Goal: Task Accomplishment & Management: Manage account settings

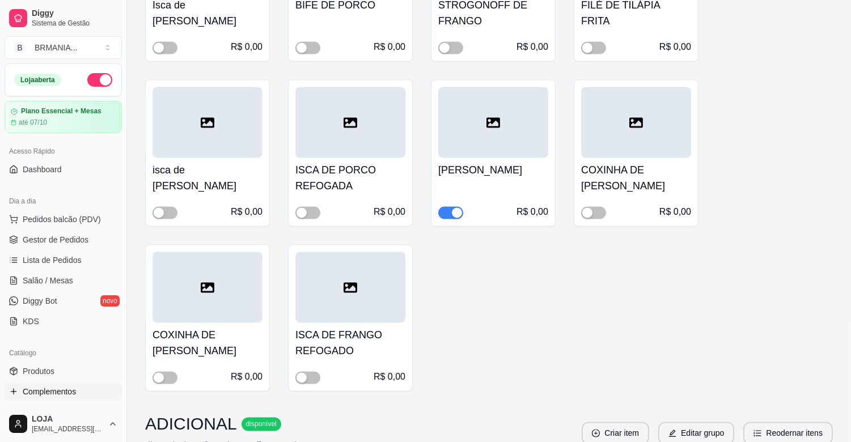
scroll to position [307, 0]
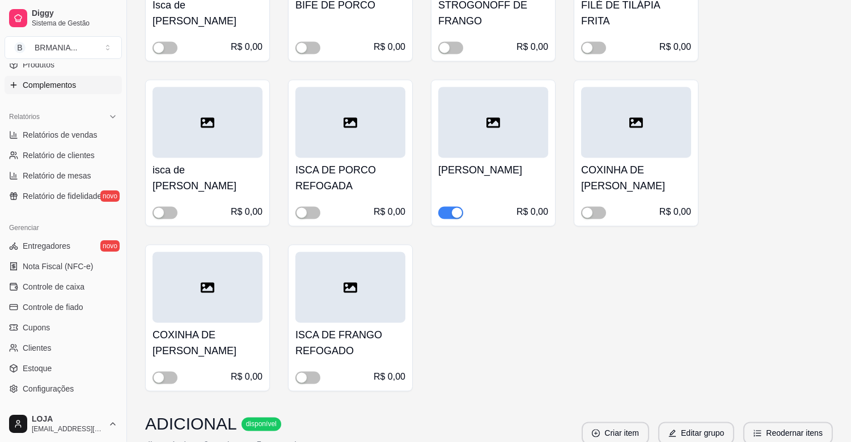
drag, startPoint x: 171, startPoint y: 216, endPoint x: 142, endPoint y: 119, distance: 101.0
click at [161, 244] on div "COXINHA DE [PERSON_NAME] R$ 0,00" at bounding box center [207, 317] width 125 height 147
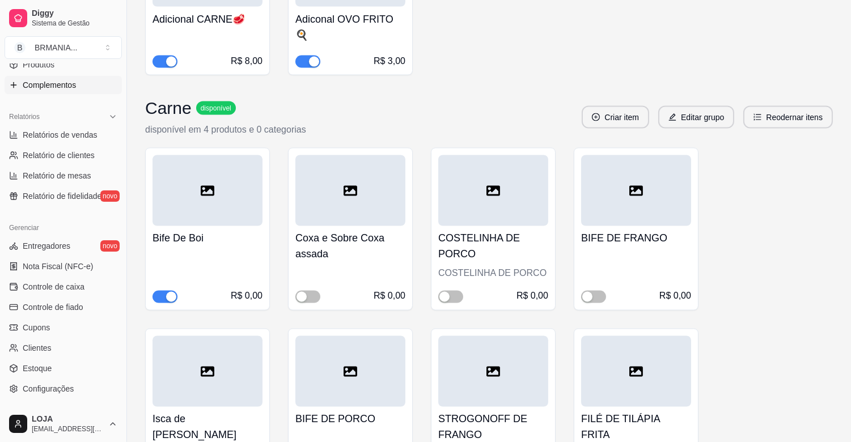
click at [126, 116] on button "Toggle Sidebar" at bounding box center [126, 221] width 9 height 442
click at [128, 129] on button "Toggle Sidebar" at bounding box center [126, 221] width 9 height 442
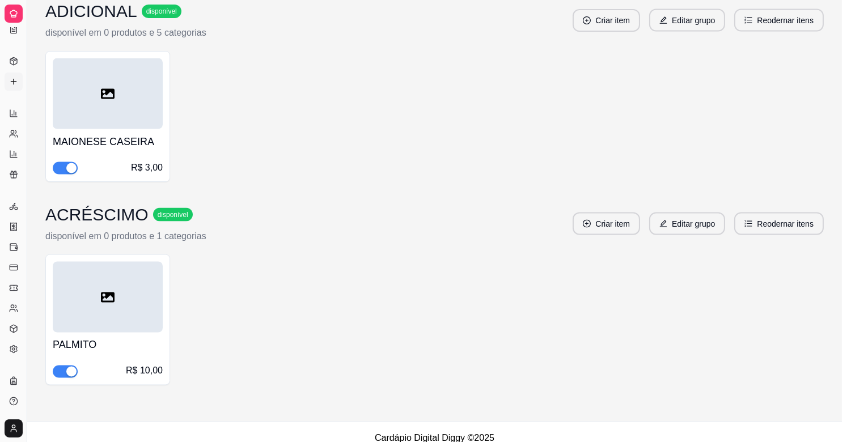
scroll to position [145, 0]
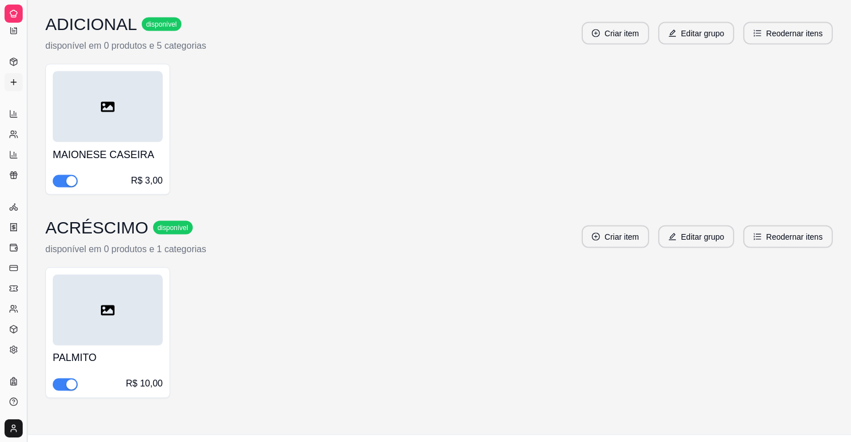
click at [27, 132] on button "Toggle Sidebar" at bounding box center [26, 221] width 9 height 442
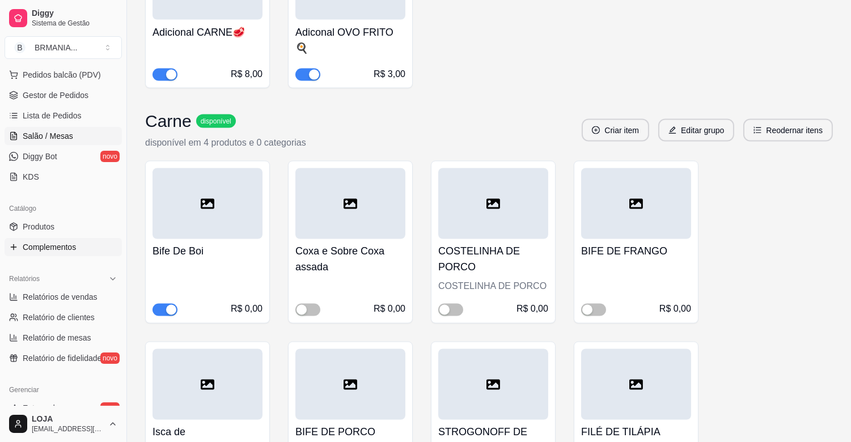
scroll to position [137, 0]
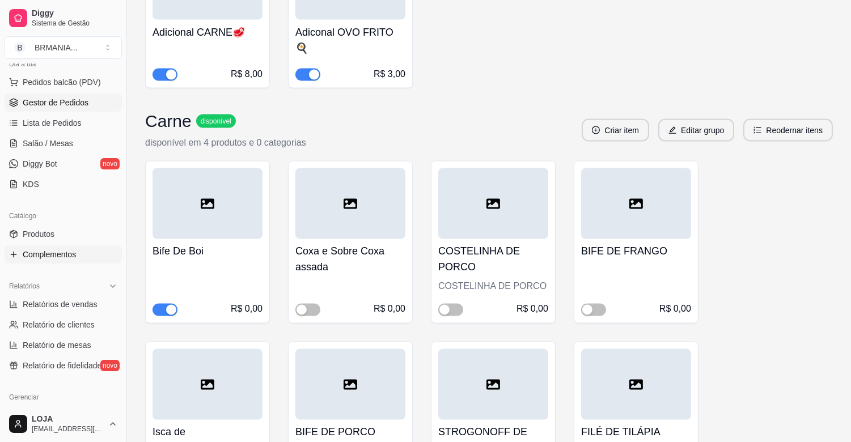
click at [77, 104] on span "Gestor de Pedidos" at bounding box center [56, 102] width 66 height 11
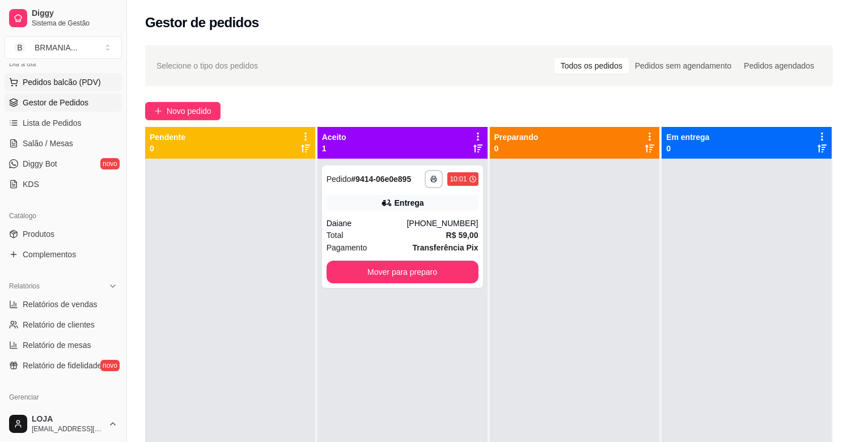
click at [57, 82] on span "Pedidos balcão (PDV)" at bounding box center [62, 82] width 78 height 11
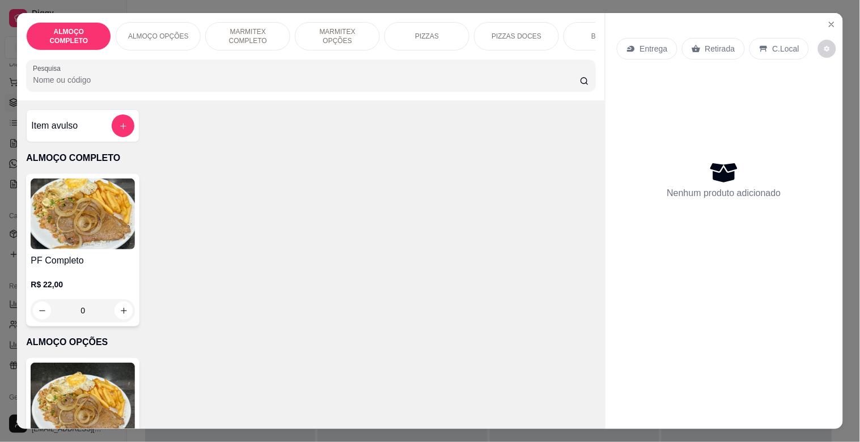
click at [576, 32] on div "BEBIDAS" at bounding box center [606, 36] width 85 height 28
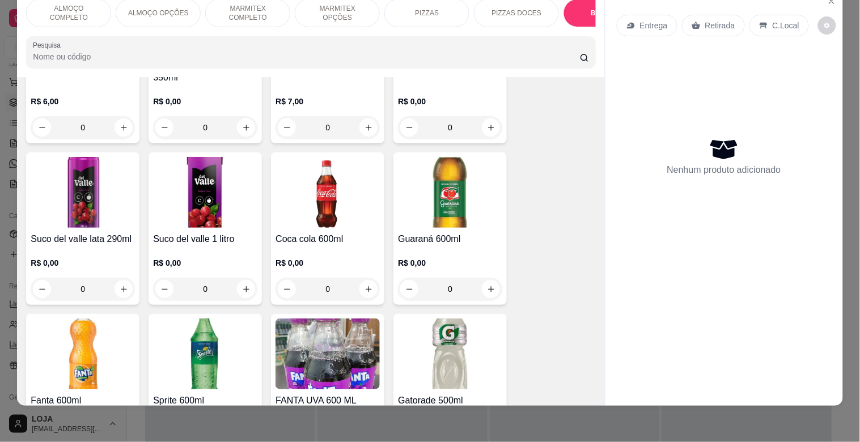
scroll to position [1622, 0]
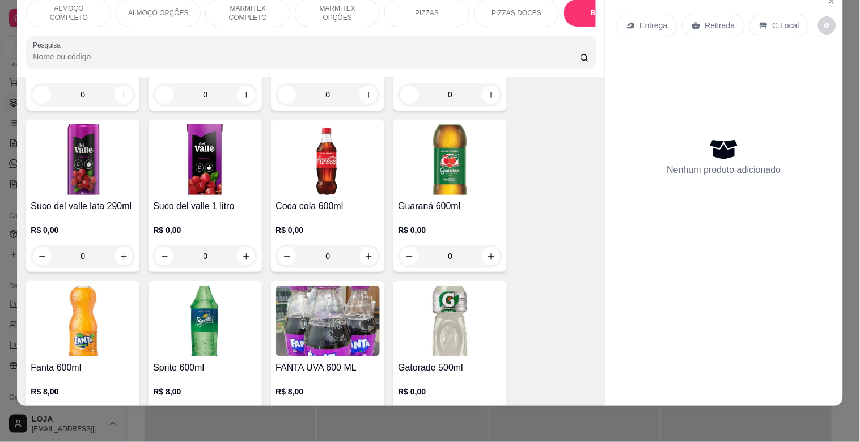
click at [348, 171] on img at bounding box center [328, 159] width 104 height 71
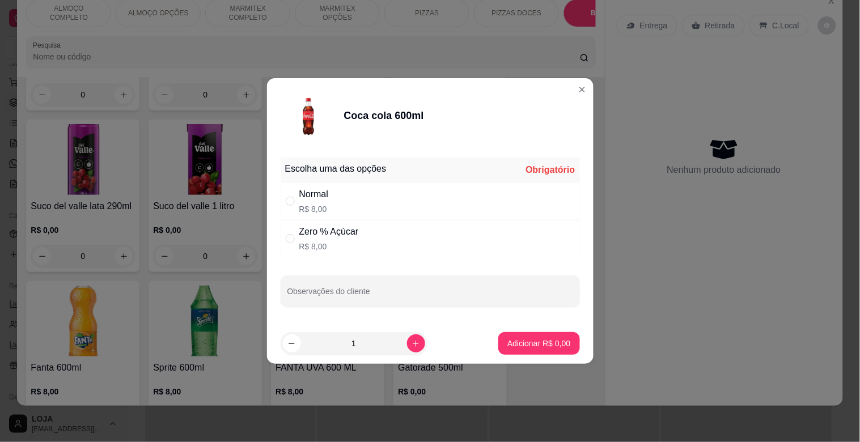
drag, startPoint x: 343, startPoint y: 205, endPoint x: 368, endPoint y: 223, distance: 30.4
click at [343, 205] on div "Normal R$ 8,00" at bounding box center [430, 201] width 299 height 37
radio input "true"
click at [522, 337] on button "Adicionar R$ 8,00" at bounding box center [539, 343] width 81 height 23
type input "1"
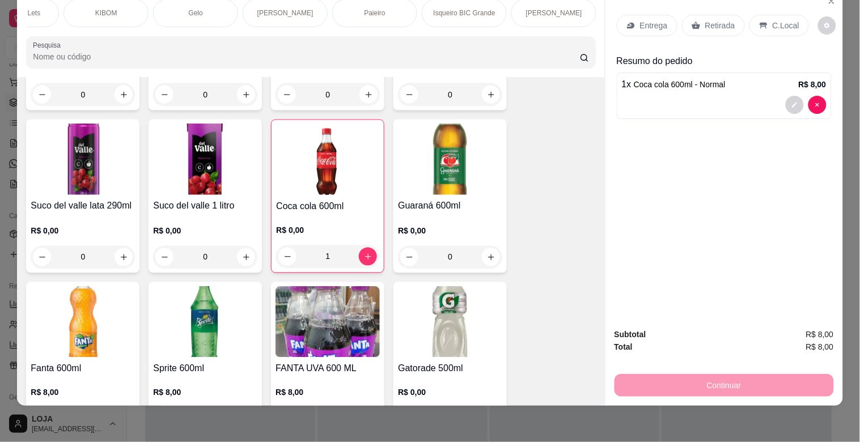
scroll to position [0, 1289]
click at [387, 9] on p "Paieiro" at bounding box center [392, 13] width 21 height 9
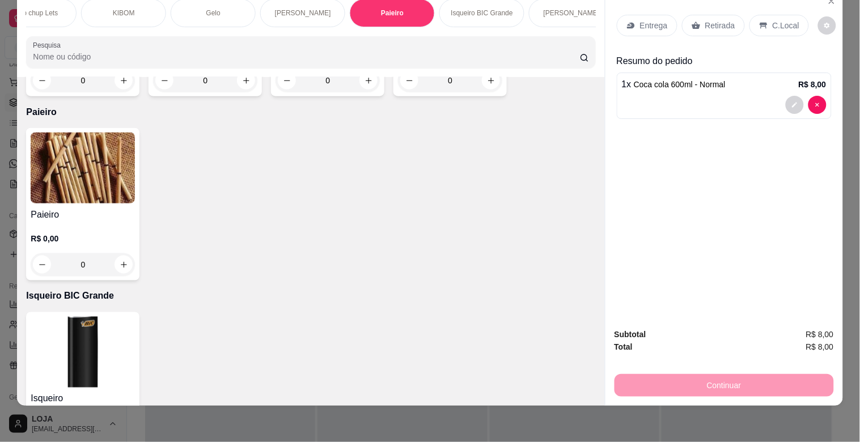
click at [54, 161] on img at bounding box center [83, 168] width 104 height 71
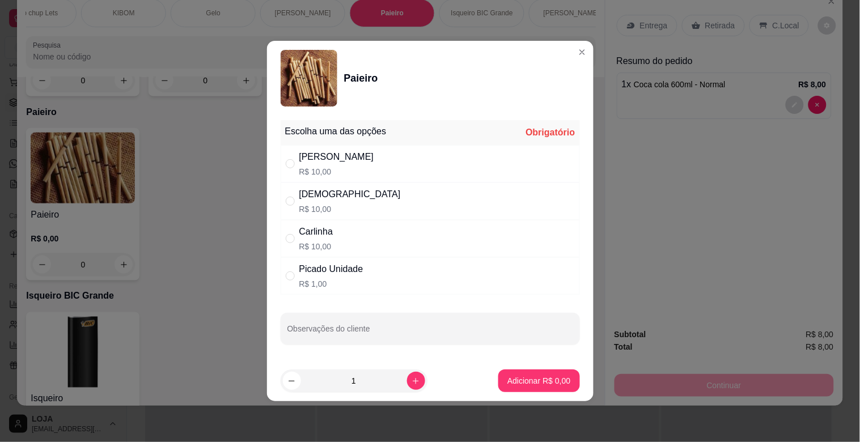
drag, startPoint x: 328, startPoint y: 196, endPoint x: 383, endPoint y: 234, distance: 66.9
click at [330, 196] on div "Dinha R$ 10,00" at bounding box center [430, 201] width 299 height 37
radio input "true"
click at [551, 380] on p "Adicionar R$ 10,00" at bounding box center [537, 380] width 66 height 11
type input "1"
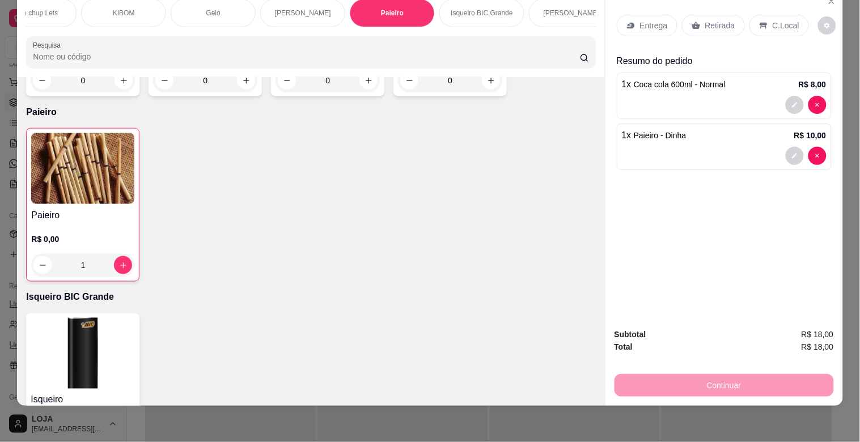
click at [766, 15] on div "C.Local" at bounding box center [780, 26] width 60 height 22
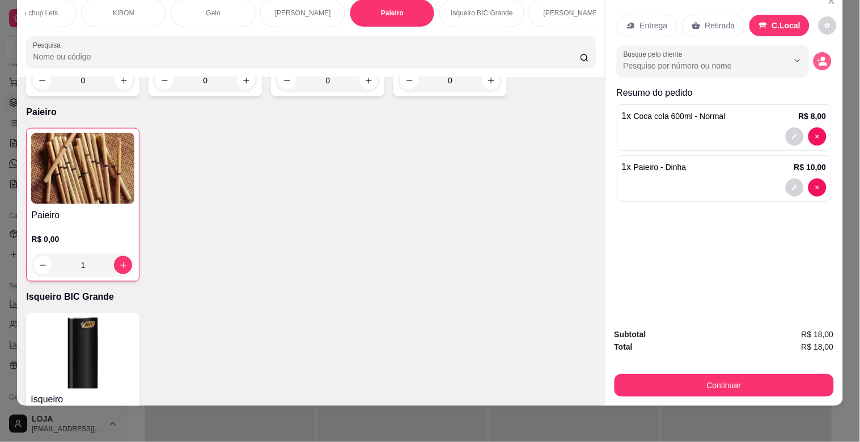
click at [822, 56] on icon "decrease-product-quantity" at bounding box center [823, 61] width 10 height 10
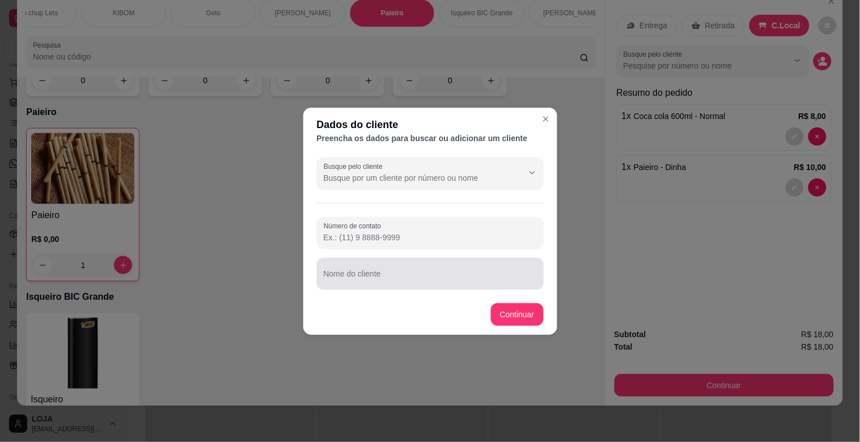
click at [437, 274] on input "Nome do cliente" at bounding box center [430, 278] width 213 height 11
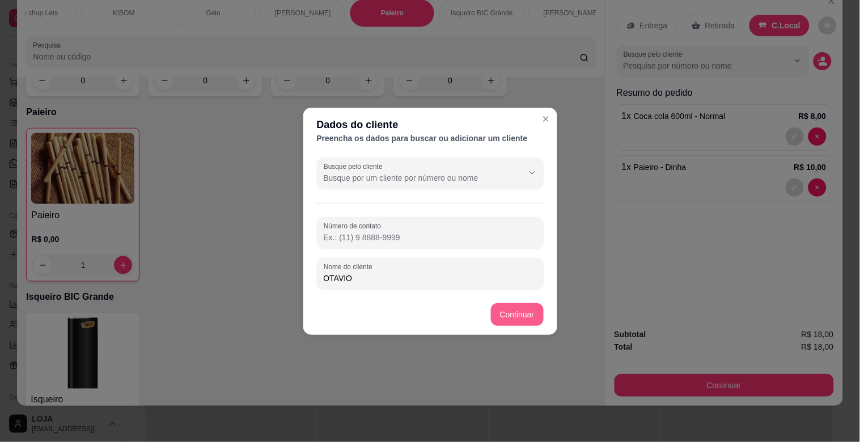
type input "OTAVIO"
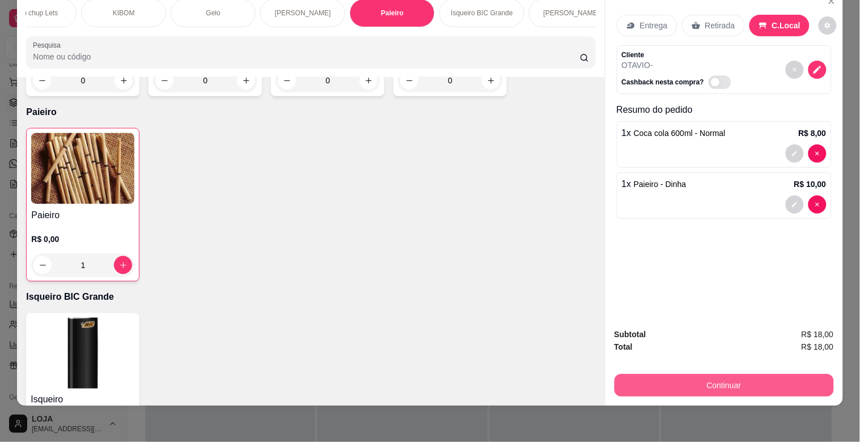
click at [690, 374] on button "Continuar" at bounding box center [724, 385] width 219 height 23
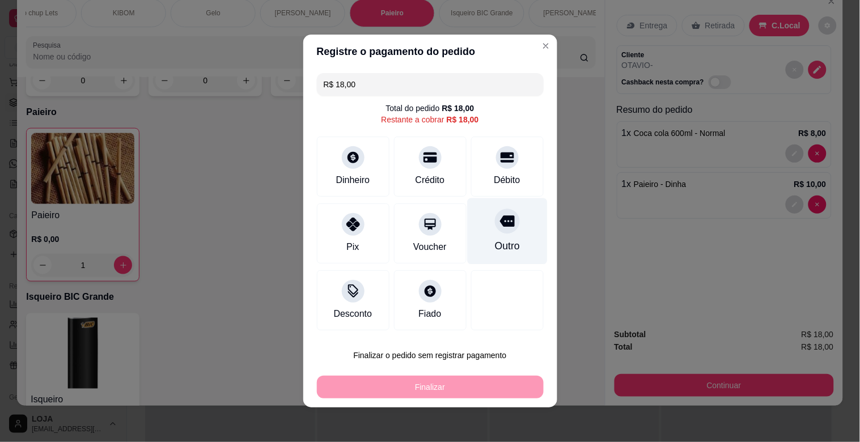
click at [508, 250] on div "Outro" at bounding box center [507, 232] width 80 height 66
type input "R$ 0,00"
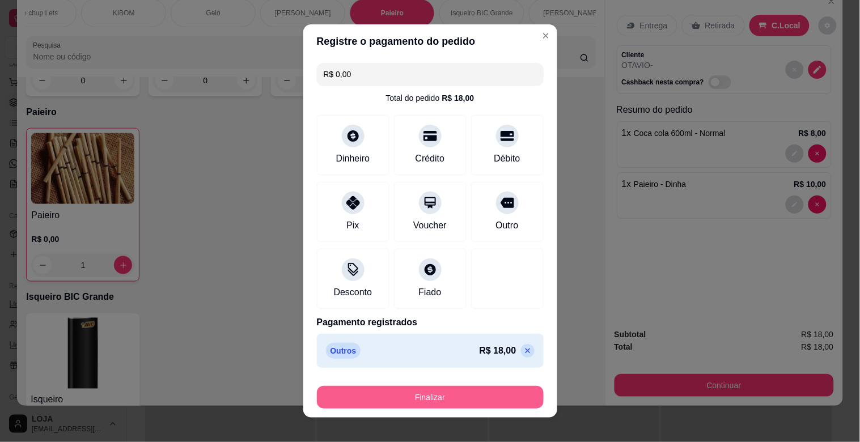
click at [485, 392] on button "Finalizar" at bounding box center [430, 397] width 227 height 23
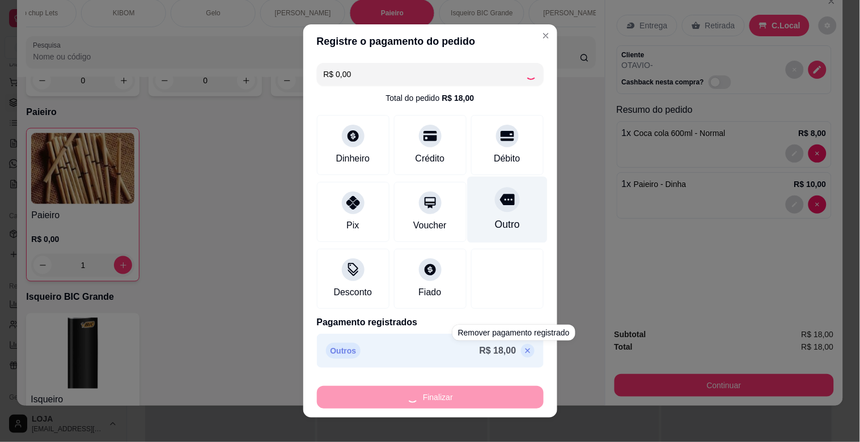
type input "0"
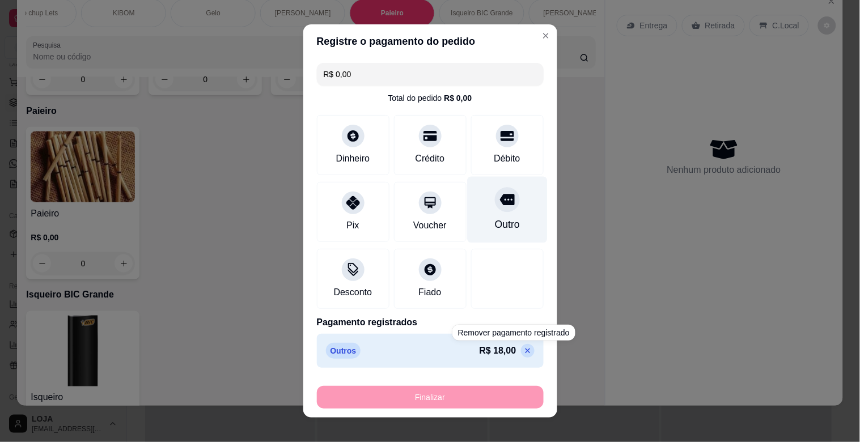
type input "-R$ 18,00"
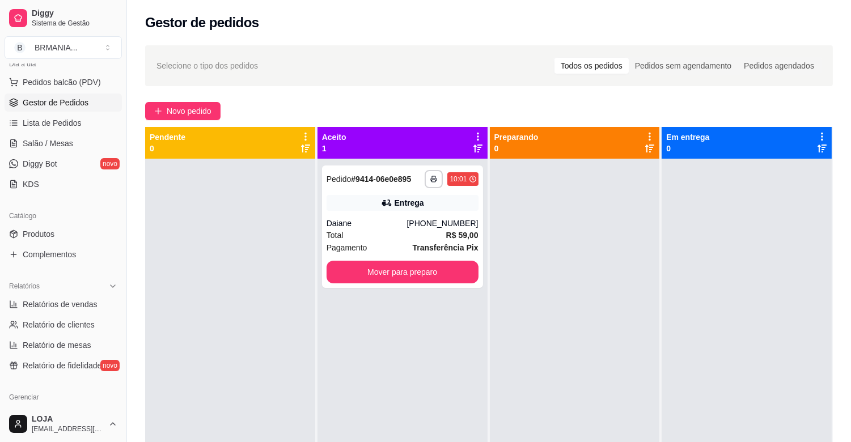
click at [431, 341] on div "**********" at bounding box center [403, 380] width 170 height 442
click at [50, 125] on span "Lista de Pedidos" at bounding box center [52, 122] width 59 height 11
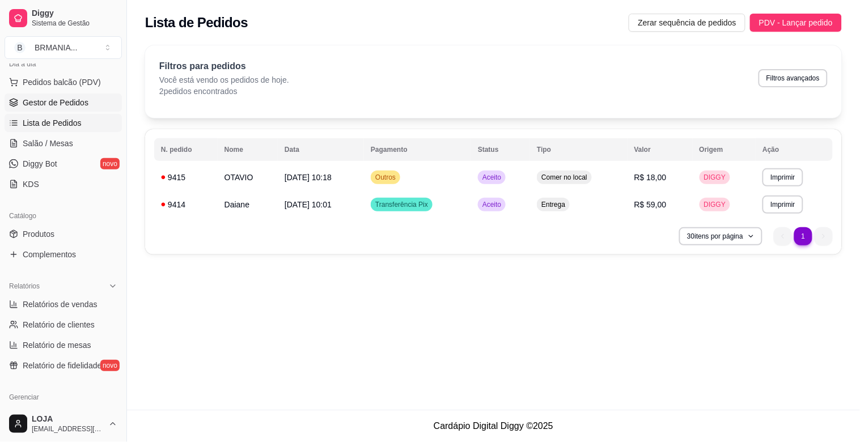
click at [52, 102] on span "Gestor de Pedidos" at bounding box center [56, 102] width 66 height 11
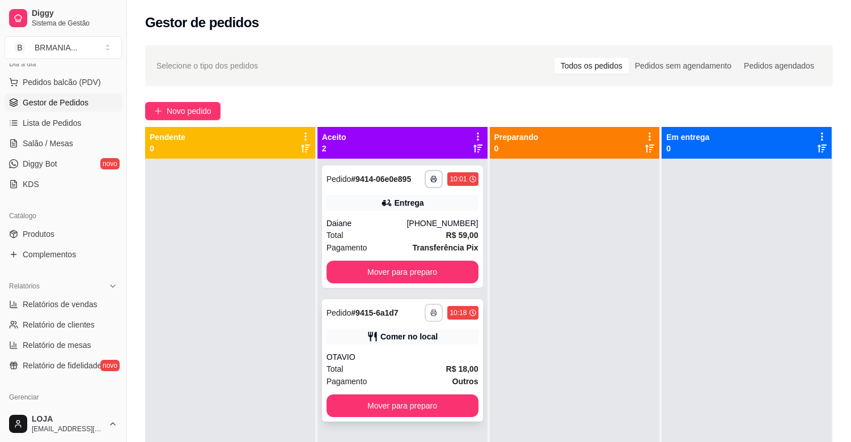
click at [430, 310] on icon "button" at bounding box center [433, 313] width 7 height 7
click at [427, 356] on button "IMPRESSORA" at bounding box center [400, 353] width 79 height 18
click at [462, 403] on button "Mover para preparo" at bounding box center [403, 406] width 152 height 23
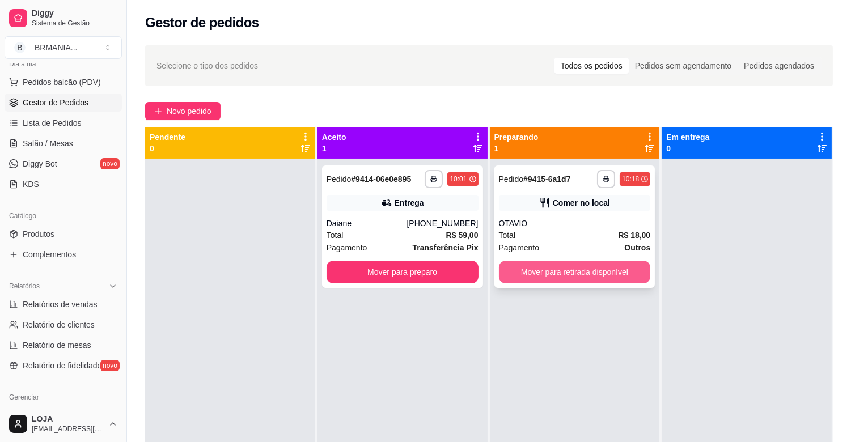
click at [594, 271] on button "Mover para retirada disponível" at bounding box center [575, 272] width 152 height 23
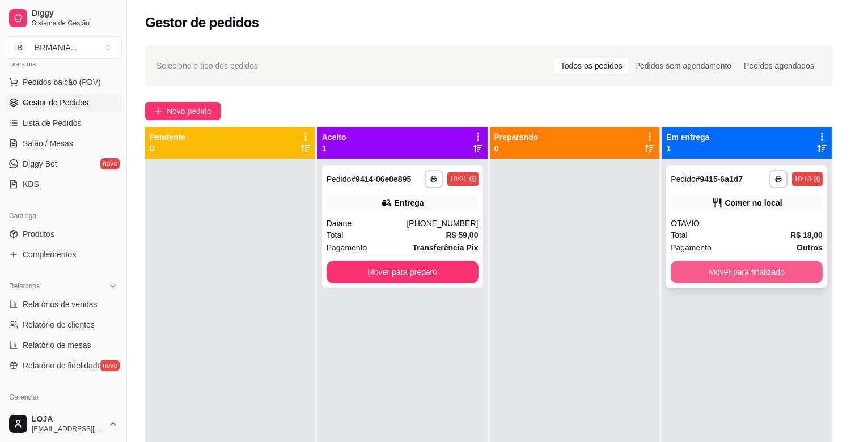
click at [724, 278] on button "Mover para finalizado" at bounding box center [747, 272] width 152 height 23
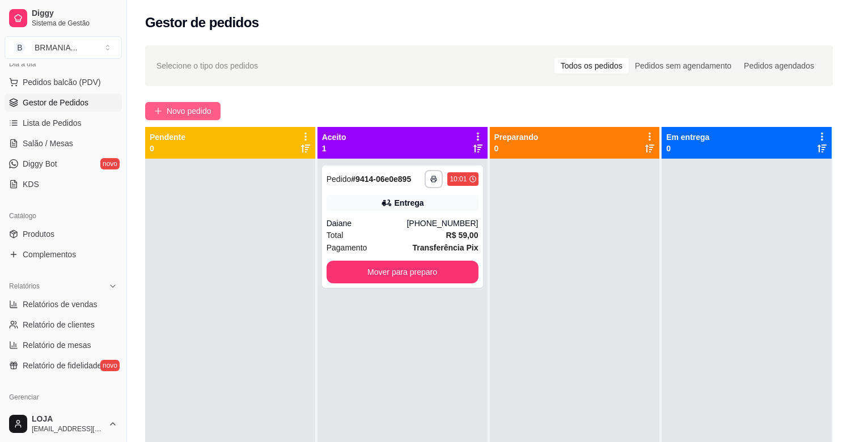
click at [195, 117] on span "Novo pedido" at bounding box center [189, 111] width 45 height 12
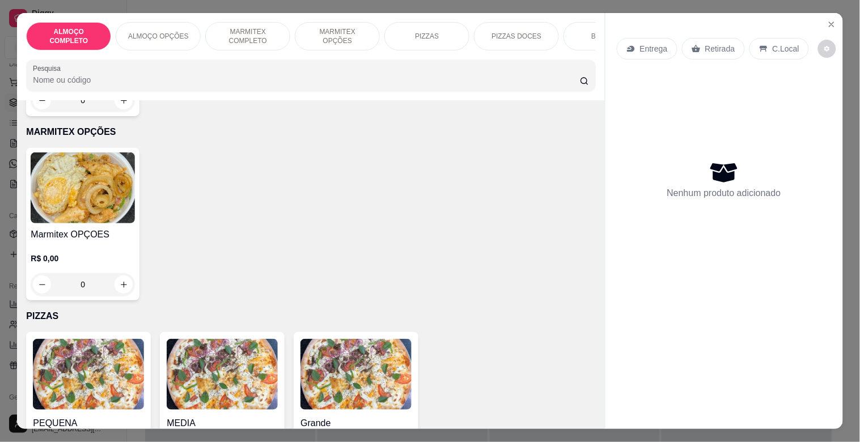
scroll to position [580, 0]
click at [96, 206] on img at bounding box center [83, 187] width 104 height 71
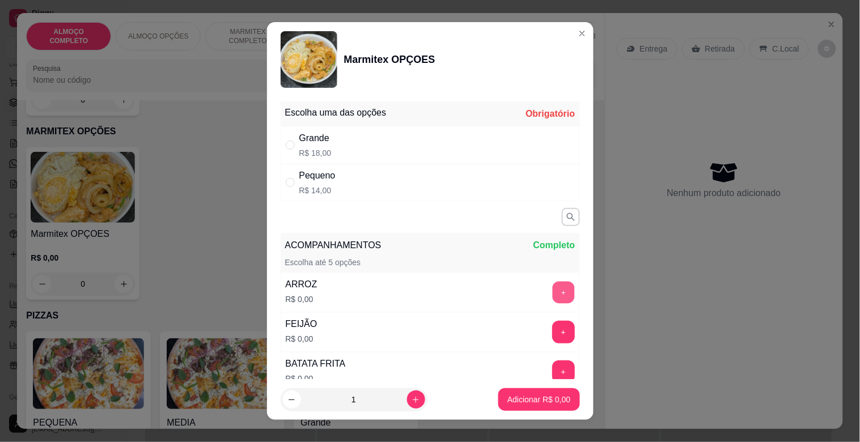
click at [552, 292] on button "+" at bounding box center [563, 293] width 22 height 22
click at [552, 367] on button "+" at bounding box center [563, 372] width 23 height 23
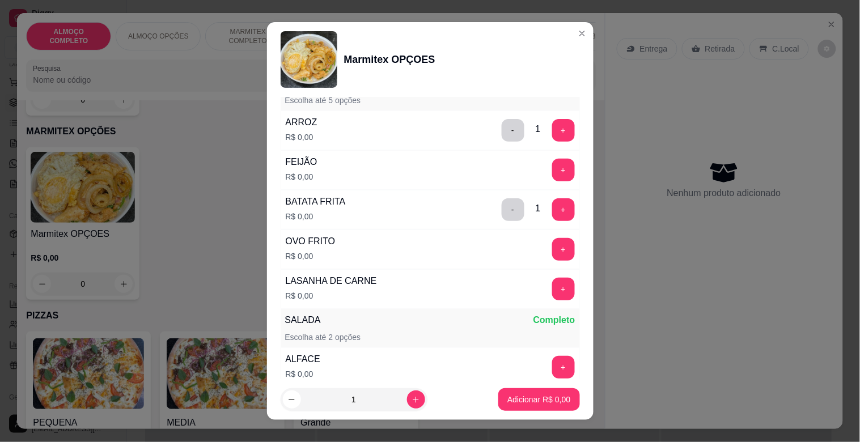
scroll to position [176, 0]
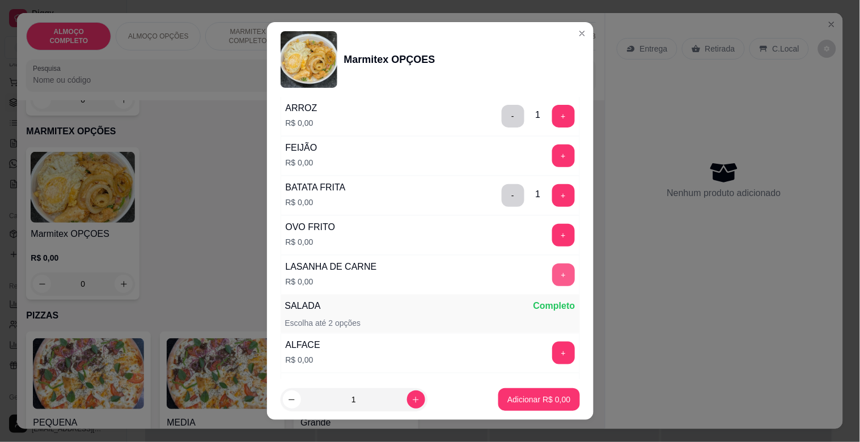
click at [552, 278] on button "+" at bounding box center [563, 275] width 23 height 23
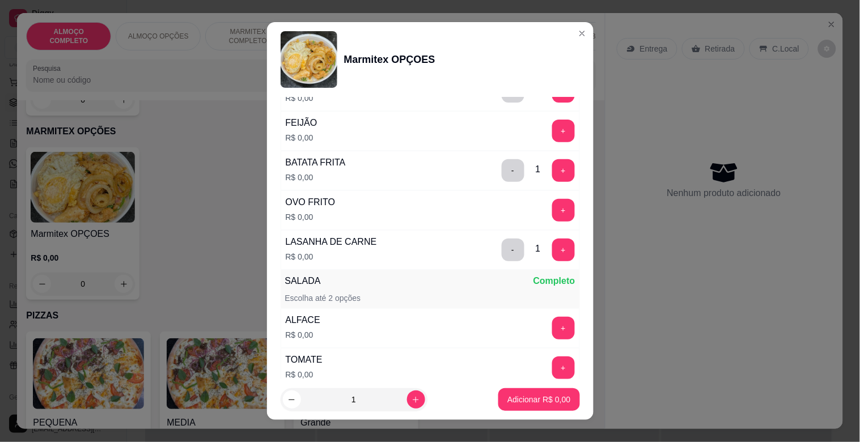
click at [577, 382] on footer "1 Adicionar R$ 0,00" at bounding box center [430, 399] width 327 height 41
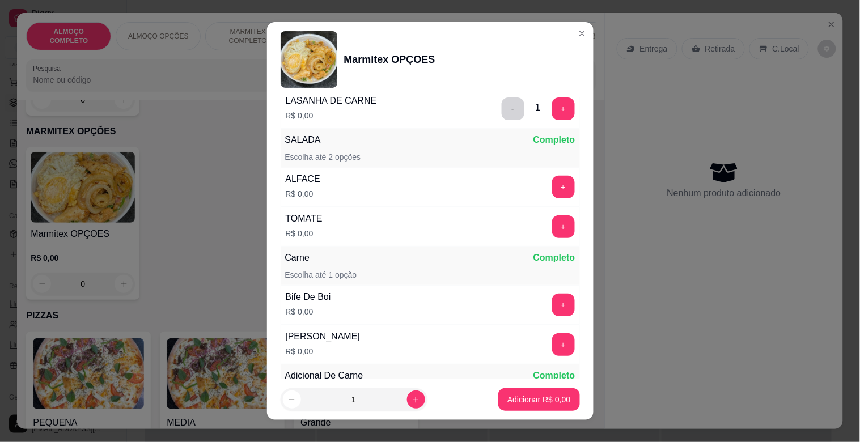
scroll to position [353, 0]
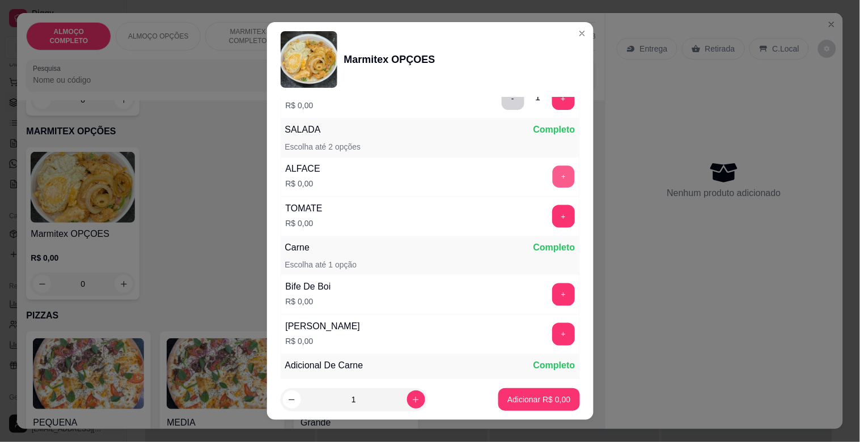
click at [552, 177] on button "+" at bounding box center [563, 177] width 22 height 22
click at [552, 216] on button "+" at bounding box center [563, 216] width 23 height 23
click at [552, 331] on button "+" at bounding box center [563, 334] width 23 height 23
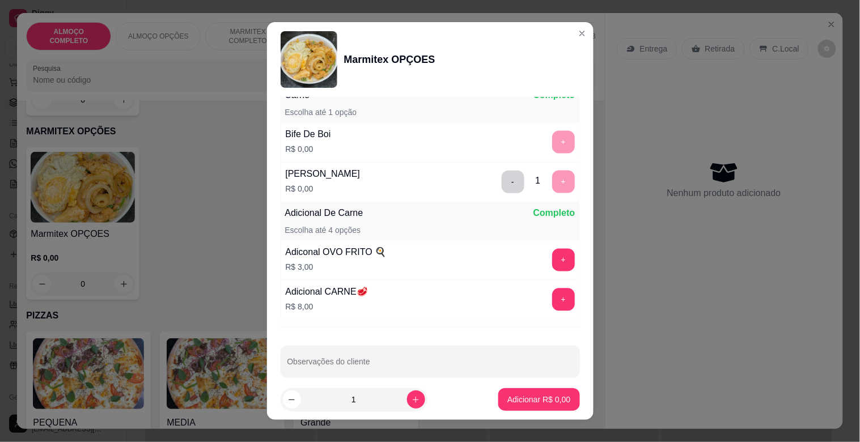
scroll to position [521, 0]
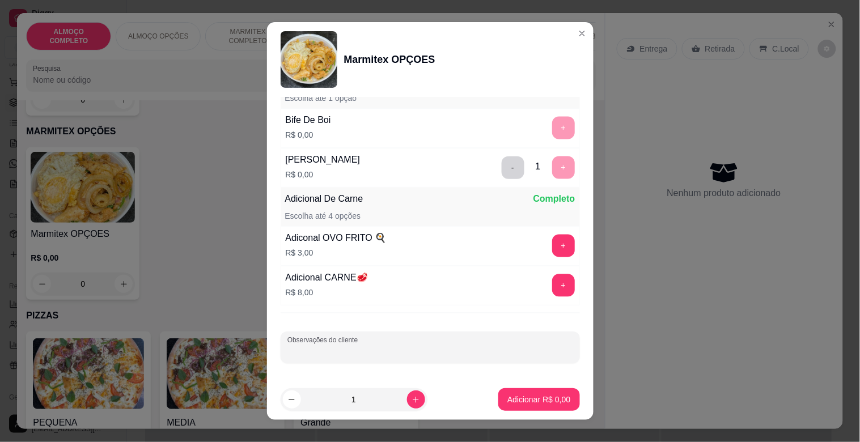
click at [420, 350] on input "Observações do cliente" at bounding box center [431, 352] width 286 height 11
type input "LEO"
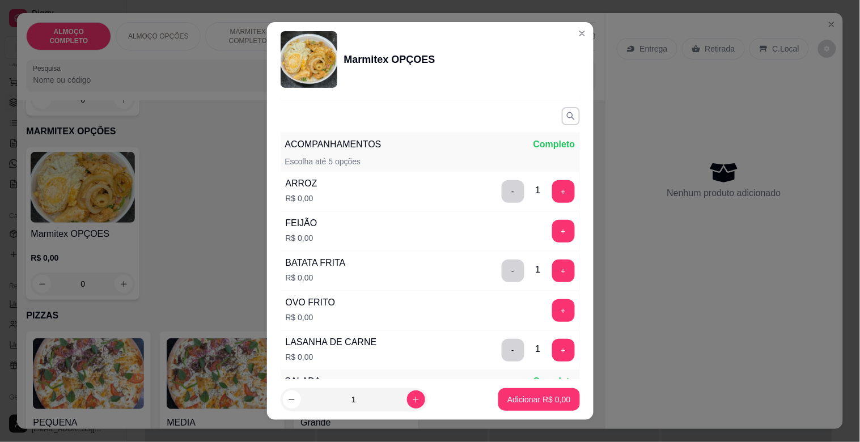
scroll to position [0, 0]
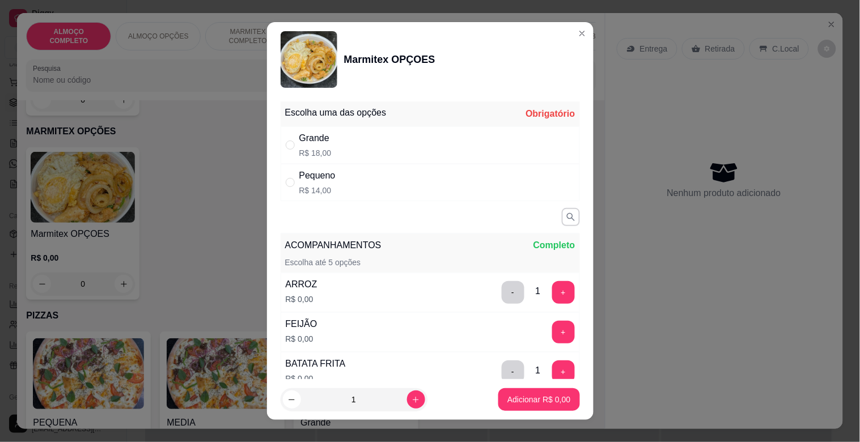
click at [309, 150] on p "R$ 18,00" at bounding box center [315, 152] width 32 height 11
radio input "true"
click at [513, 404] on p "Adicionar R$ 18,00" at bounding box center [536, 399] width 67 height 11
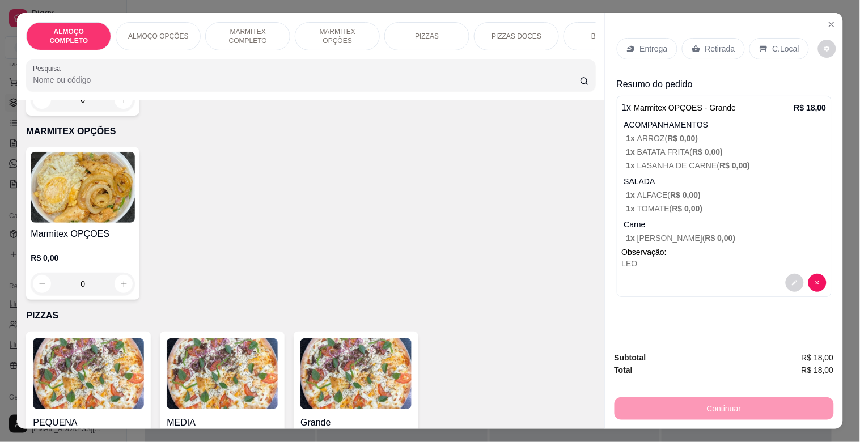
drag, startPoint x: 252, startPoint y: 33, endPoint x: 253, endPoint y: 44, distance: 10.8
click at [256, 33] on p "MARMITEX COMPLETO" at bounding box center [248, 36] width 66 height 18
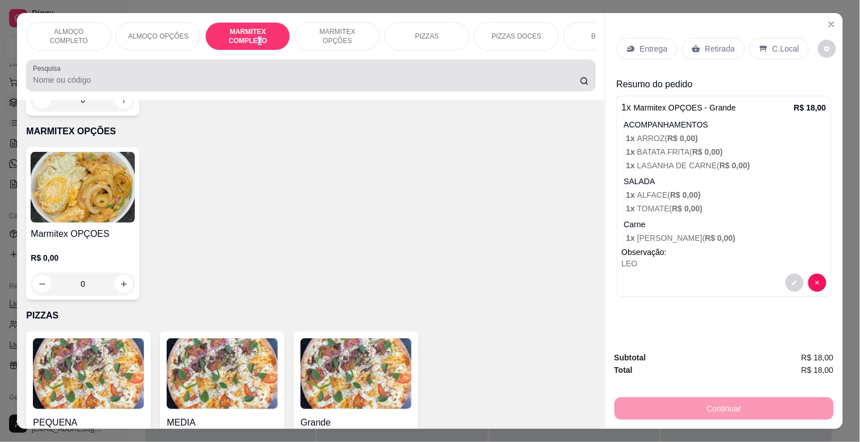
scroll to position [27, 0]
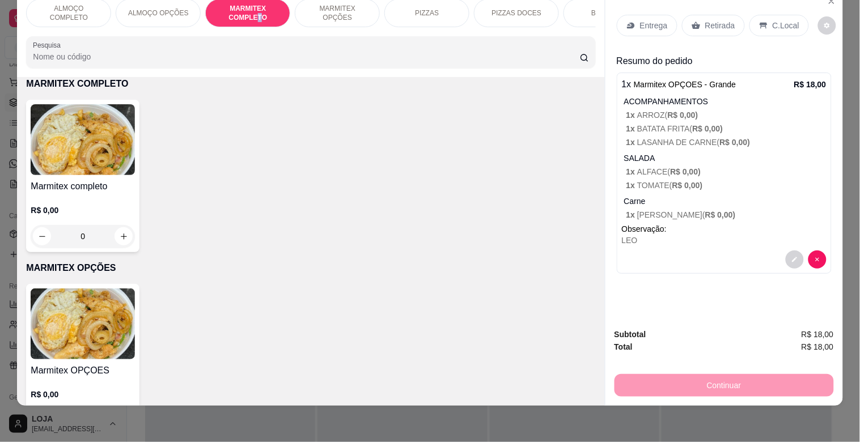
click at [112, 157] on img at bounding box center [83, 139] width 104 height 71
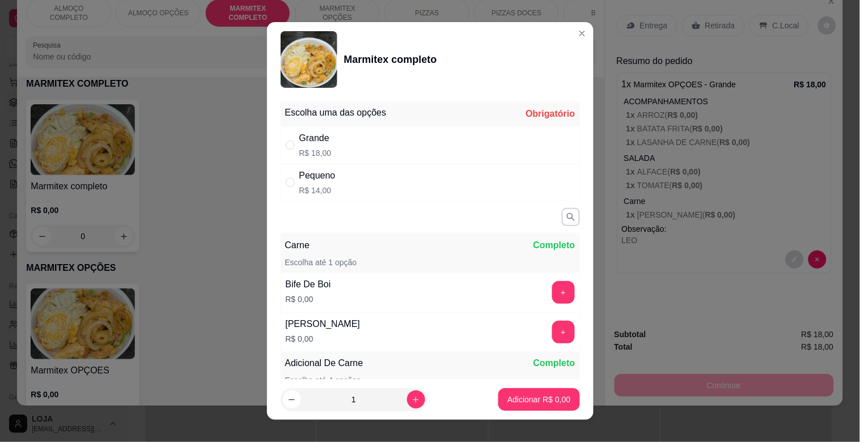
drag, startPoint x: 335, startPoint y: 147, endPoint x: 333, endPoint y: 161, distance: 13.2
click at [339, 149] on div "Grande R$ 18,00" at bounding box center [430, 144] width 299 height 37
radio input "true"
click at [552, 291] on button "+" at bounding box center [563, 293] width 22 height 22
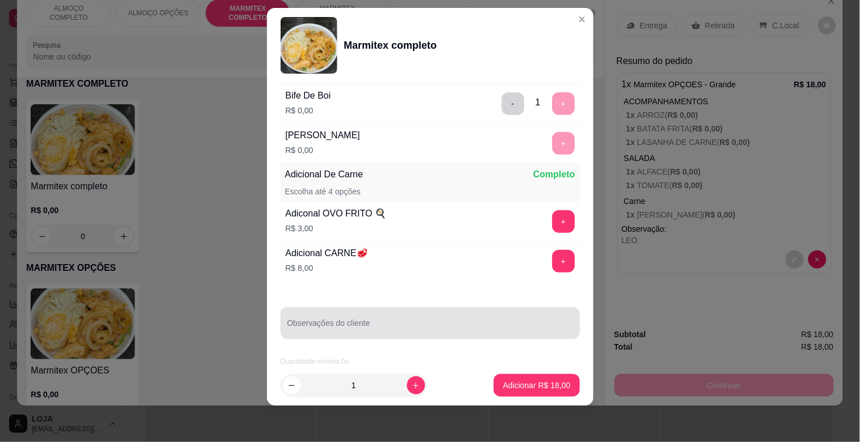
scroll to position [176, 0]
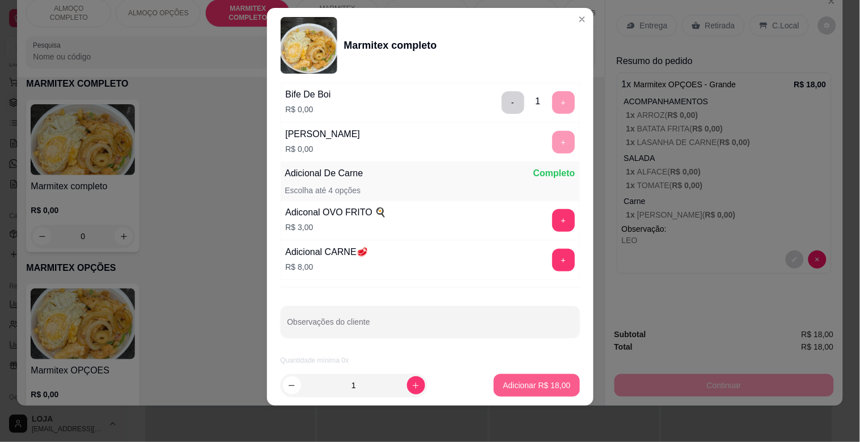
click at [524, 386] on p "Adicionar R$ 18,00" at bounding box center [536, 385] width 67 height 11
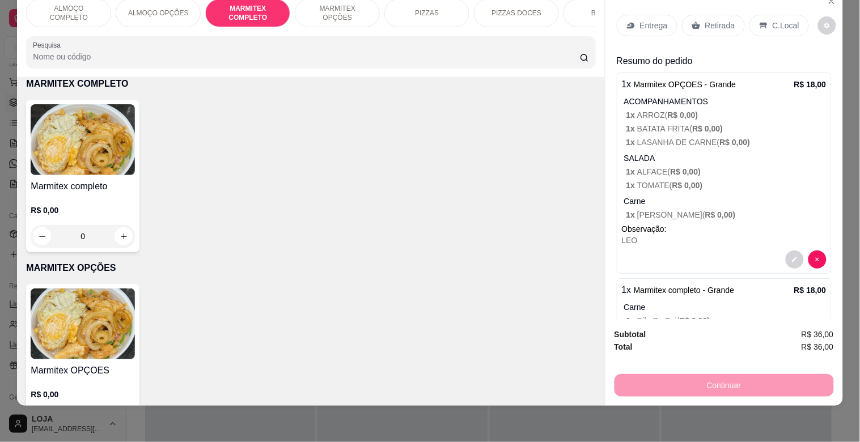
scroll to position [52, 0]
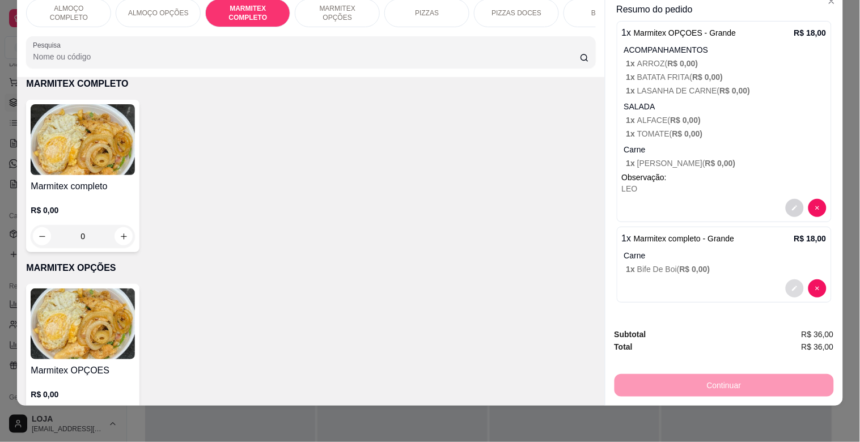
click at [786, 280] on button "decrease-product-quantity" at bounding box center [795, 289] width 18 height 18
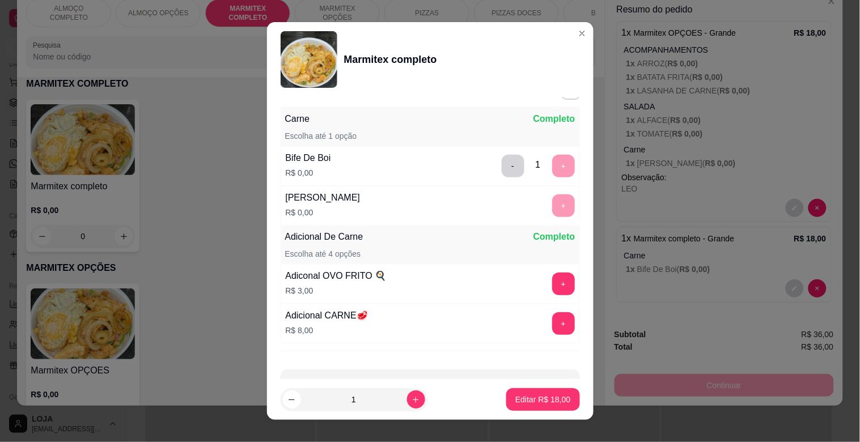
scroll to position [176, 0]
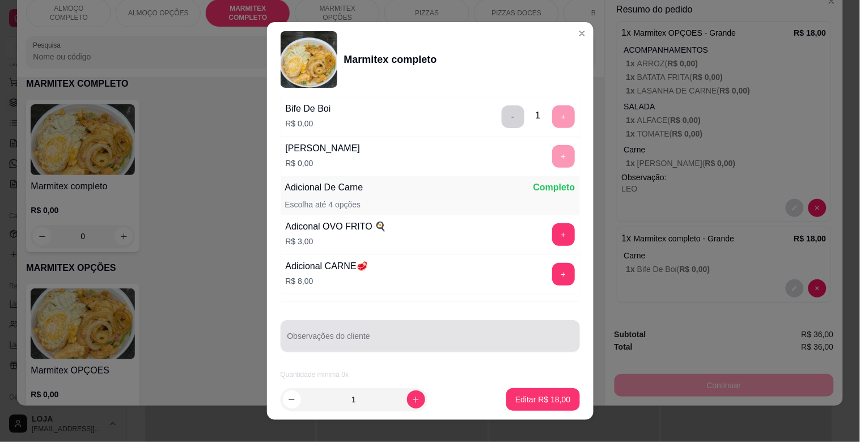
click at [417, 339] on input "Observações do cliente" at bounding box center [431, 340] width 286 height 11
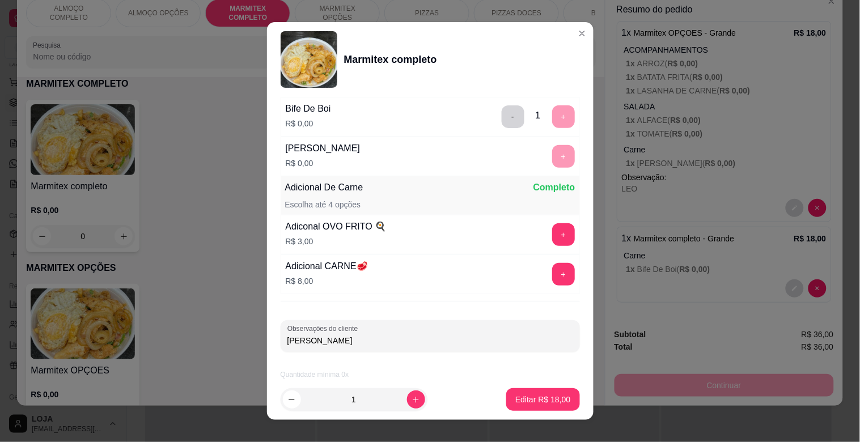
type input "[PERSON_NAME]"
click at [539, 400] on p "Editar R$ 18,00" at bounding box center [543, 399] width 55 height 11
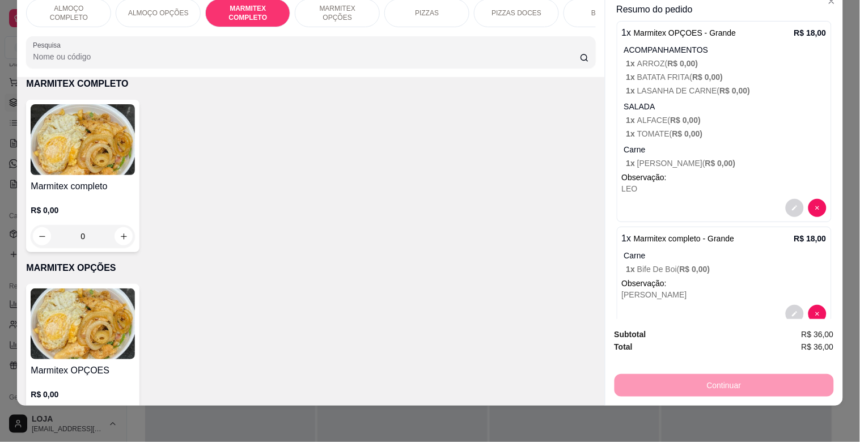
click at [92, 146] on img at bounding box center [83, 139] width 104 height 71
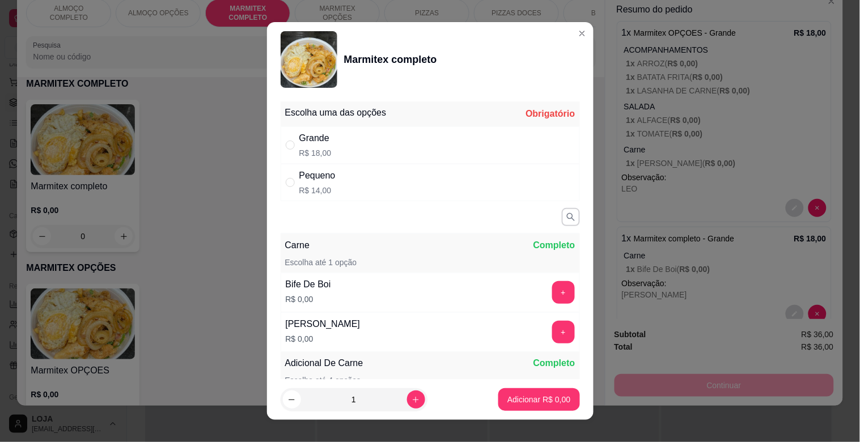
drag, startPoint x: 314, startPoint y: 145, endPoint x: 316, endPoint y: 151, distance: 7.2
click at [314, 144] on div "Grande" at bounding box center [315, 139] width 32 height 14
radio input "true"
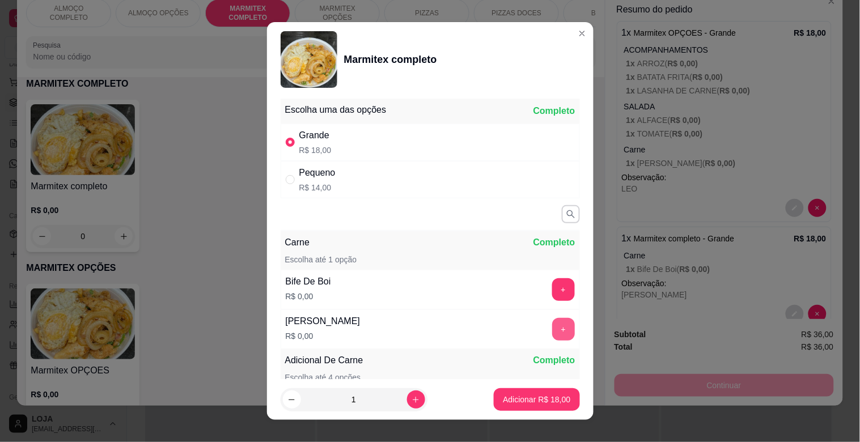
click at [552, 331] on button "+" at bounding box center [563, 329] width 23 height 23
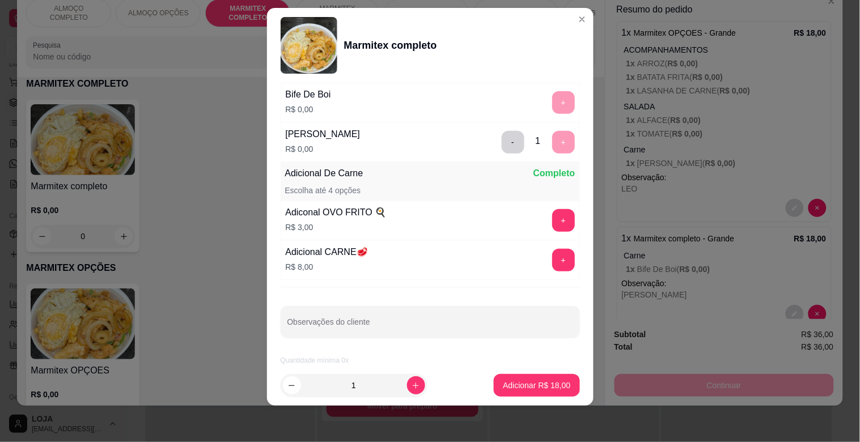
scroll to position [176, 0]
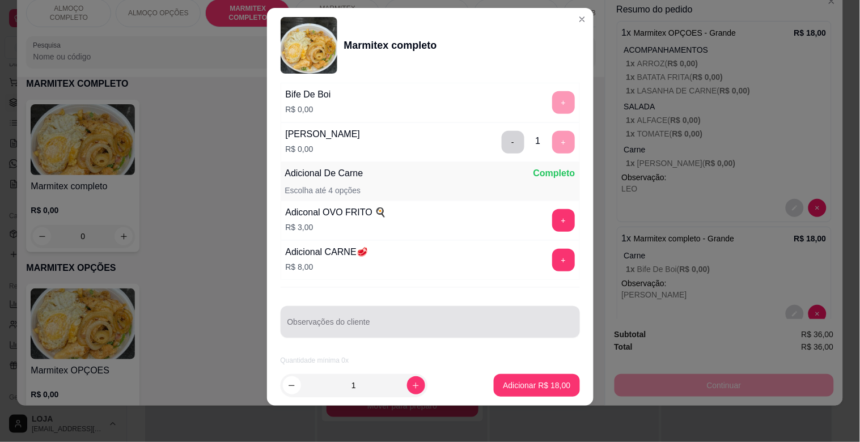
click at [379, 322] on input "Observações do cliente" at bounding box center [431, 326] width 286 height 11
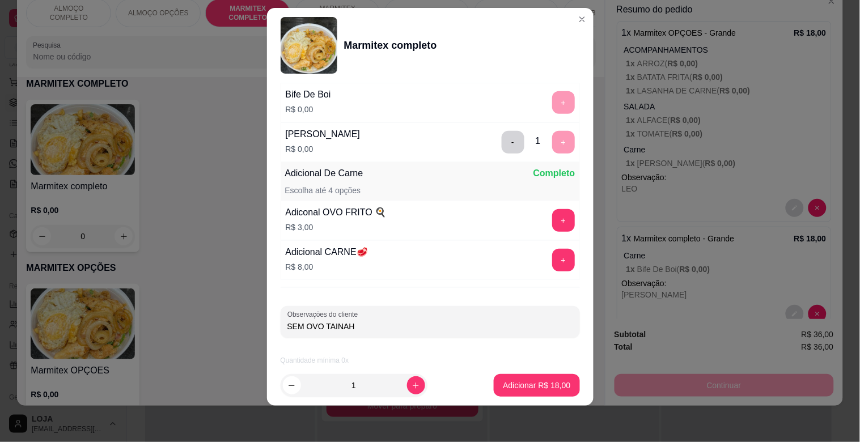
type input "SEM OVO TAINAH"
click at [514, 384] on p "Adicionar R$ 18,00" at bounding box center [536, 385] width 67 height 11
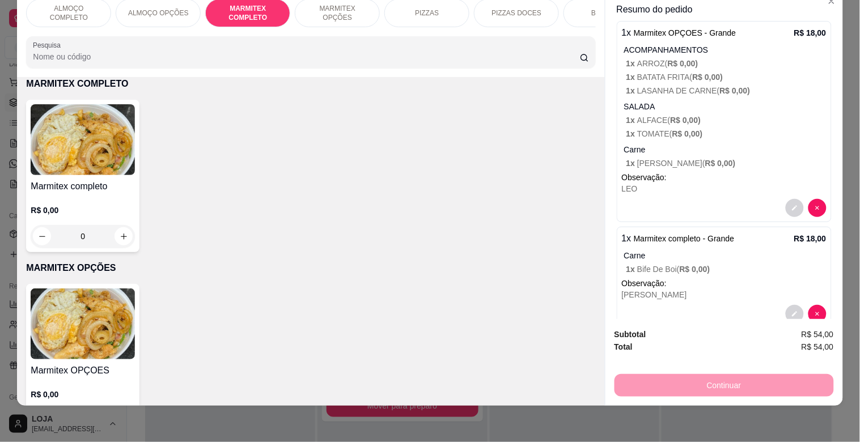
click at [103, 141] on img at bounding box center [83, 139] width 104 height 71
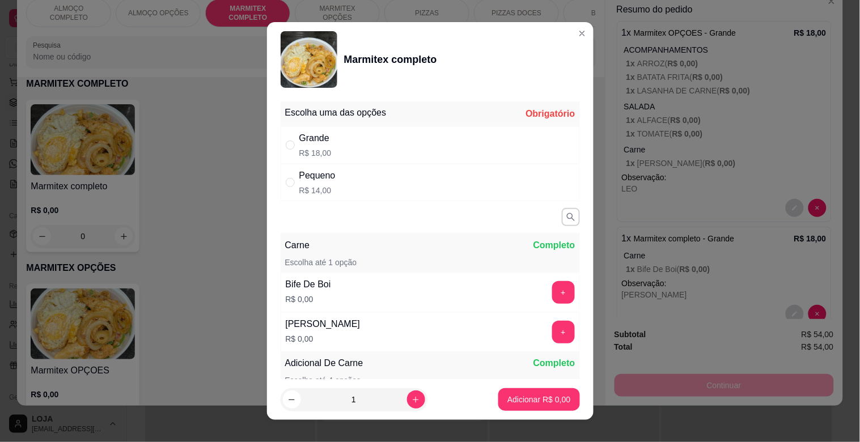
click at [312, 151] on p "R$ 18,00" at bounding box center [315, 152] width 32 height 11
radio input "true"
click at [552, 301] on button "+" at bounding box center [563, 292] width 23 height 23
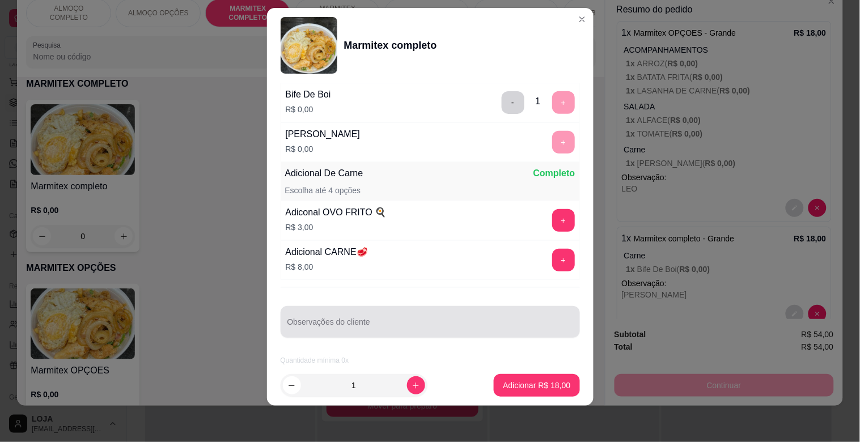
click at [485, 318] on div at bounding box center [431, 322] width 286 height 23
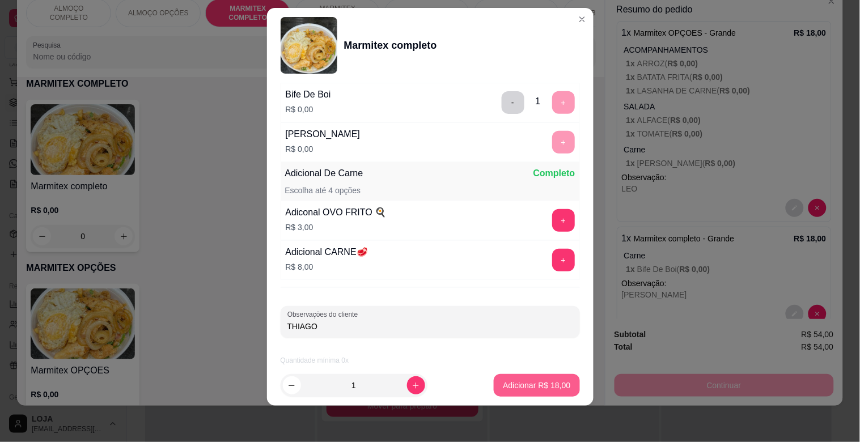
type input "THIAGO"
click at [537, 387] on p "Adicionar R$ 18,00" at bounding box center [537, 385] width 66 height 11
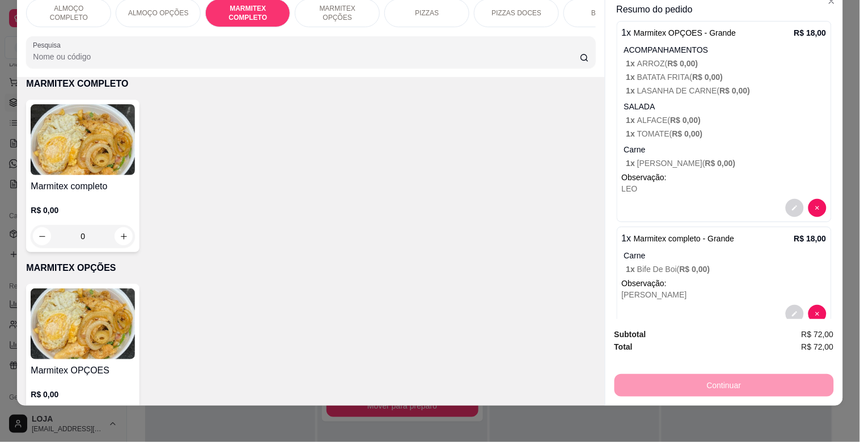
click at [105, 156] on img at bounding box center [83, 139] width 104 height 71
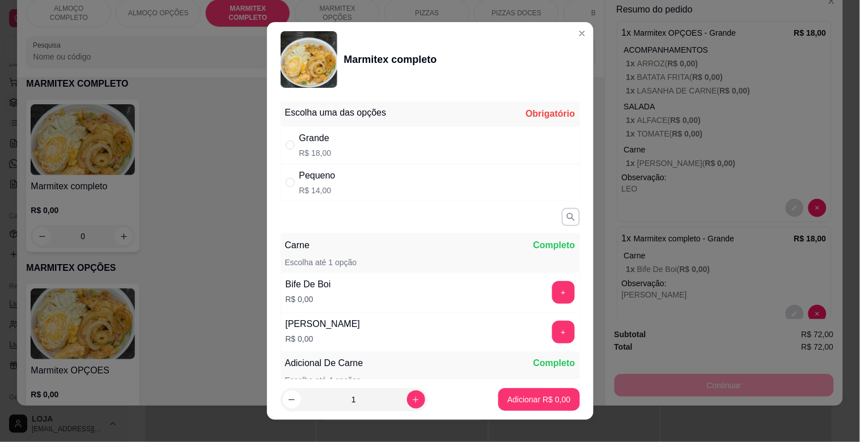
click at [331, 151] on div "Grande R$ 18,00" at bounding box center [430, 144] width 299 height 37
click at [299, 138] on div "Grande" at bounding box center [315, 139] width 32 height 14
radio input "true"
click at [541, 399] on p "Adicionar R$ 18,00" at bounding box center [536, 399] width 67 height 11
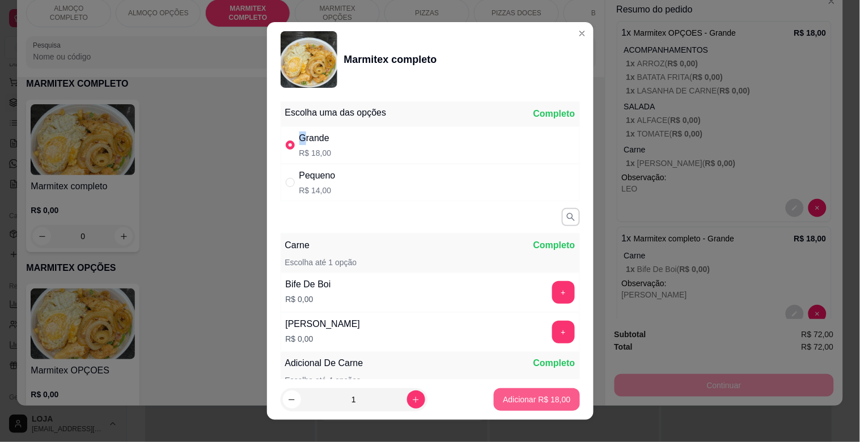
type input "1"
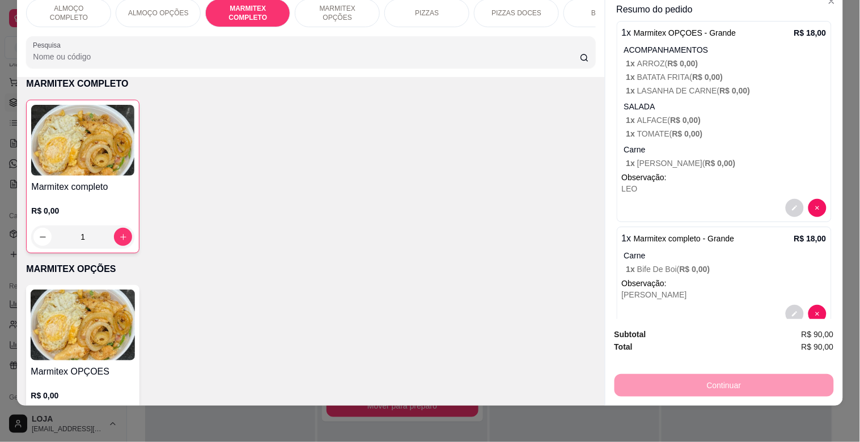
scroll to position [340, 0]
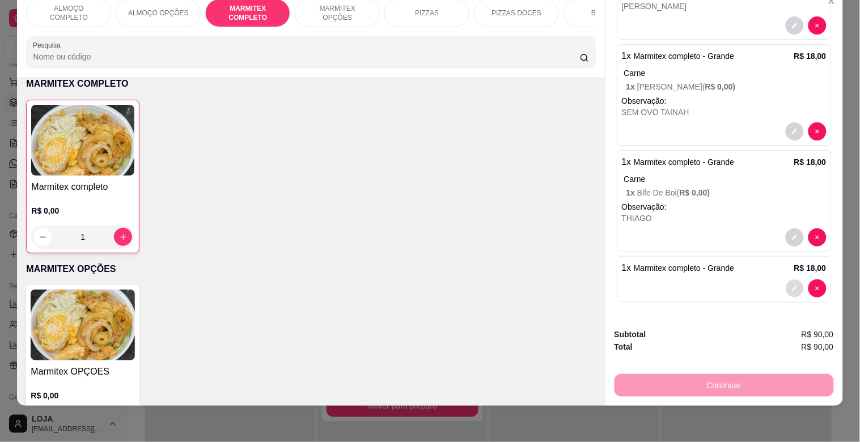
click at [792, 286] on icon "decrease-product-quantity" at bounding box center [795, 289] width 7 height 7
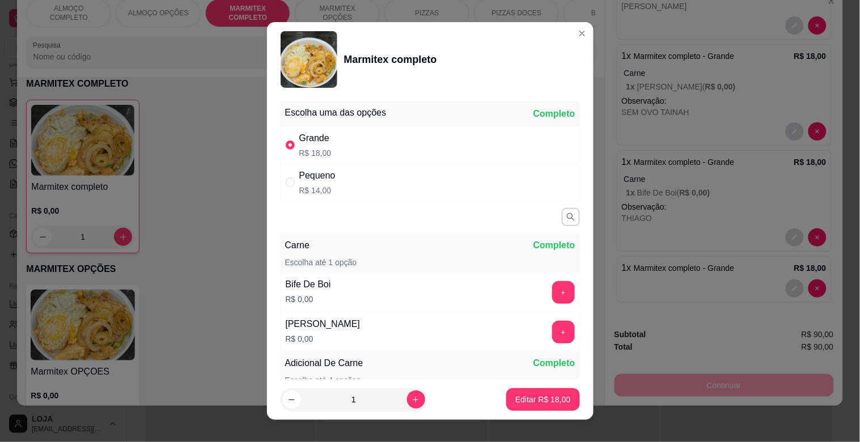
scroll to position [176, 0]
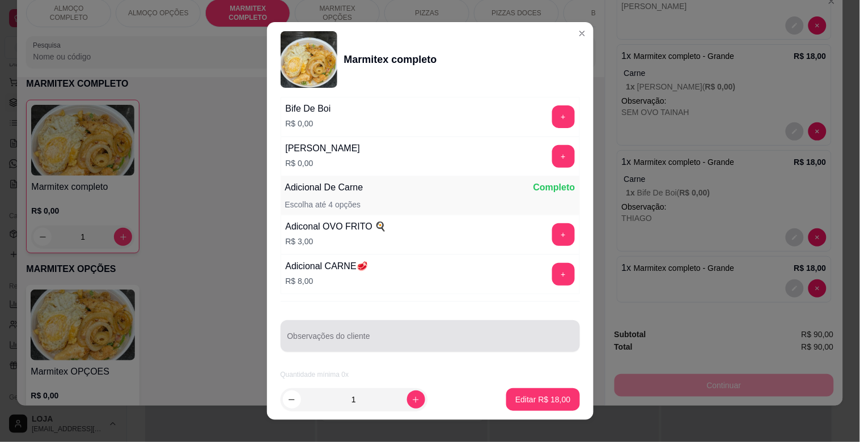
click at [392, 328] on div at bounding box center [431, 336] width 286 height 23
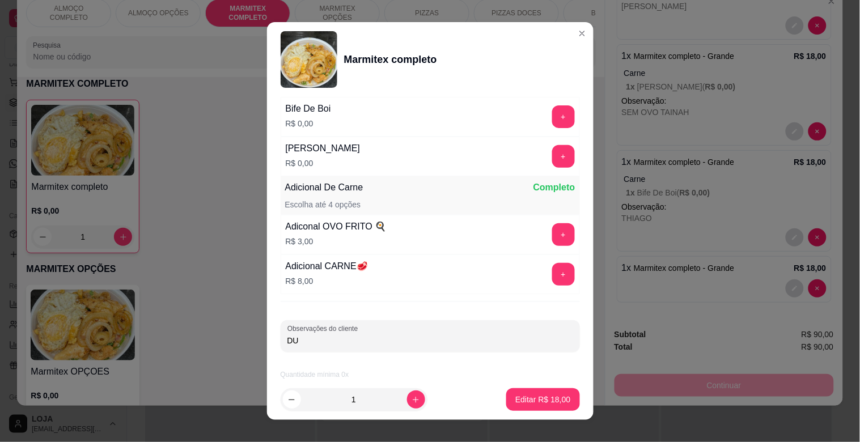
type input "D"
type input "AS DUAS CARNE DUDUCHO"
click at [516, 396] on p "Editar R$ 18,00" at bounding box center [543, 399] width 55 height 11
type input "0"
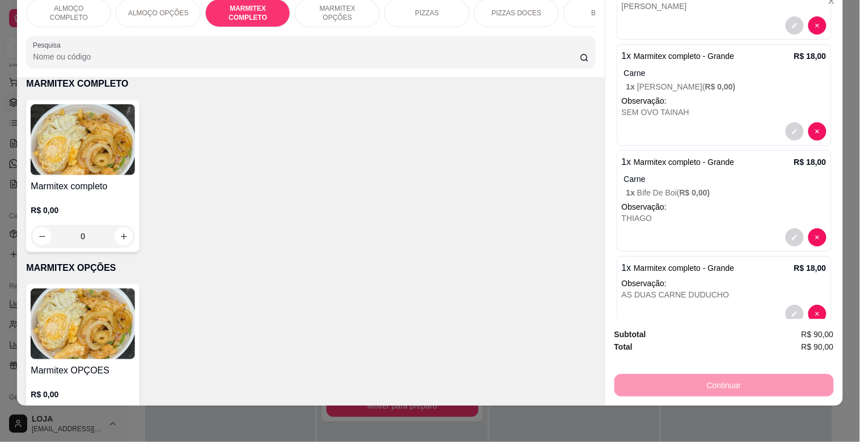
click at [257, 4] on p "MARMITEX COMPLETO" at bounding box center [248, 13] width 66 height 18
click at [111, 146] on img at bounding box center [83, 139] width 104 height 71
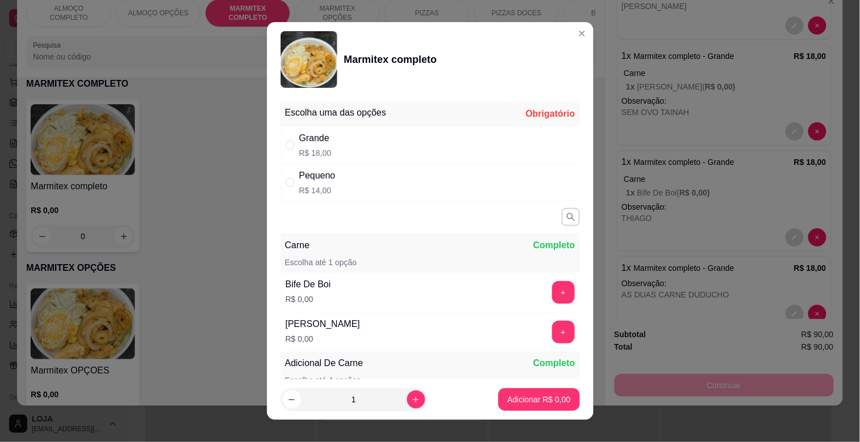
click at [319, 146] on div "Grande R$ 18,00" at bounding box center [315, 145] width 32 height 27
radio input "true"
click at [552, 333] on button "+" at bounding box center [563, 332] width 23 height 23
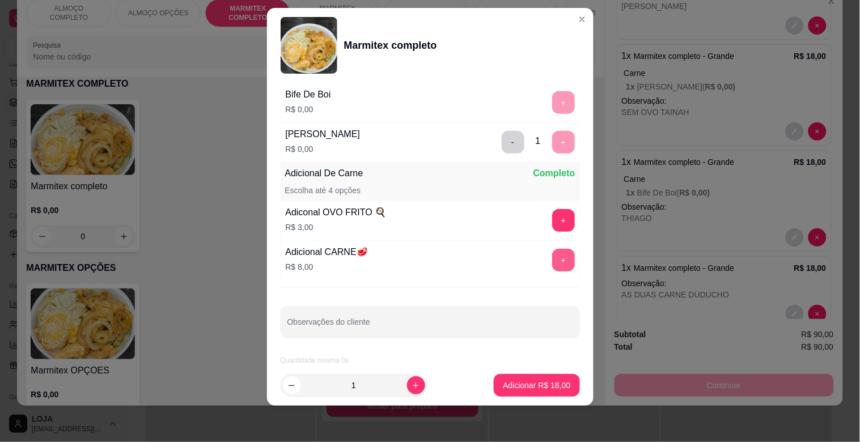
click at [535, 385] on p "Adicionar R$ 18,00" at bounding box center [536, 385] width 67 height 11
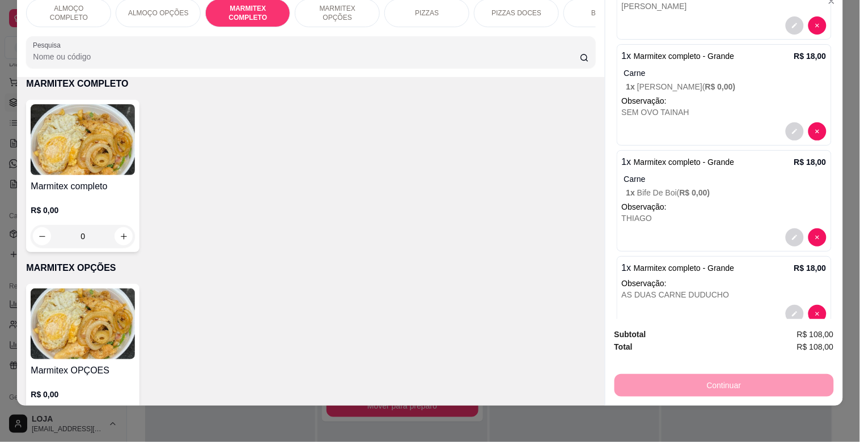
scroll to position [446, 0]
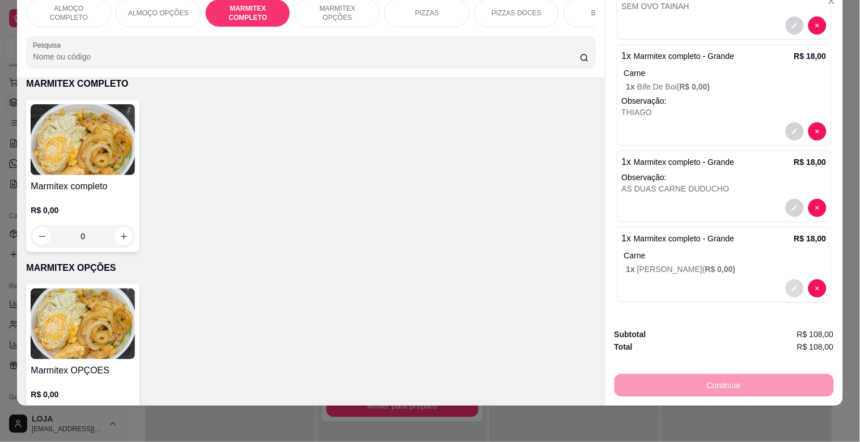
click at [786, 280] on button "decrease-product-quantity" at bounding box center [795, 289] width 18 height 18
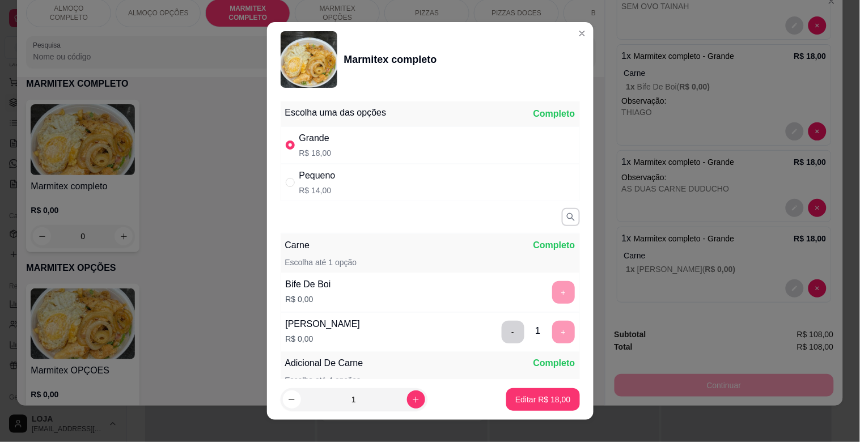
scroll to position [176, 0]
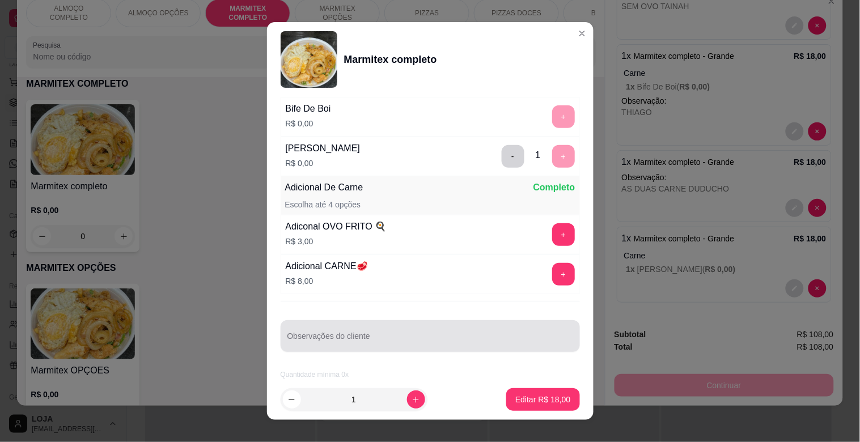
drag, startPoint x: 392, startPoint y: 331, endPoint x: 400, endPoint y: 332, distance: 8.0
click at [395, 331] on div at bounding box center [431, 336] width 286 height 23
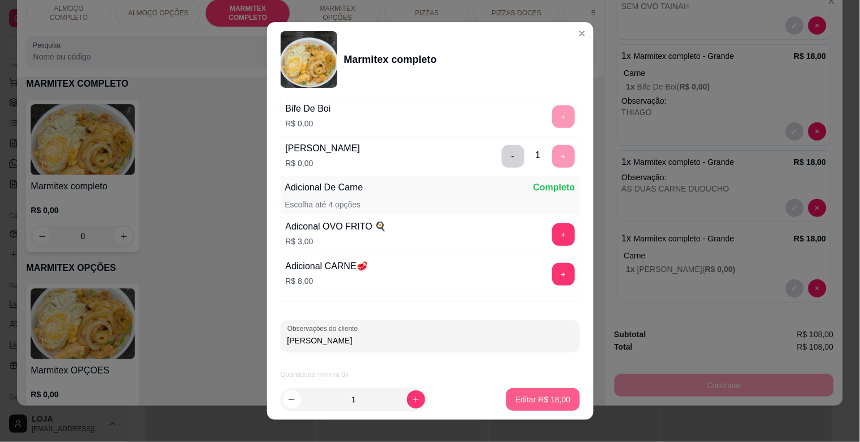
type input "[PERSON_NAME]"
click at [538, 390] on button "Editar R$ 18,00" at bounding box center [542, 399] width 73 height 23
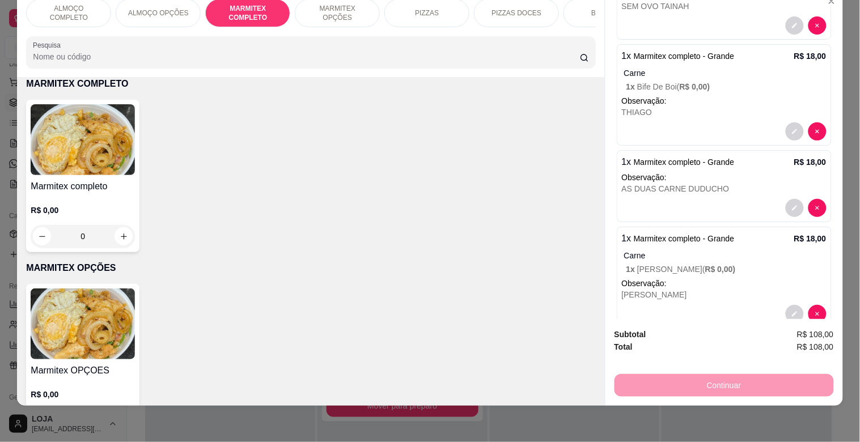
click at [115, 154] on img at bounding box center [83, 139] width 104 height 71
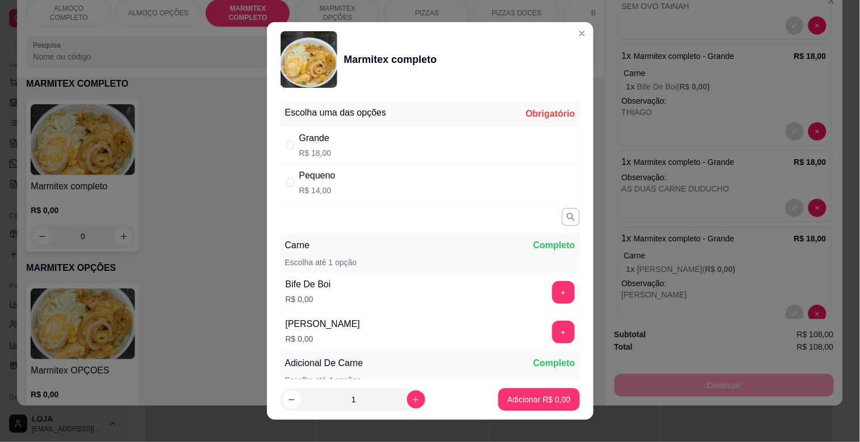
click at [325, 149] on div "Grande R$ 18,00" at bounding box center [430, 144] width 299 height 37
radio input "true"
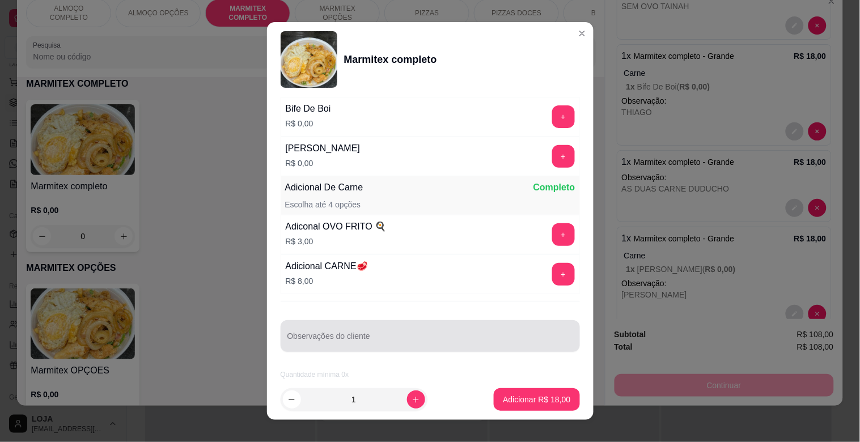
click at [414, 339] on input "Observações do cliente" at bounding box center [431, 340] width 286 height 11
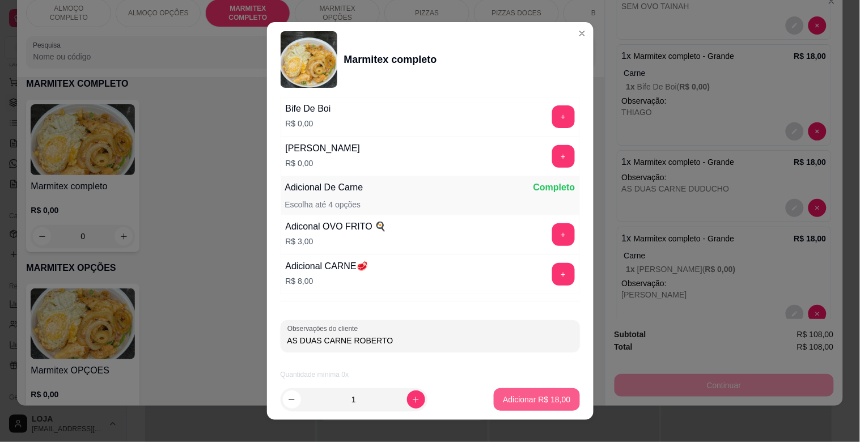
type input "AS DUAS CARNE ROBERTO"
click at [552, 397] on p "Adicionar R$ 18,00" at bounding box center [537, 399] width 66 height 11
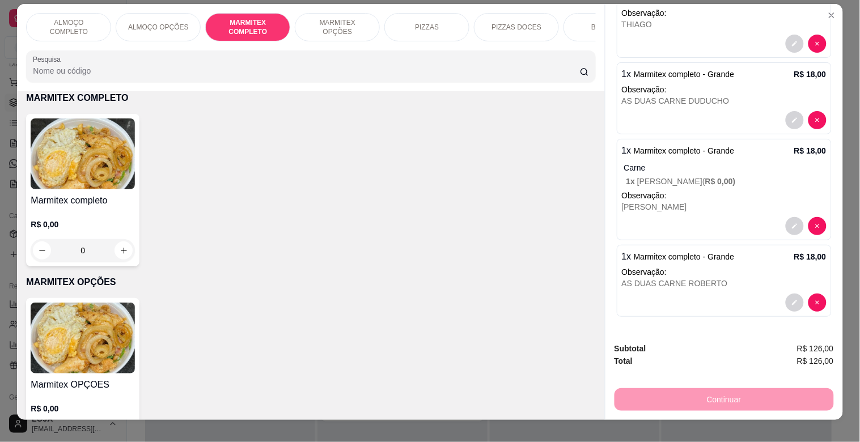
scroll to position [0, 0]
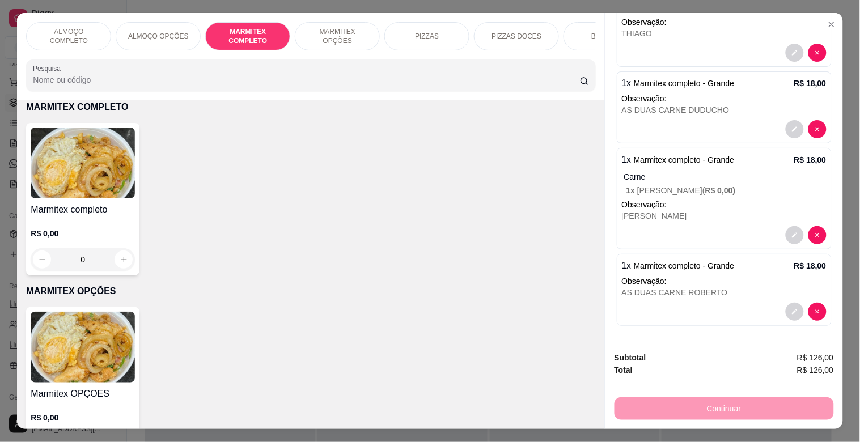
click at [840, 285] on div "ALMOÇO COMPLETO ALMOÇO OPÇÕES MARMITEX COMPLETO MARMITEX OPÇÕES PIZZAS PIZZAS D…" at bounding box center [430, 221] width 860 height 442
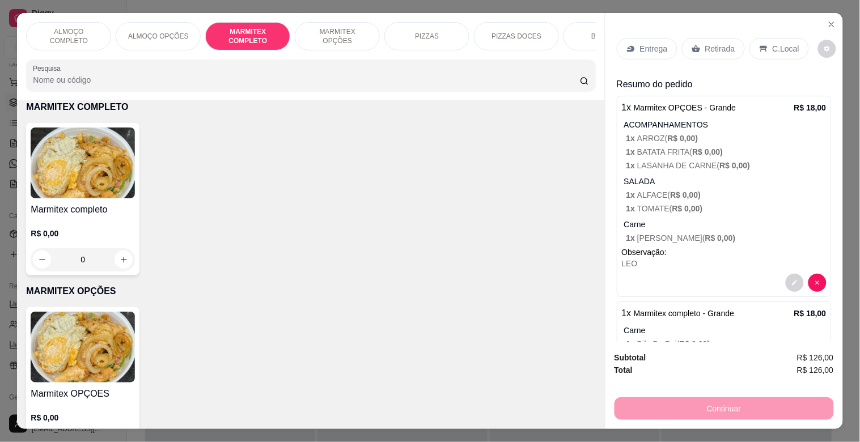
click at [656, 43] on p "Entrega" at bounding box center [654, 48] width 28 height 11
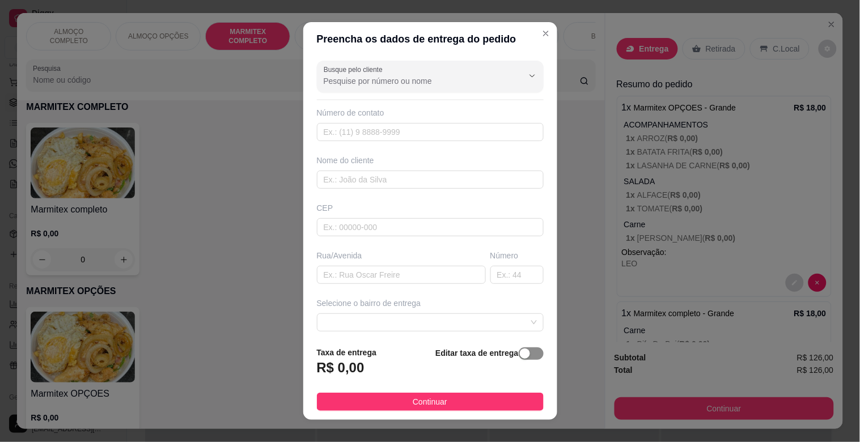
click at [522, 356] on span "button" at bounding box center [531, 354] width 25 height 12
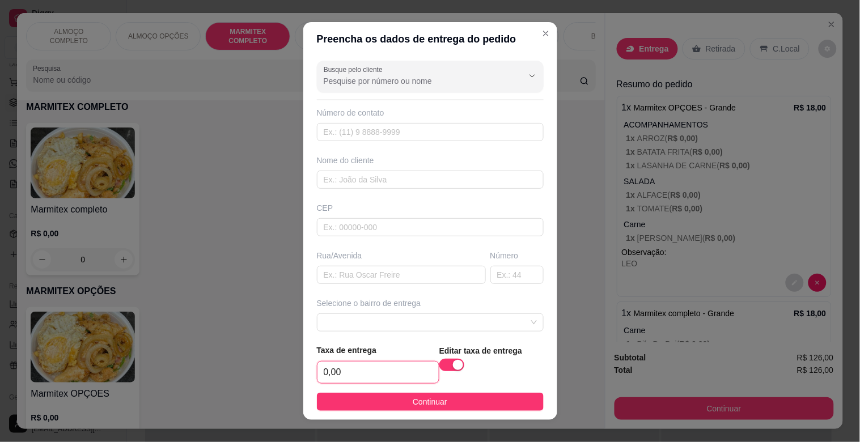
click at [424, 368] on input "0,00" at bounding box center [378, 373] width 121 height 22
type input "5,00"
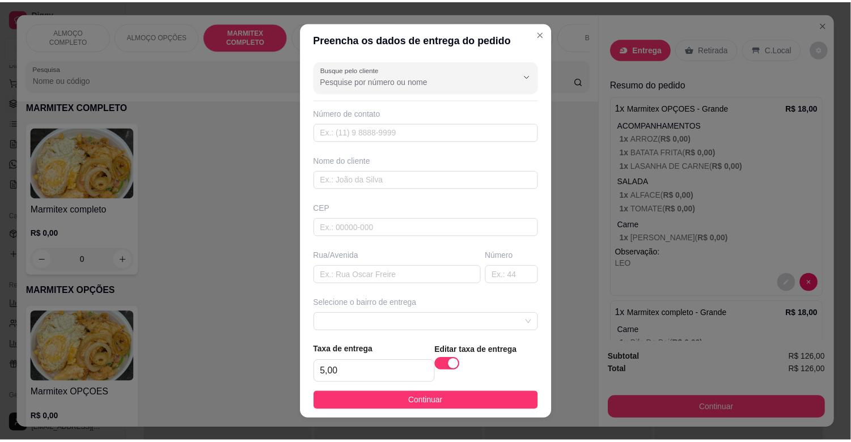
scroll to position [104, 0]
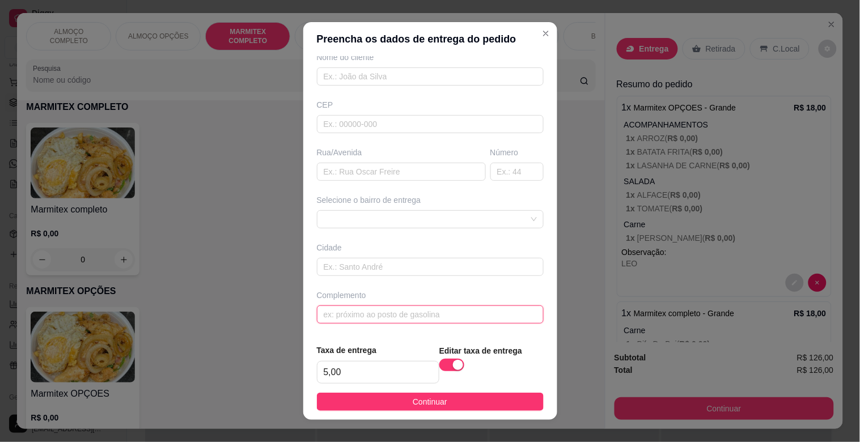
click at [413, 309] on input "text" at bounding box center [430, 315] width 227 height 18
type input "TRACSERV"
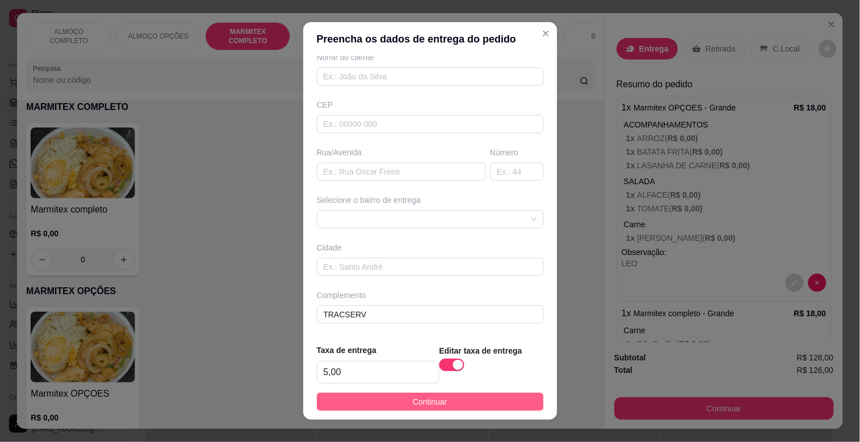
click at [381, 397] on button "Continuar" at bounding box center [430, 402] width 227 height 18
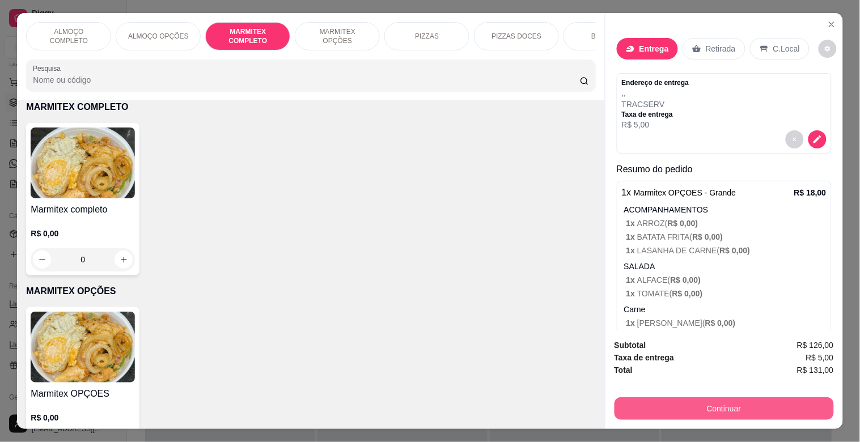
click at [711, 404] on button "Continuar" at bounding box center [724, 409] width 219 height 23
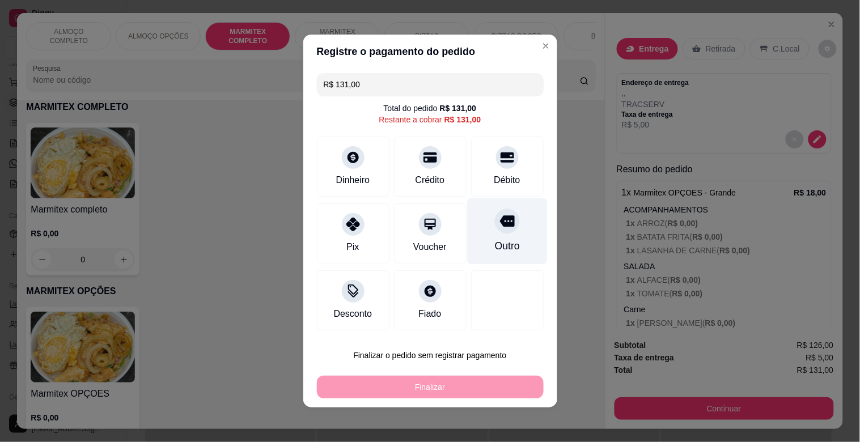
click at [500, 222] on icon at bounding box center [507, 221] width 15 height 11
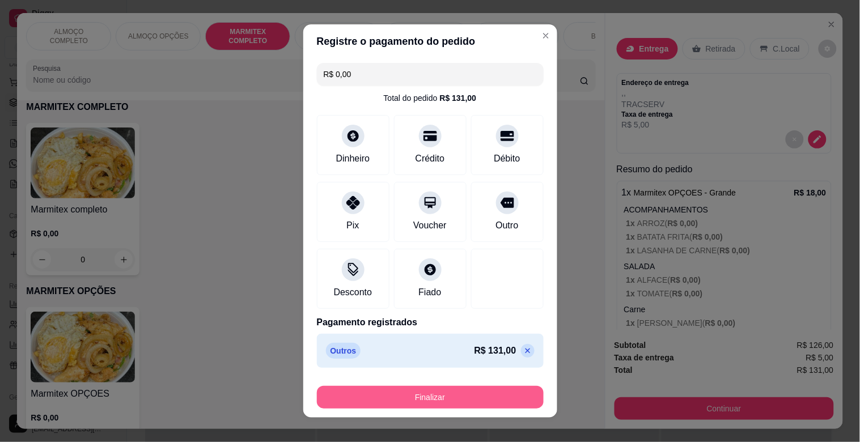
click at [468, 388] on button "Finalizar" at bounding box center [430, 397] width 227 height 23
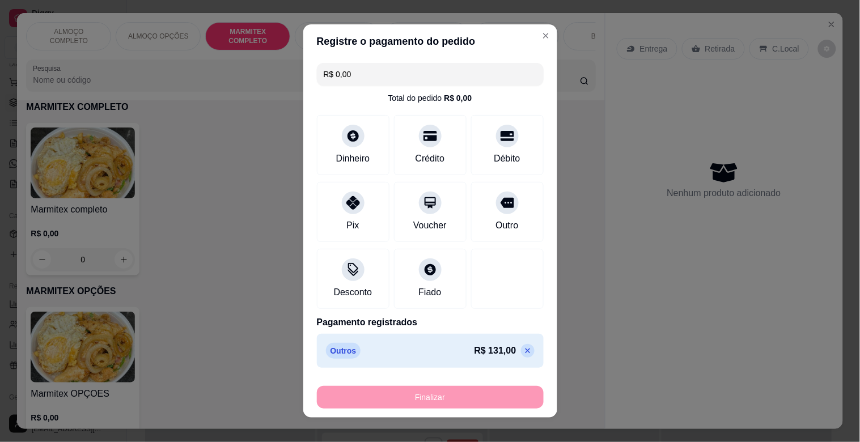
type input "-R$ 131,00"
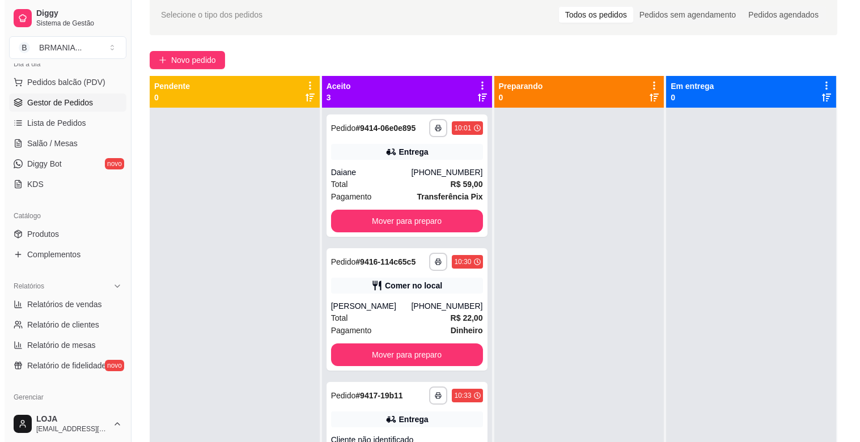
scroll to position [173, 0]
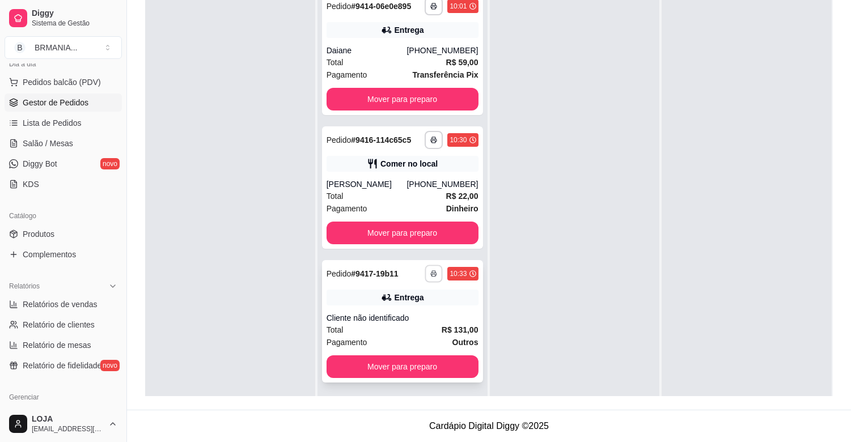
click at [434, 276] on icon "button" at bounding box center [434, 274] width 7 height 7
click at [400, 310] on button "IMPRESSORA" at bounding box center [401, 314] width 82 height 18
click at [49, 82] on span "Pedidos balcão (PDV)" at bounding box center [62, 82] width 78 height 11
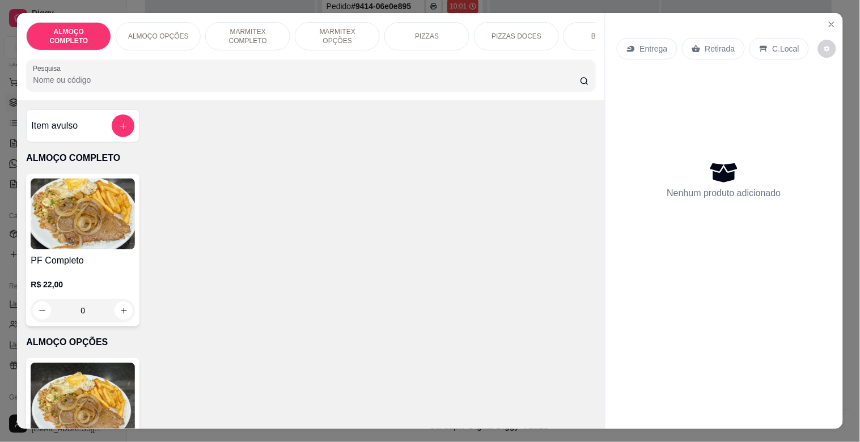
click at [331, 30] on p "MARMITEX OPÇÕES" at bounding box center [338, 36] width 66 height 18
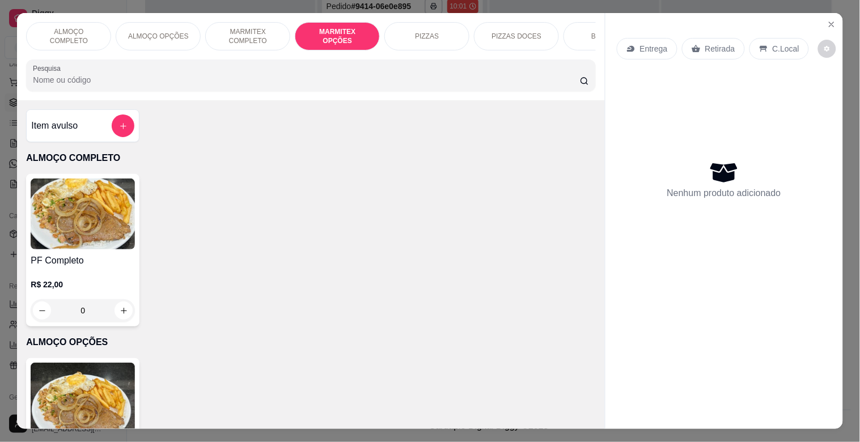
scroll to position [27, 0]
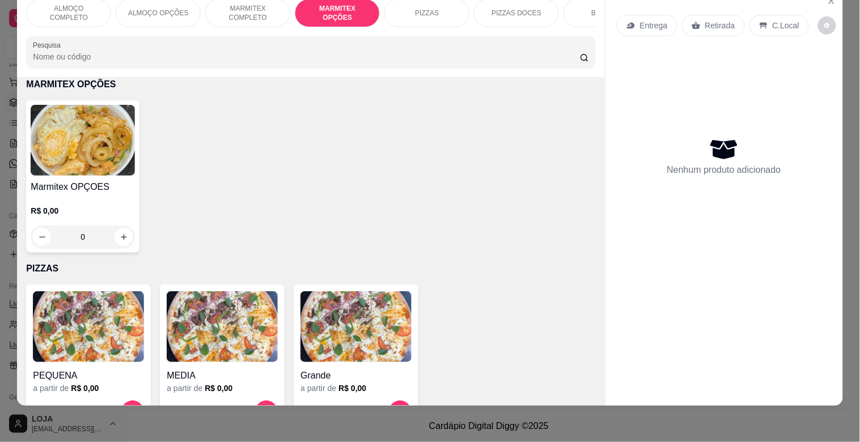
click at [100, 148] on img at bounding box center [83, 140] width 104 height 71
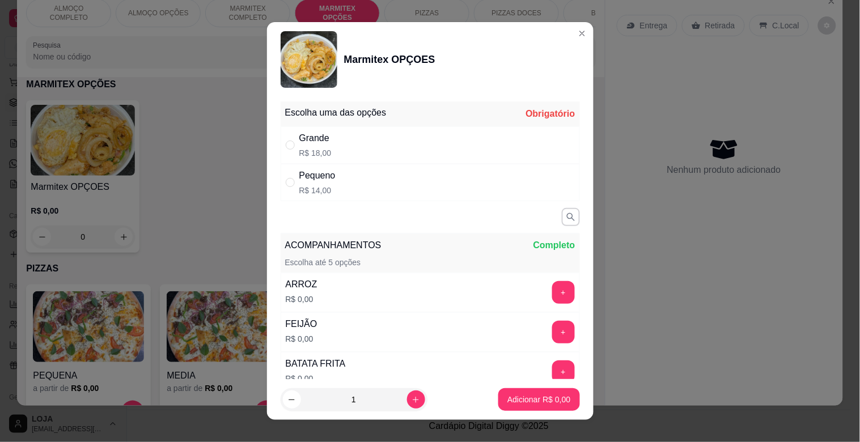
click at [316, 157] on p "R$ 18,00" at bounding box center [315, 152] width 32 height 11
radio input "true"
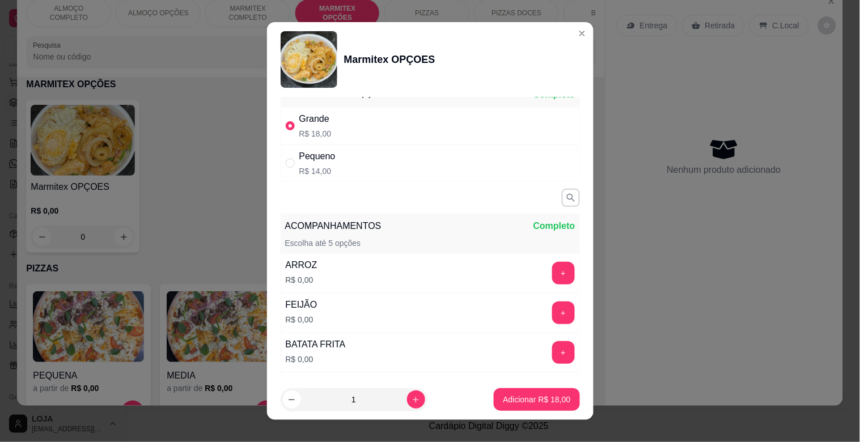
scroll to position [23, 0]
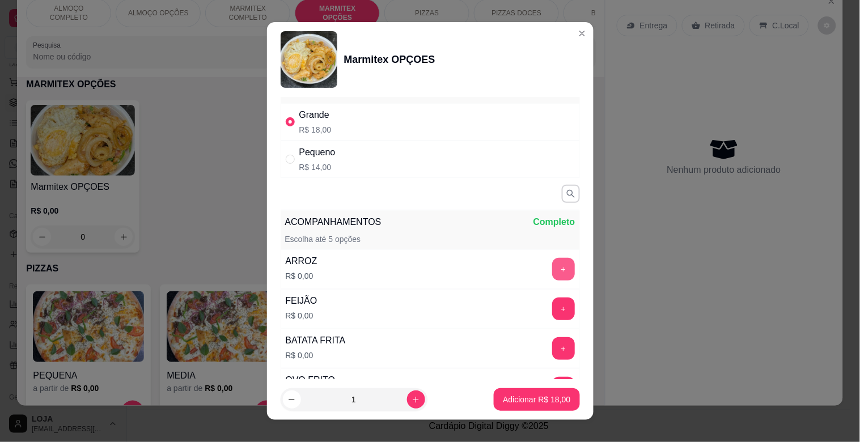
click at [552, 268] on button "+" at bounding box center [563, 269] width 23 height 23
click at [552, 303] on button "+" at bounding box center [563, 309] width 22 height 22
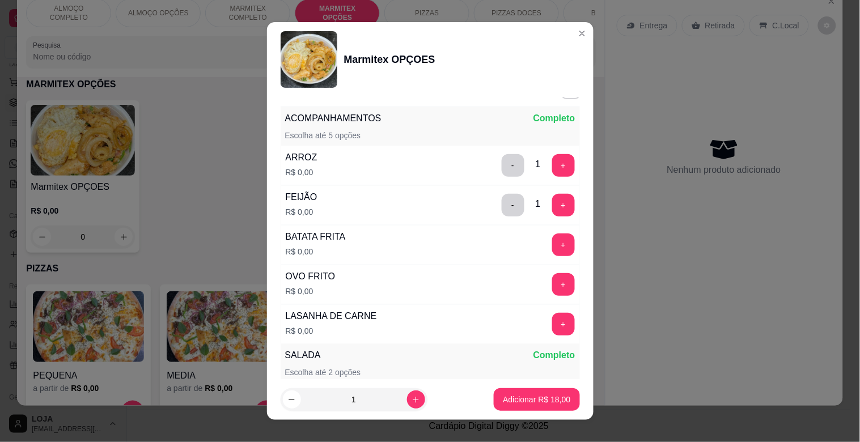
scroll to position [138, 0]
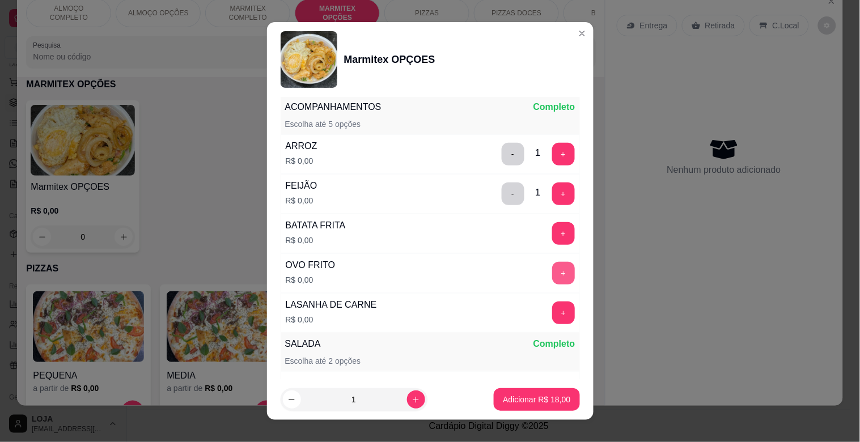
click at [552, 273] on button "+" at bounding box center [563, 273] width 23 height 23
click at [552, 311] on button "+" at bounding box center [563, 313] width 23 height 23
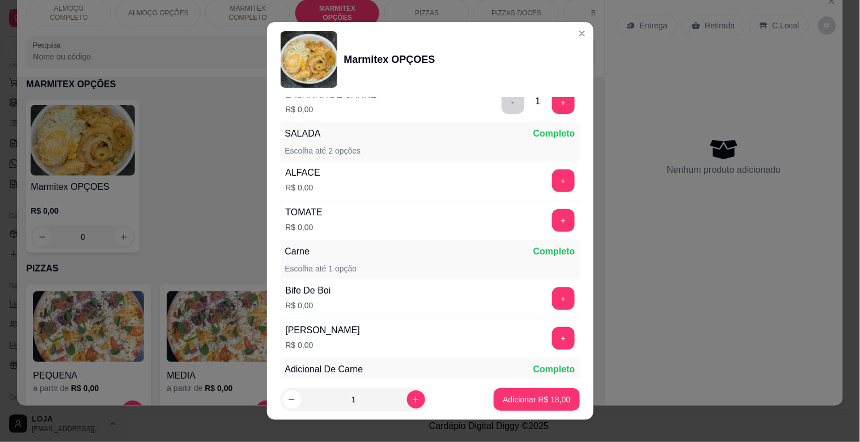
scroll to position [365, 0]
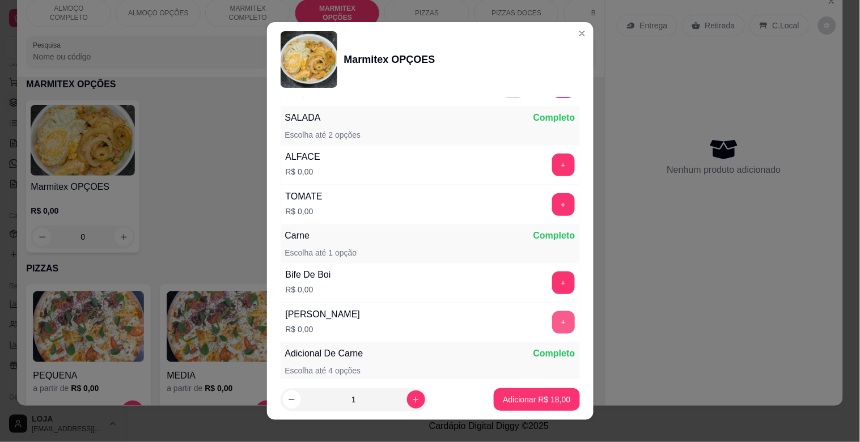
click at [552, 327] on button "+" at bounding box center [563, 322] width 23 height 23
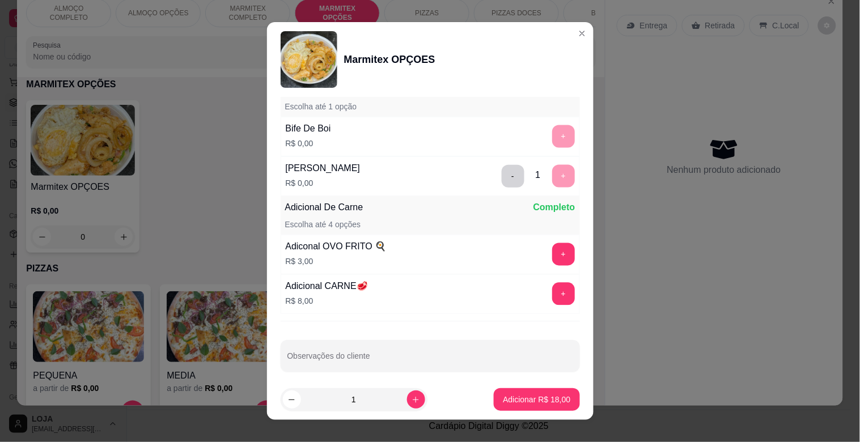
scroll to position [521, 0]
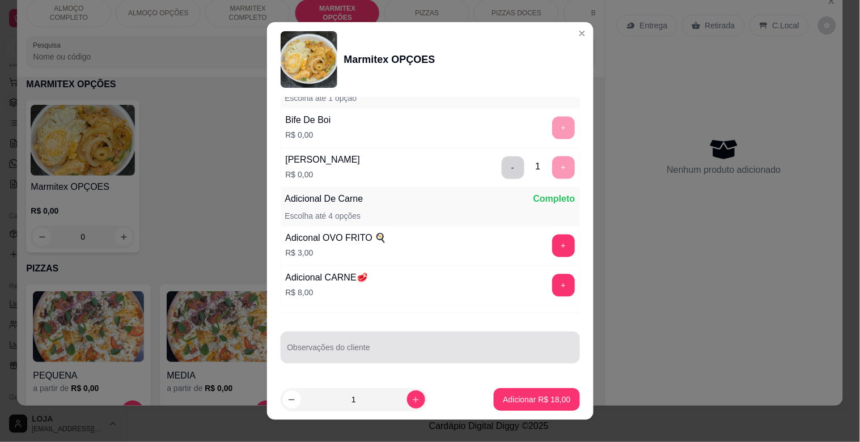
click at [409, 337] on div at bounding box center [431, 347] width 286 height 23
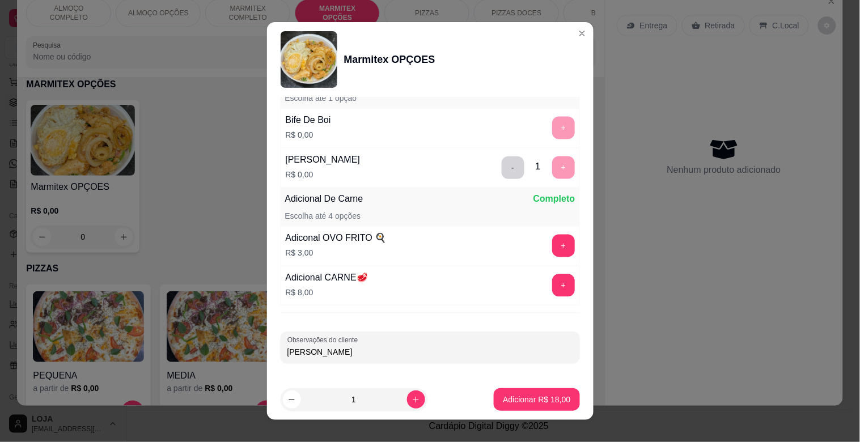
type input "[PERSON_NAME]"
click at [549, 395] on p "Adicionar R$ 18,00" at bounding box center [536, 399] width 67 height 11
click at [549, 395] on div "PEQUENA a partir de R$ 0,00 MEDIA a partir de R$ 0,00 Grande a partir de R$ 0,00" at bounding box center [310, 358] width 569 height 146
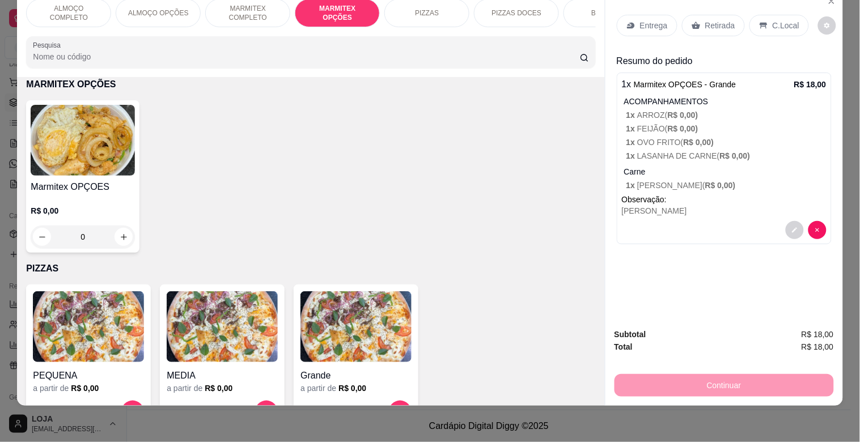
click at [68, 150] on img at bounding box center [83, 140] width 104 height 71
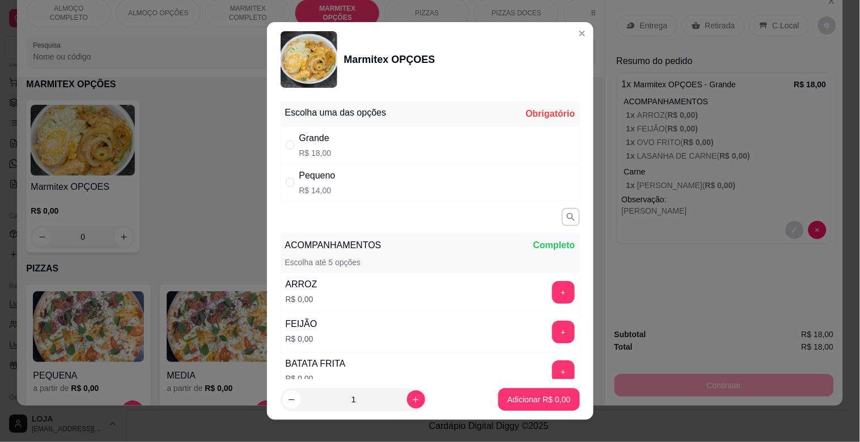
drag, startPoint x: 301, startPoint y: 148, endPoint x: 299, endPoint y: 155, distance: 7.6
click at [299, 149] on p "R$ 18,00" at bounding box center [315, 152] width 32 height 11
radio input "true"
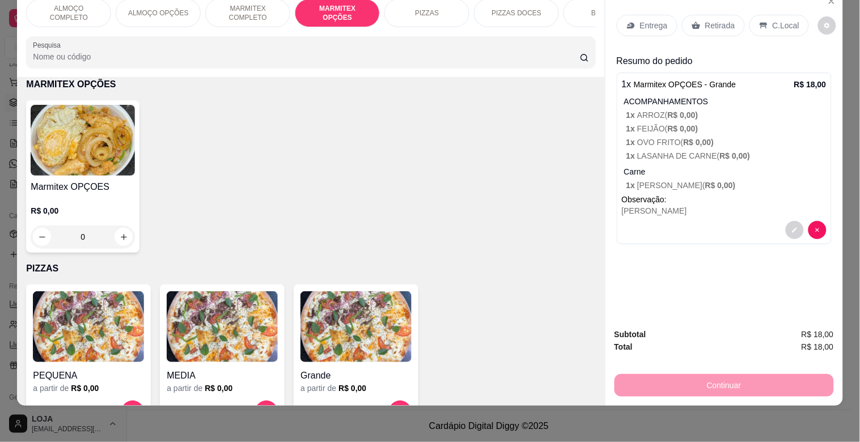
click at [257, 5] on p "MARMITEX COMPLETO" at bounding box center [248, 13] width 66 height 18
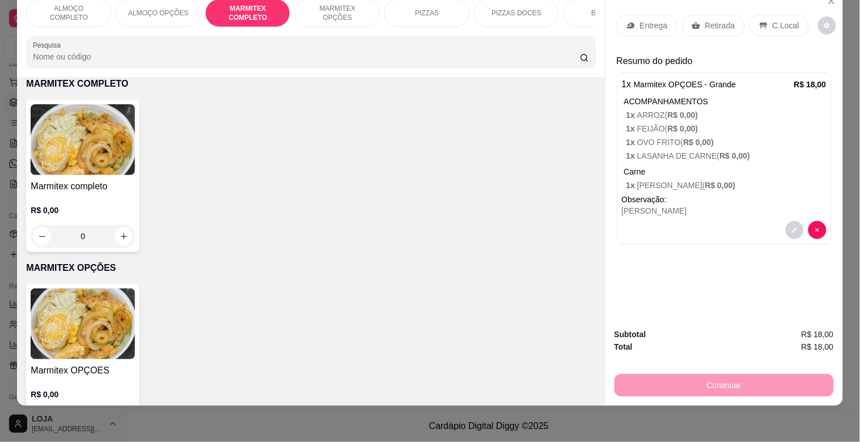
click at [109, 142] on img at bounding box center [83, 139] width 104 height 71
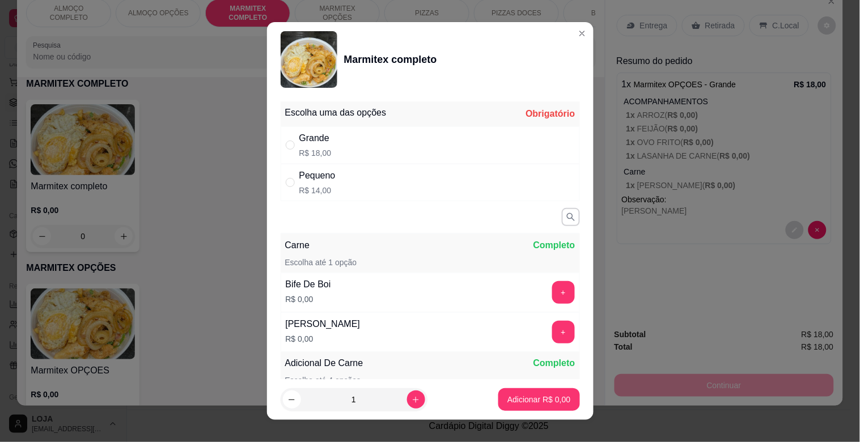
click at [345, 149] on div "Grande R$ 18,00" at bounding box center [430, 144] width 299 height 37
radio input "true"
click at [552, 287] on button "+" at bounding box center [563, 292] width 23 height 23
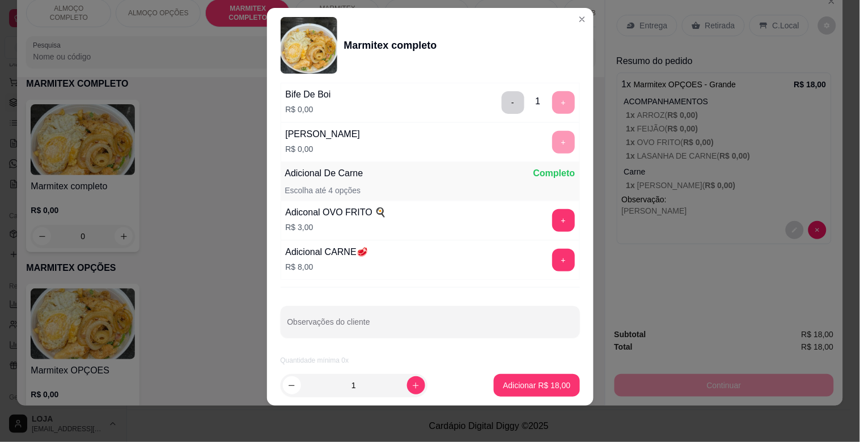
scroll to position [176, 0]
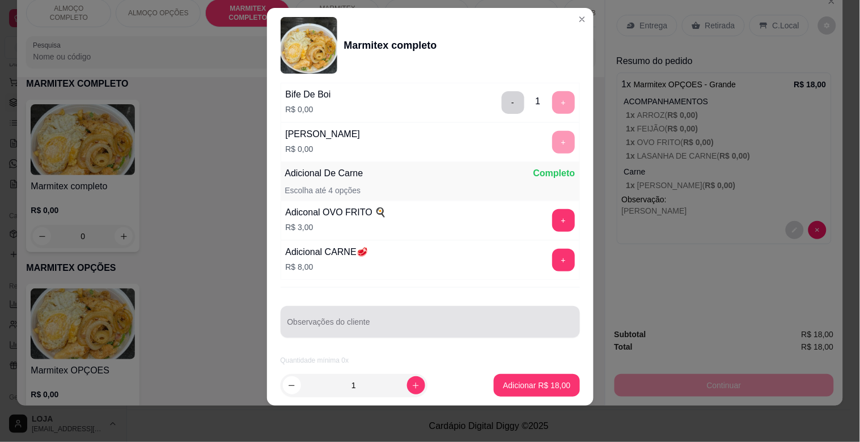
click at [437, 320] on div at bounding box center [431, 322] width 286 height 23
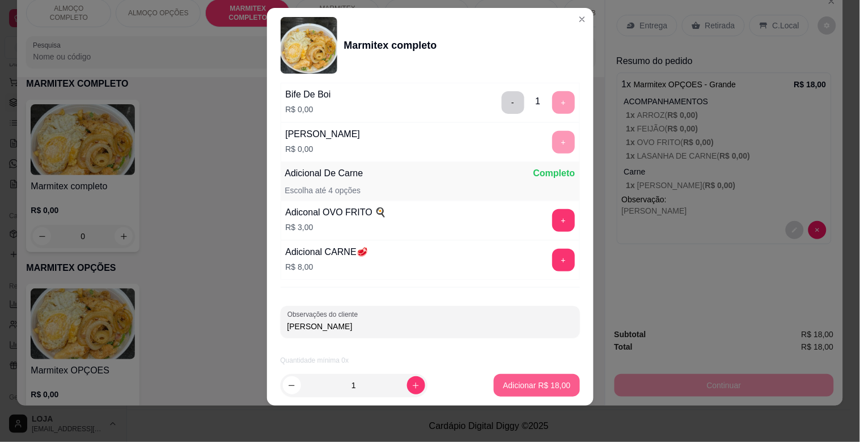
type input "[PERSON_NAME]"
click at [545, 378] on button "Adicionar R$ 18,00" at bounding box center [537, 385] width 86 height 23
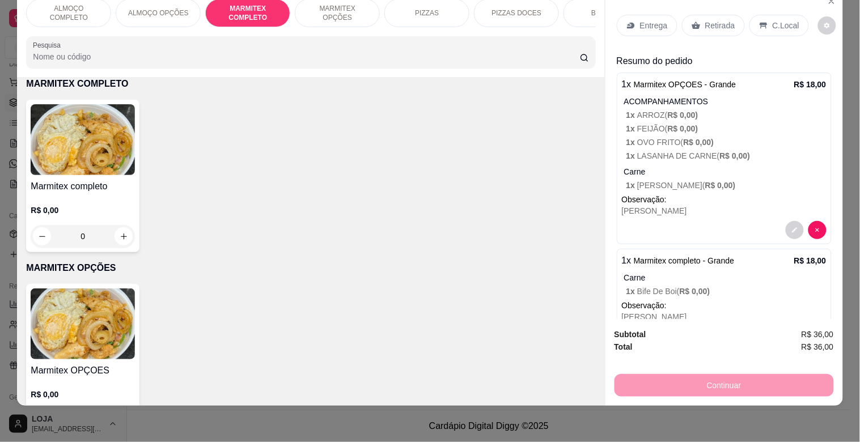
click at [320, 4] on p "MARMITEX OPÇÕES" at bounding box center [338, 13] width 66 height 18
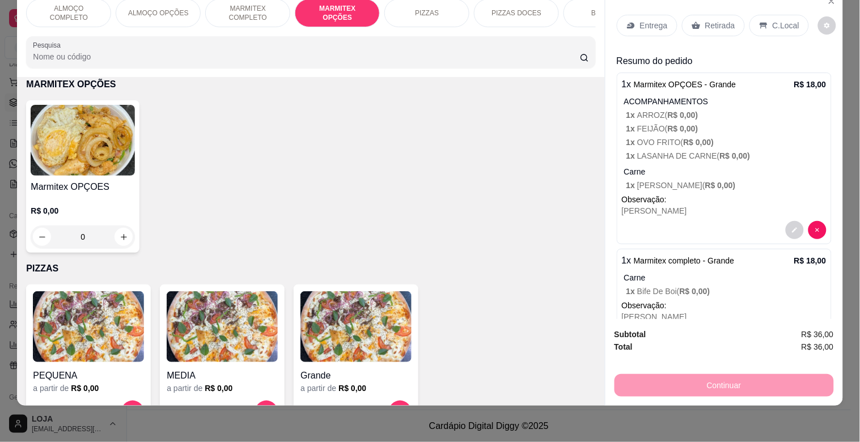
click at [112, 144] on img at bounding box center [83, 140] width 104 height 71
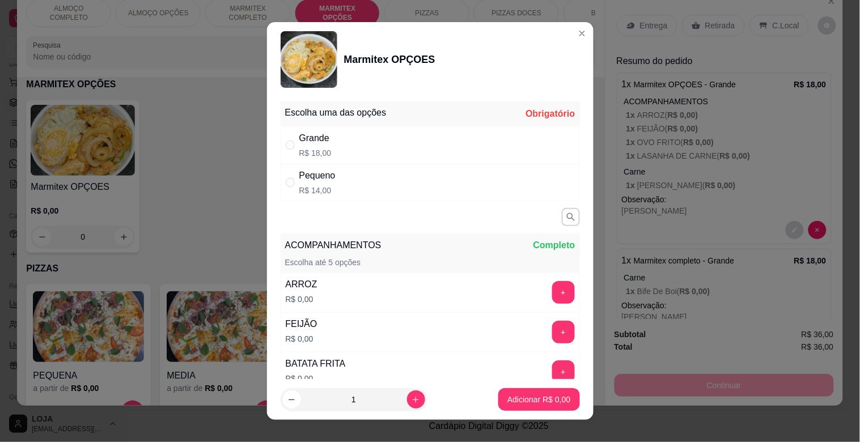
click at [320, 149] on p "R$ 18,00" at bounding box center [315, 152] width 32 height 11
radio input "true"
click at [552, 295] on button "+" at bounding box center [563, 292] width 23 height 23
click at [552, 332] on button "+" at bounding box center [563, 332] width 23 height 23
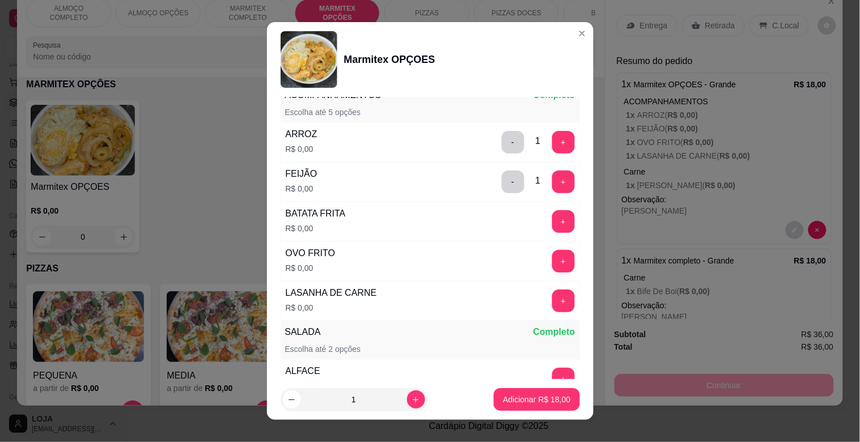
scroll to position [151, 0]
click at [552, 297] on button "+" at bounding box center [563, 300] width 23 height 23
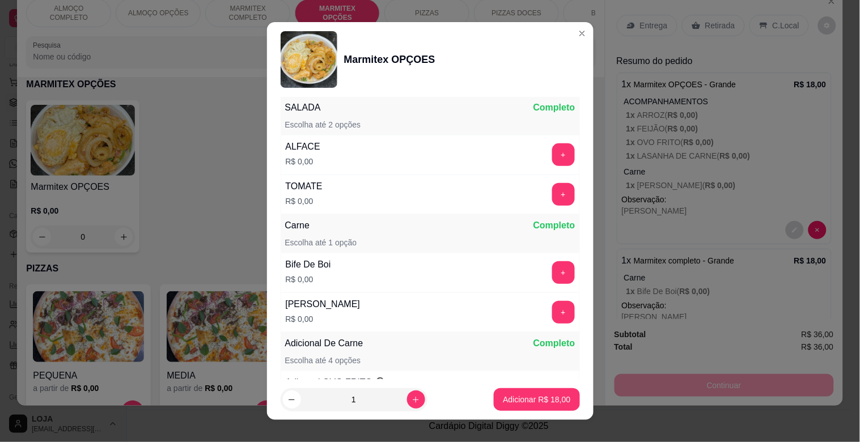
scroll to position [378, 0]
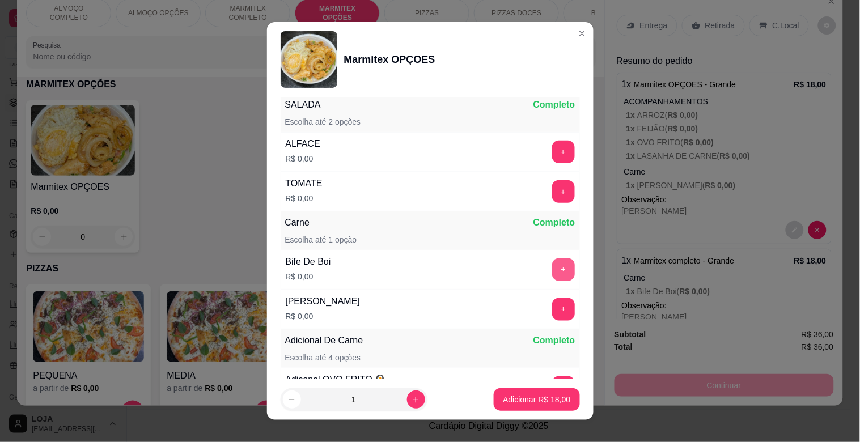
click at [552, 276] on button "+" at bounding box center [563, 270] width 23 height 23
click at [548, 276] on div "+" at bounding box center [564, 270] width 32 height 23
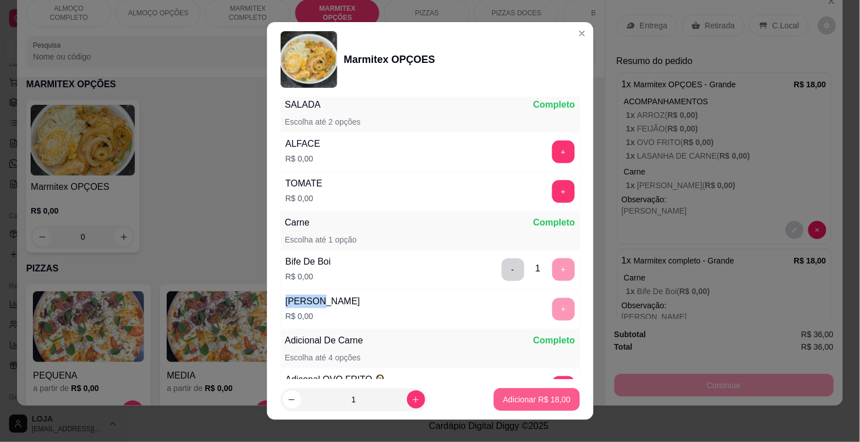
click at [521, 392] on button "Adicionar R$ 18,00" at bounding box center [537, 399] width 86 height 23
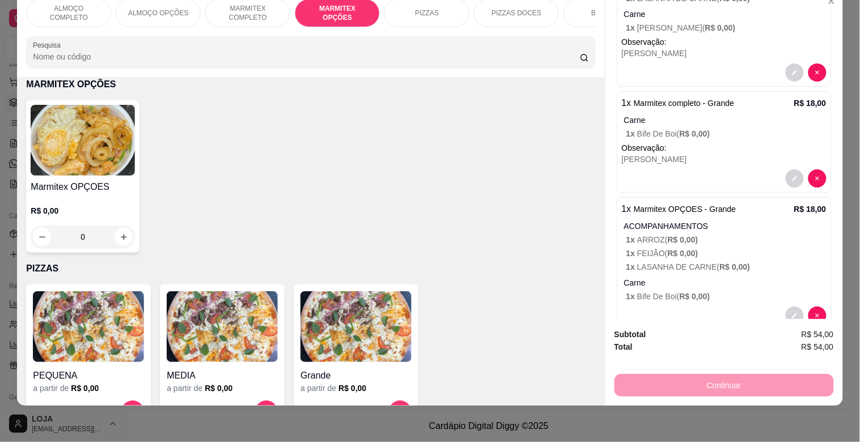
scroll to position [184, 0]
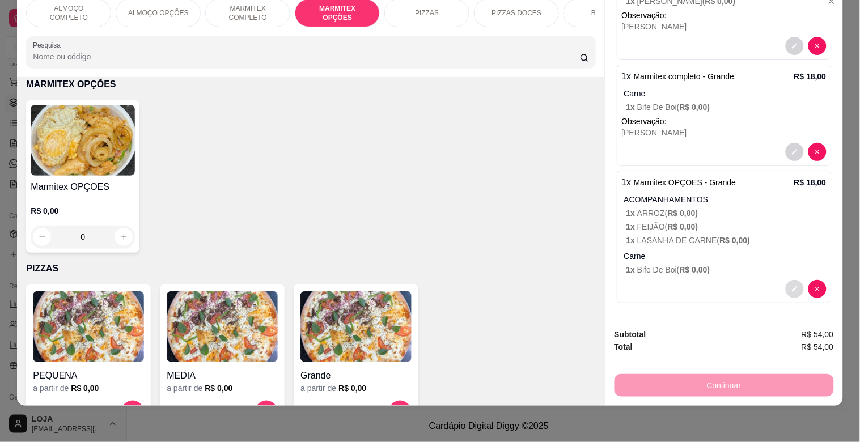
click at [792, 286] on icon "decrease-product-quantity" at bounding box center [795, 289] width 7 height 7
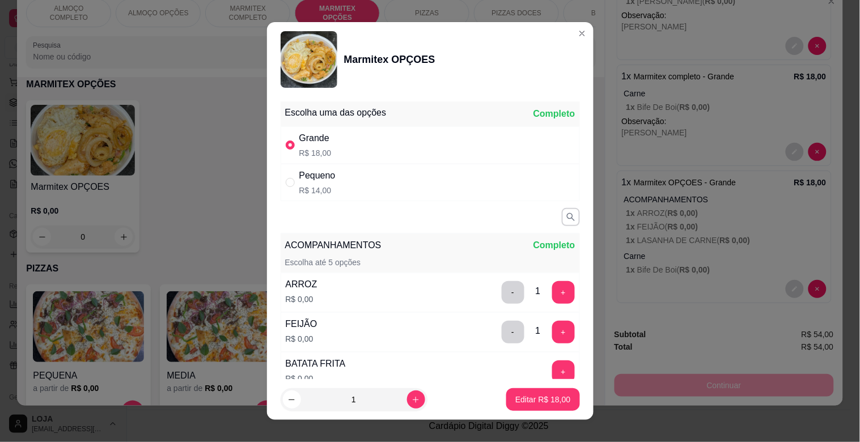
scroll to position [521, 0]
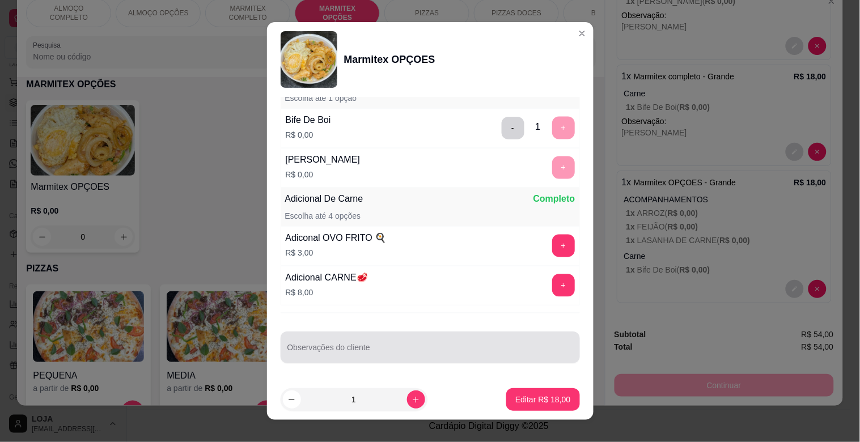
click at [406, 348] on input "Observações do cliente" at bounding box center [431, 352] width 286 height 11
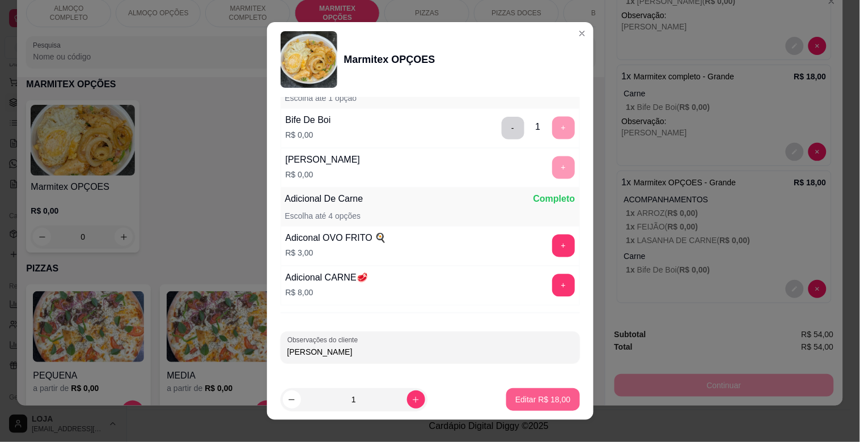
type input "[PERSON_NAME]"
click at [543, 399] on p "Editar R$ 18,00" at bounding box center [543, 399] width 53 height 11
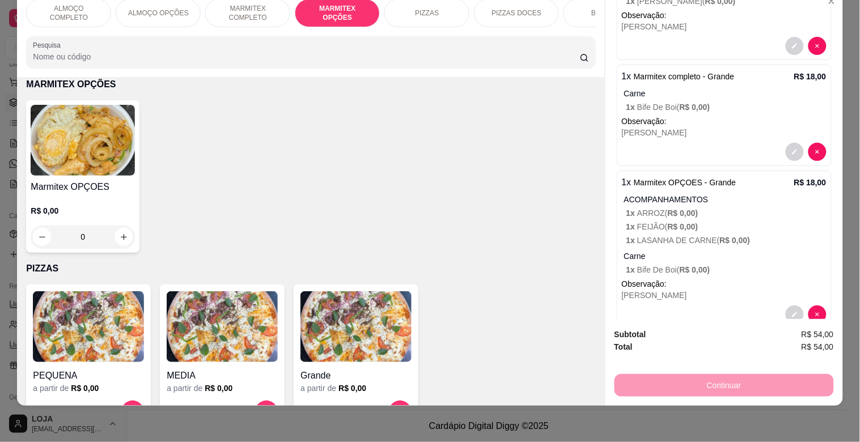
scroll to position [210, 0]
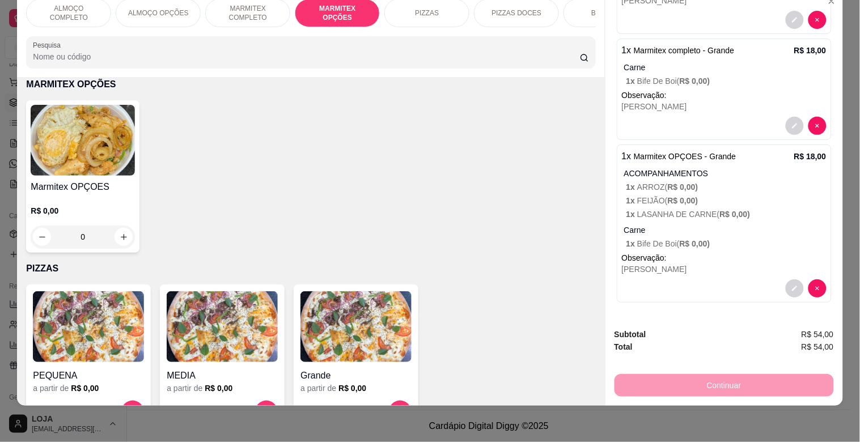
click at [837, 417] on div "ALMOÇO COMPLETO ALMOÇO OPÇÕES MARMITEX COMPLETO MARMITEX OPÇÕES PIZZAS PIZZAS D…" at bounding box center [430, 221] width 860 height 442
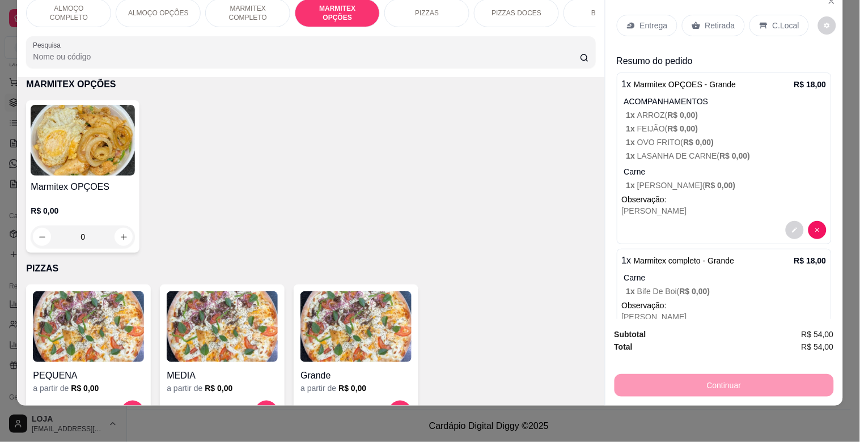
click at [649, 20] on p "Entrega" at bounding box center [654, 25] width 28 height 11
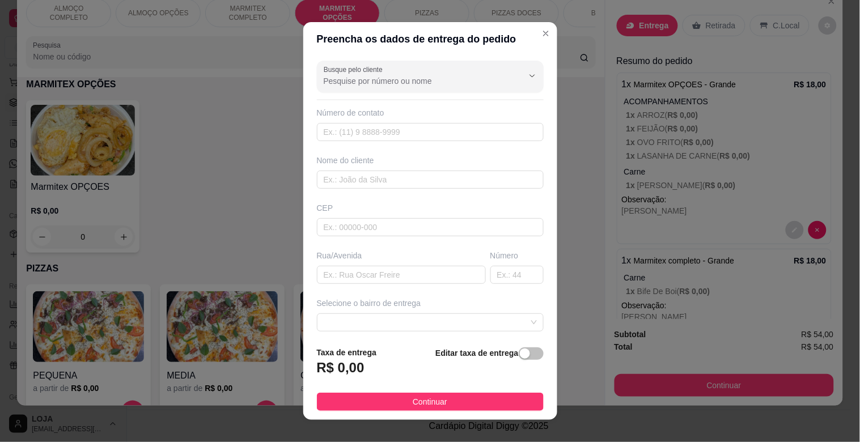
click at [520, 357] on div "button" at bounding box center [525, 354] width 10 height 10
click at [391, 378] on input "0,00" at bounding box center [378, 373] width 121 height 22
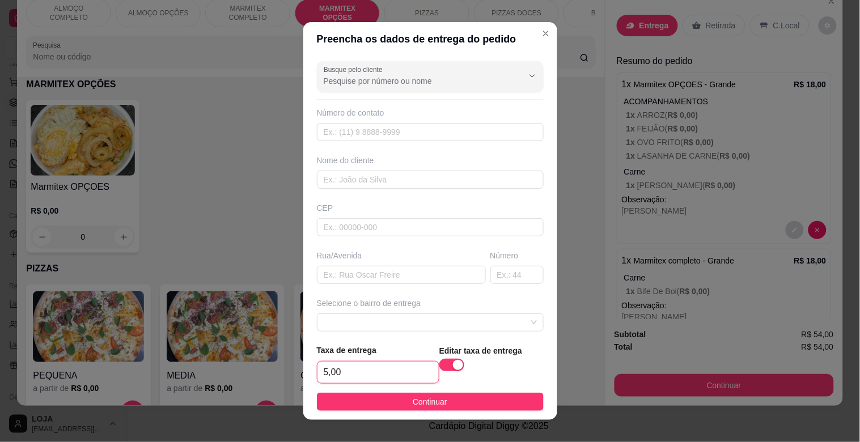
type input "5,00"
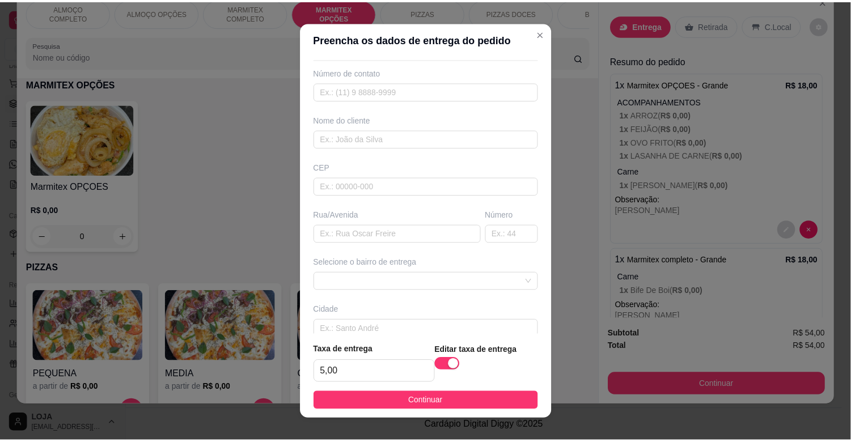
scroll to position [104, 0]
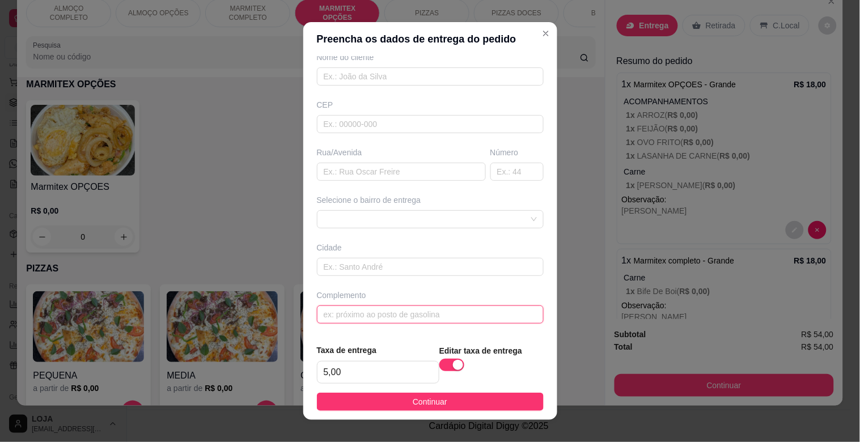
click at [402, 318] on input "text" at bounding box center [430, 315] width 227 height 18
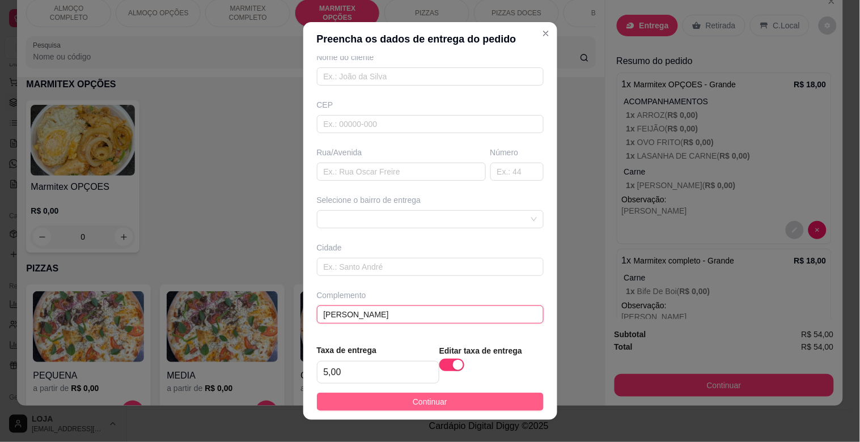
type input "[PERSON_NAME]"
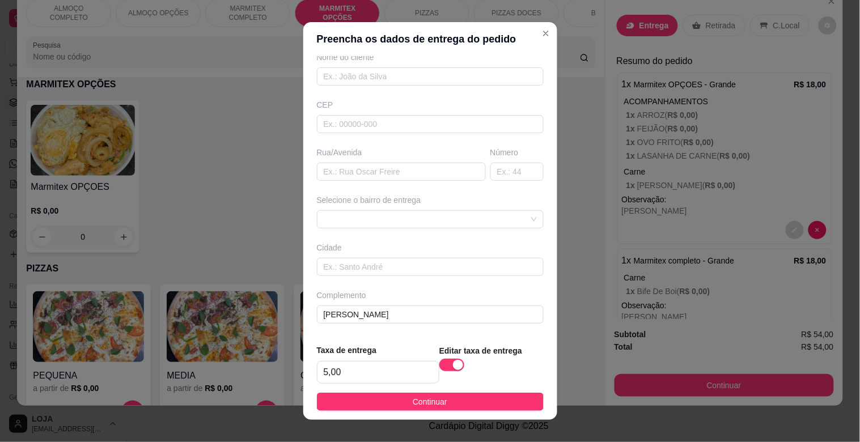
click at [447, 407] on button "Continuar" at bounding box center [430, 402] width 227 height 18
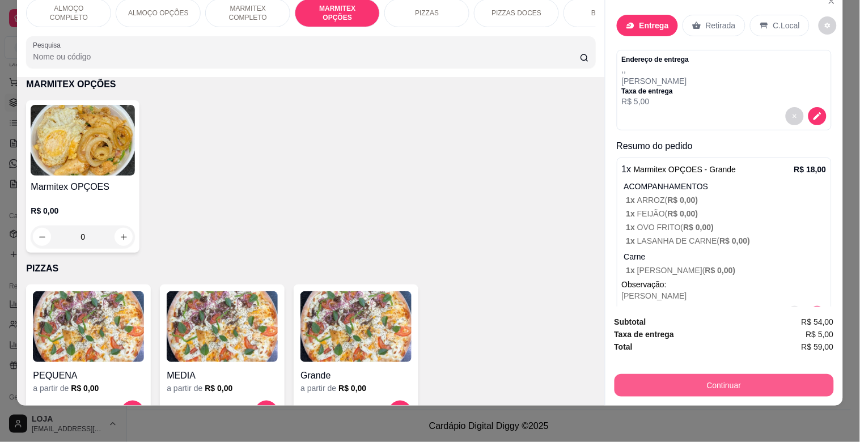
click at [743, 380] on button "Continuar" at bounding box center [724, 385] width 219 height 23
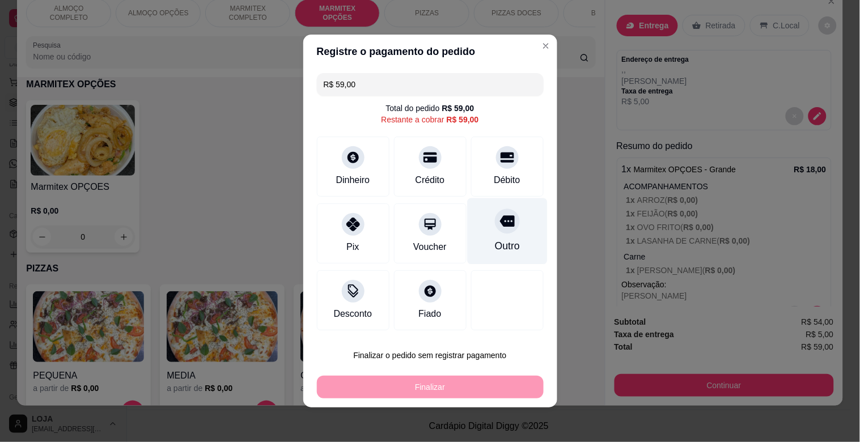
click at [495, 242] on div "Outro" at bounding box center [507, 246] width 25 height 15
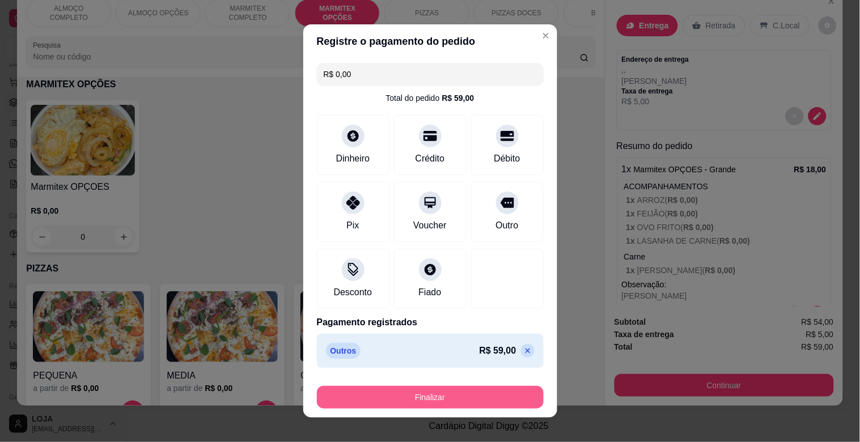
click at [474, 397] on button "Finalizar" at bounding box center [430, 397] width 227 height 23
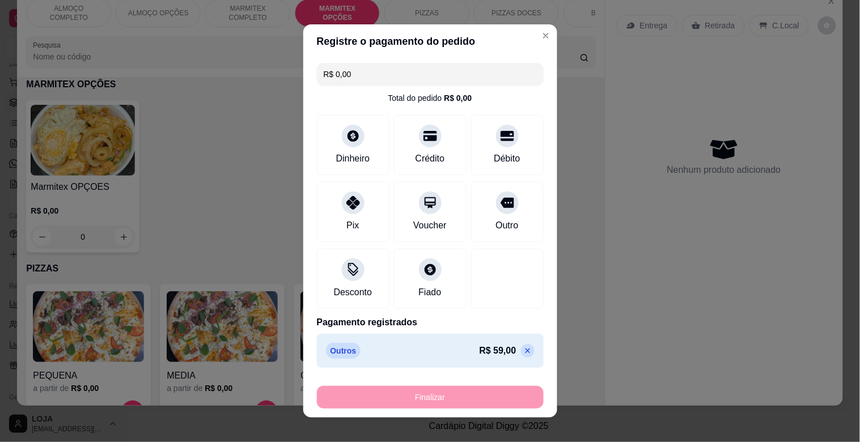
type input "-R$ 59,00"
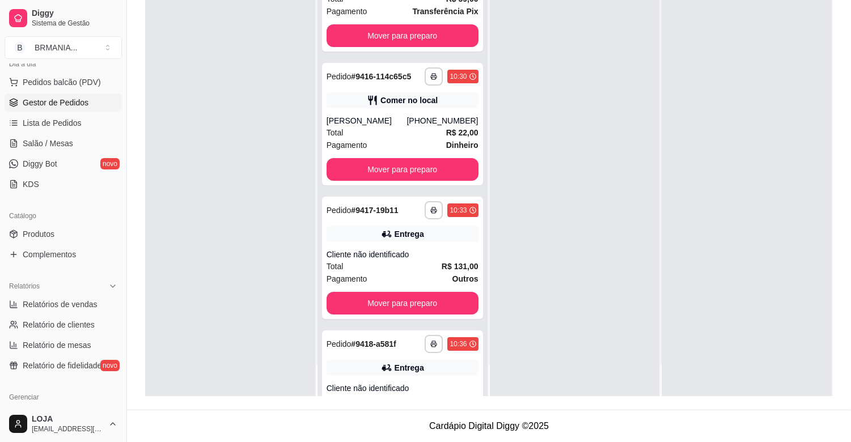
scroll to position [104, 0]
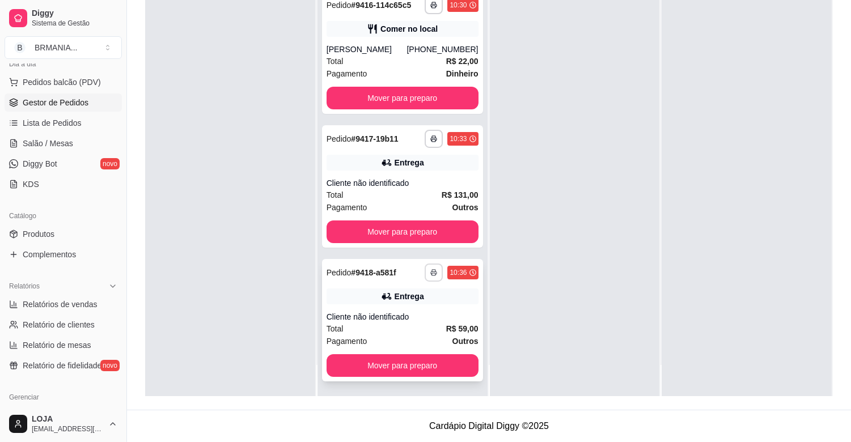
click at [431, 272] on icon "button" at bounding box center [434, 273] width 6 height 3
click at [408, 310] on button "IMPRESSORA" at bounding box center [391, 312] width 82 height 18
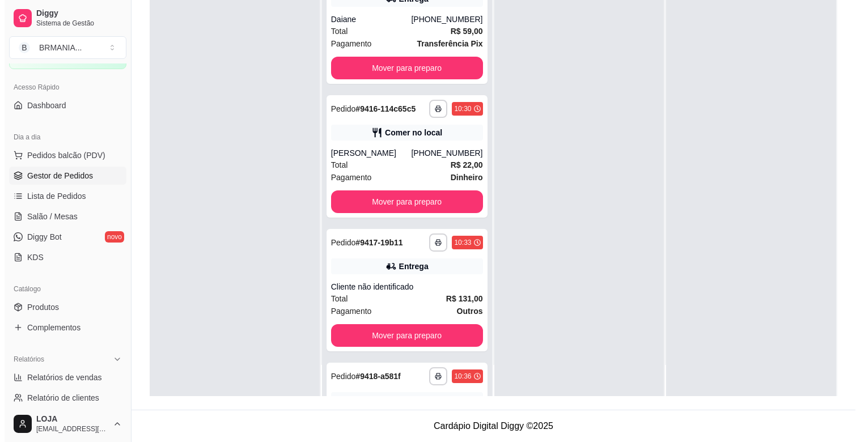
scroll to position [62, 0]
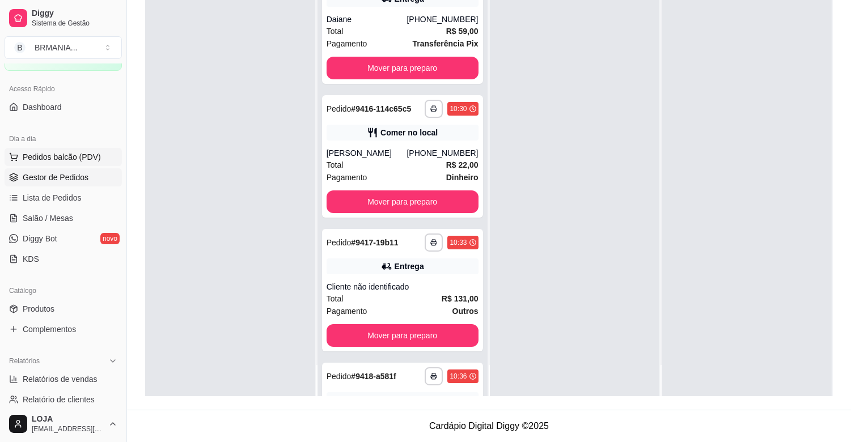
click at [67, 161] on span "Pedidos balcão (PDV)" at bounding box center [62, 156] width 78 height 11
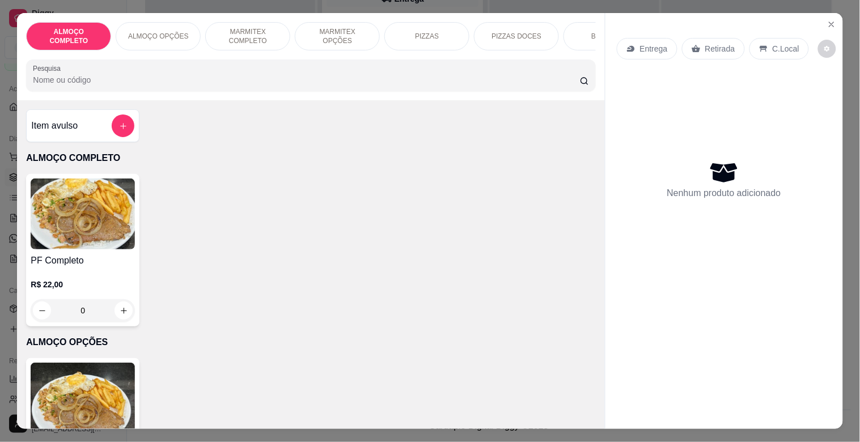
click at [582, 31] on div "BEBIDAS" at bounding box center [606, 36] width 85 height 28
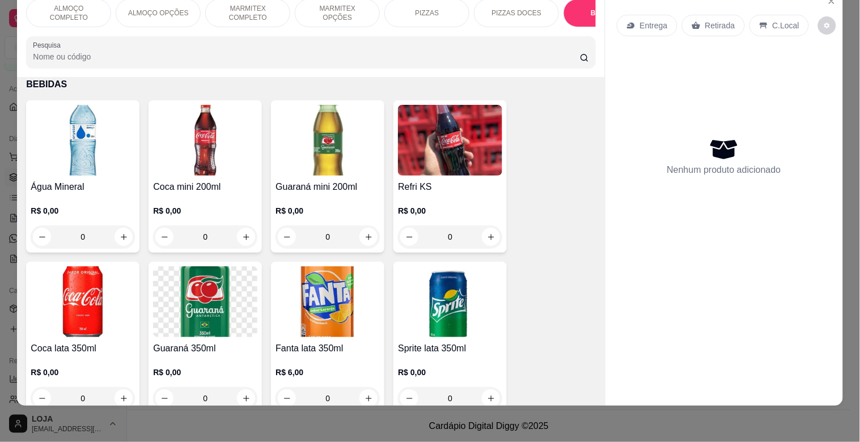
click at [77, 140] on img at bounding box center [83, 140] width 104 height 71
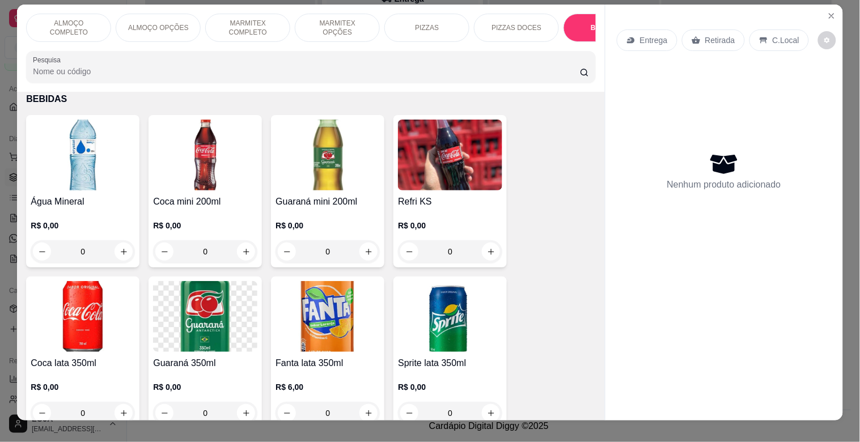
click at [119, 174] on img at bounding box center [83, 155] width 104 height 71
click at [75, 167] on img at bounding box center [83, 155] width 104 height 71
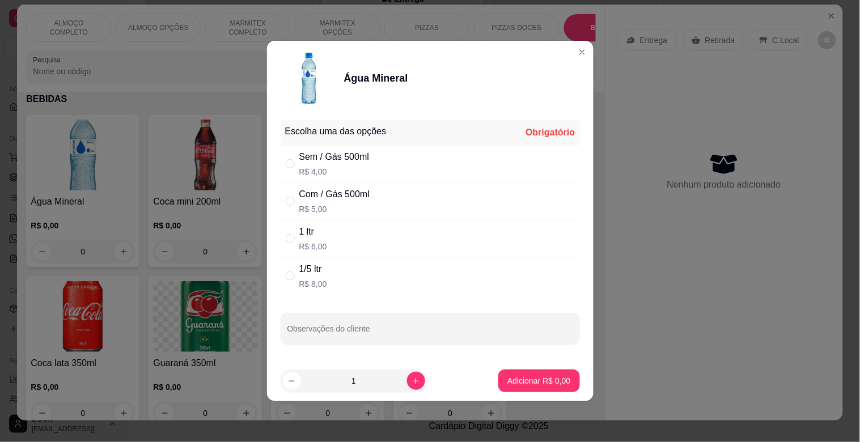
click at [337, 230] on div "1 ltr R$ 6,00" at bounding box center [430, 238] width 299 height 37
radio input "true"
click at [537, 387] on button "Adicionar R$ 6,00" at bounding box center [539, 381] width 81 height 23
type input "1"
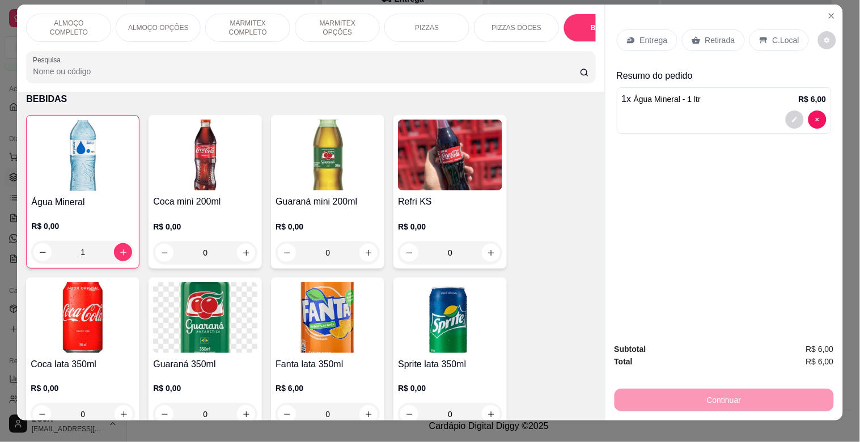
click at [782, 43] on div "C.Local" at bounding box center [780, 40] width 60 height 22
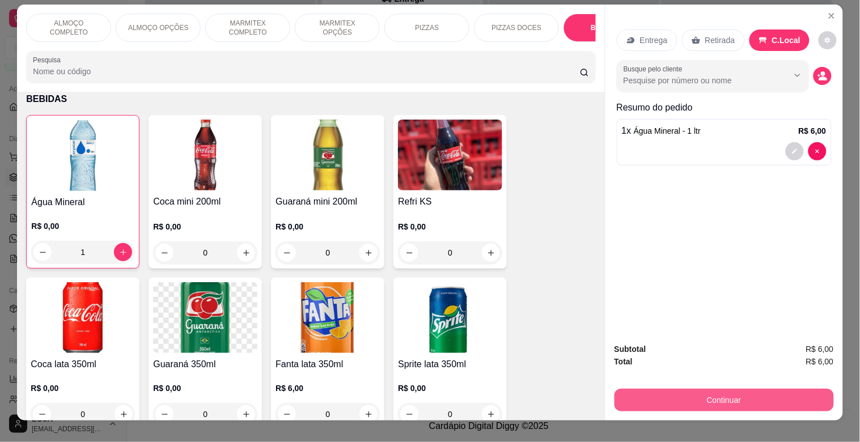
click at [780, 389] on button "Continuar" at bounding box center [724, 400] width 219 height 23
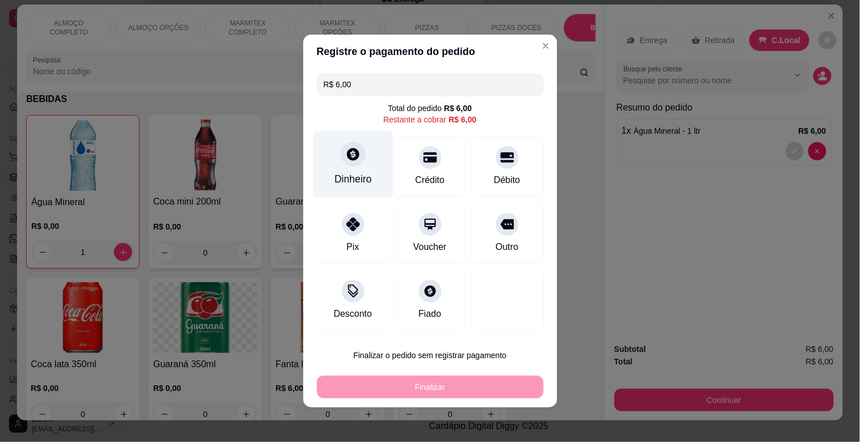
click at [349, 188] on div "Dinheiro" at bounding box center [353, 165] width 80 height 66
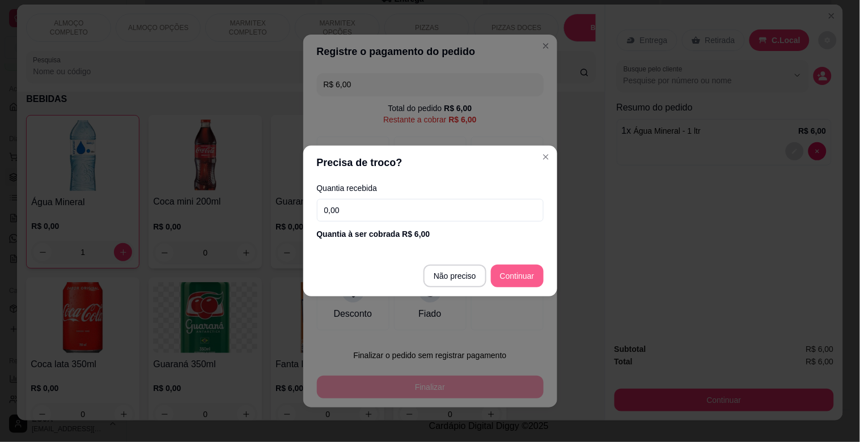
type input "R$ 0,00"
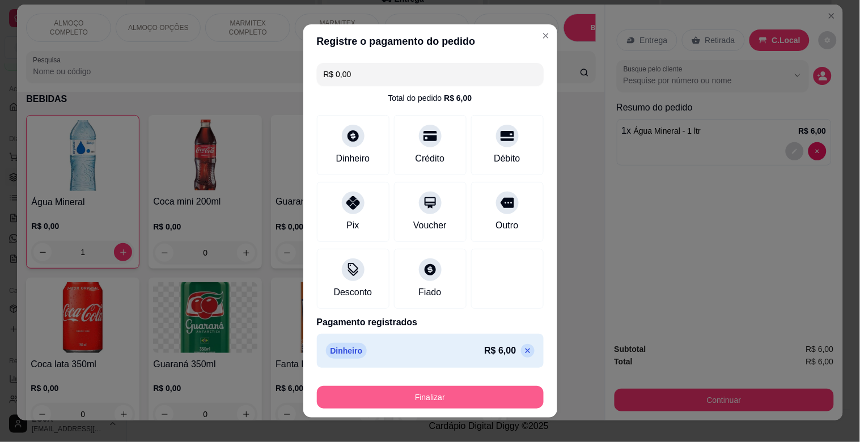
click at [499, 389] on button "Finalizar" at bounding box center [430, 397] width 227 height 23
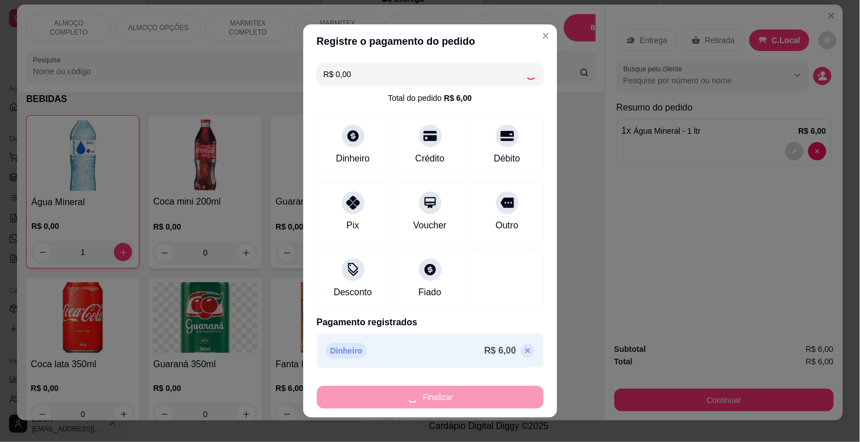
type input "0"
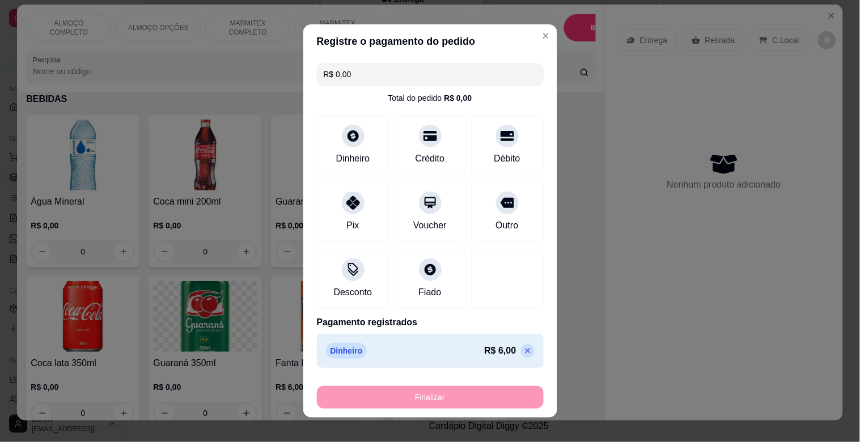
type input "-R$ 6,00"
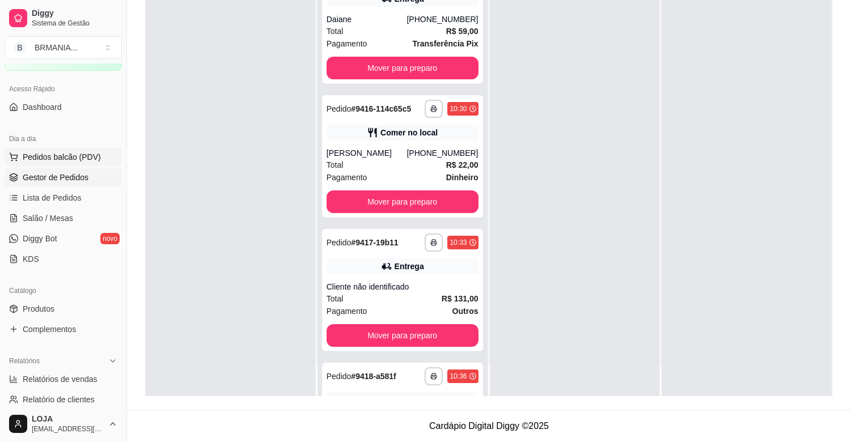
click at [73, 157] on span "Pedidos balcão (PDV)" at bounding box center [62, 156] width 78 height 11
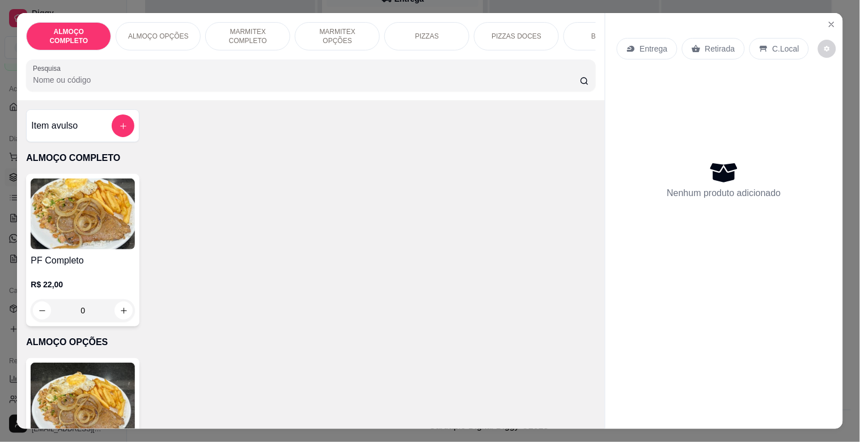
click at [239, 29] on p "MARMITEX COMPLETO" at bounding box center [248, 36] width 66 height 18
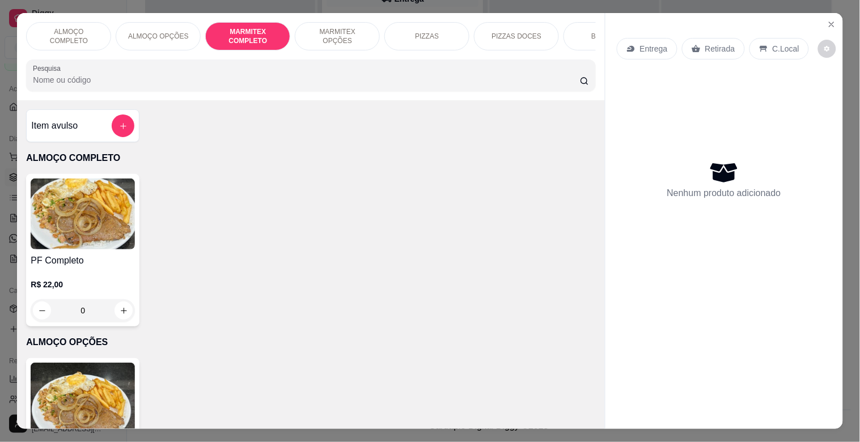
scroll to position [27, 0]
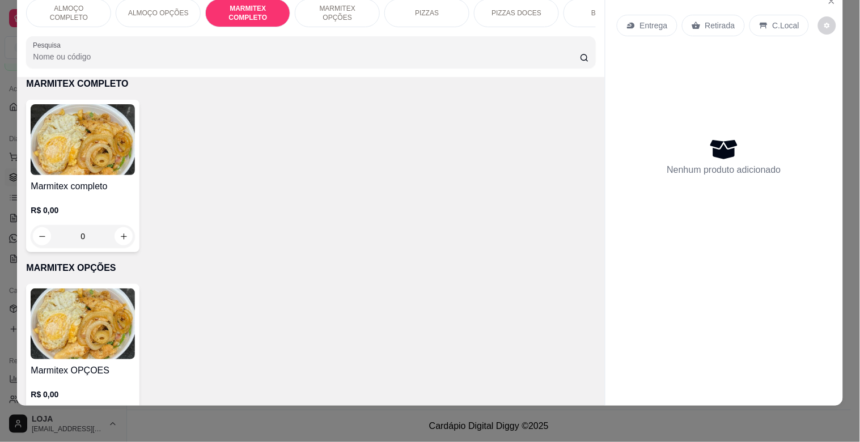
drag, startPoint x: 61, startPoint y: 167, endPoint x: 186, endPoint y: 127, distance: 131.1
click at [60, 167] on img at bounding box center [83, 139] width 104 height 71
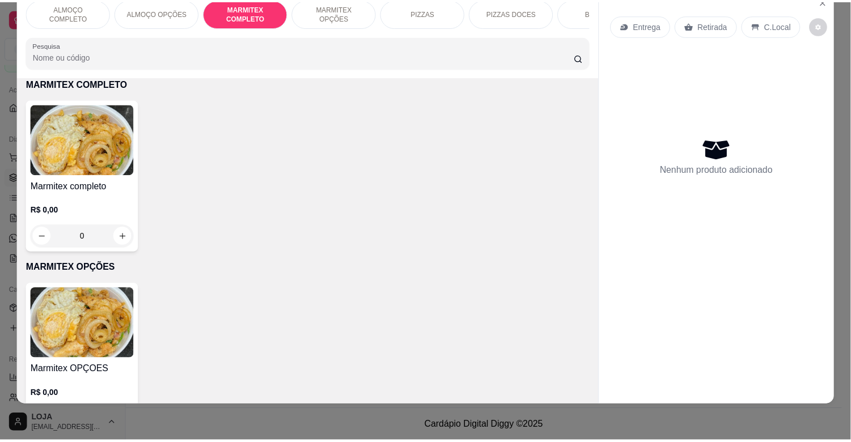
scroll to position [9, 0]
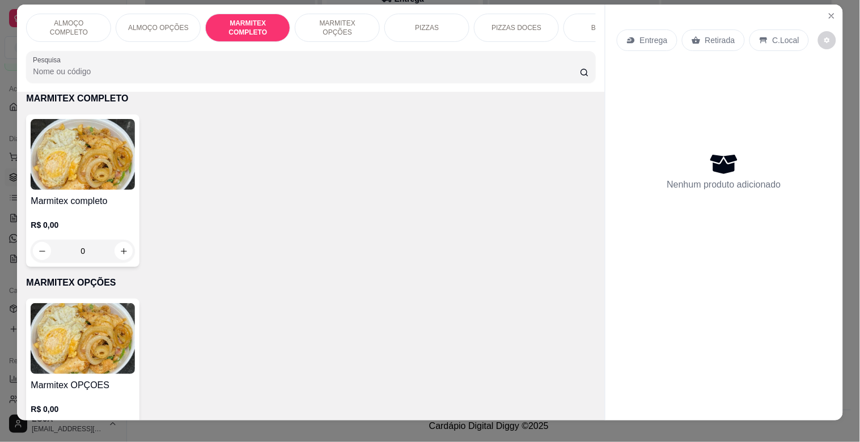
click at [78, 214] on div "R$ 0,00 0" at bounding box center [83, 235] width 104 height 54
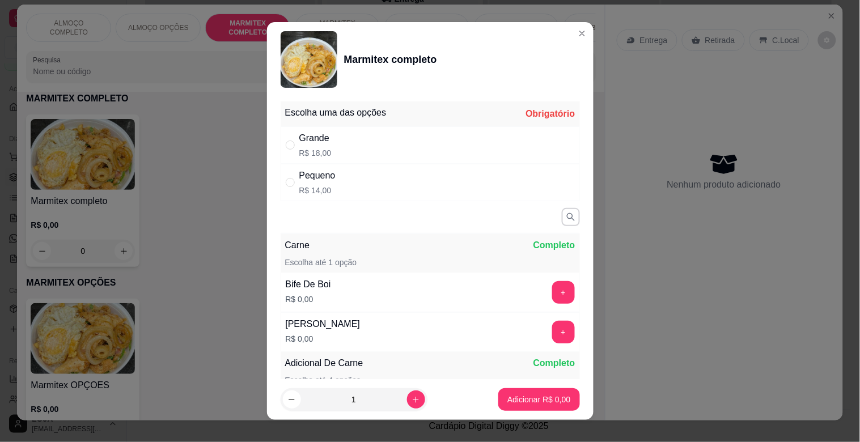
click at [392, 147] on div "Grande R$ 18,00" at bounding box center [430, 144] width 299 height 37
radio input "true"
click at [547, 407] on button "Adicionar R$ 18,00" at bounding box center [537, 400] width 83 height 22
type input "1"
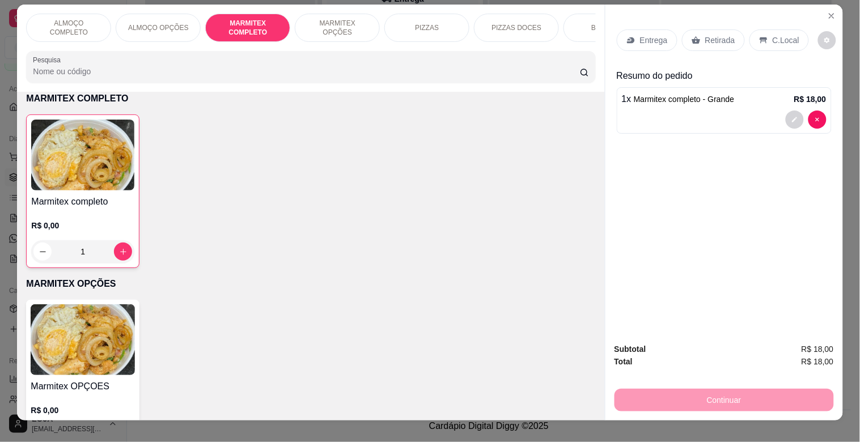
drag, startPoint x: 782, startPoint y: 32, endPoint x: 796, endPoint y: 91, distance: 60.8
click at [784, 35] on p "C.Local" at bounding box center [786, 40] width 27 height 11
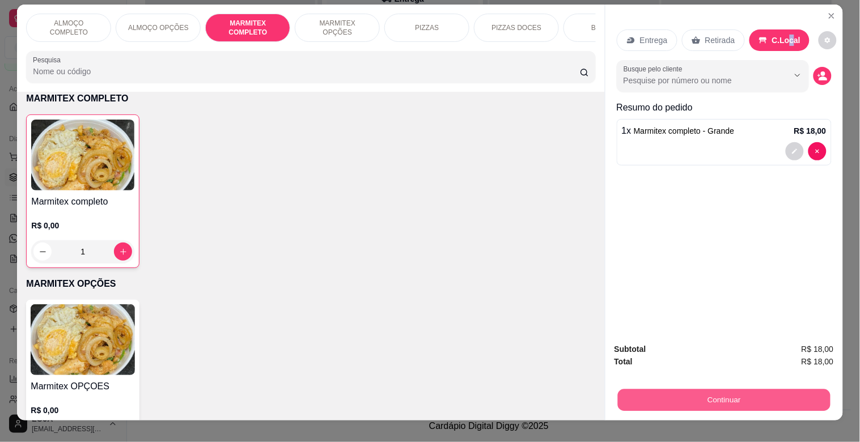
click at [765, 403] on button "Continuar" at bounding box center [724, 400] width 213 height 22
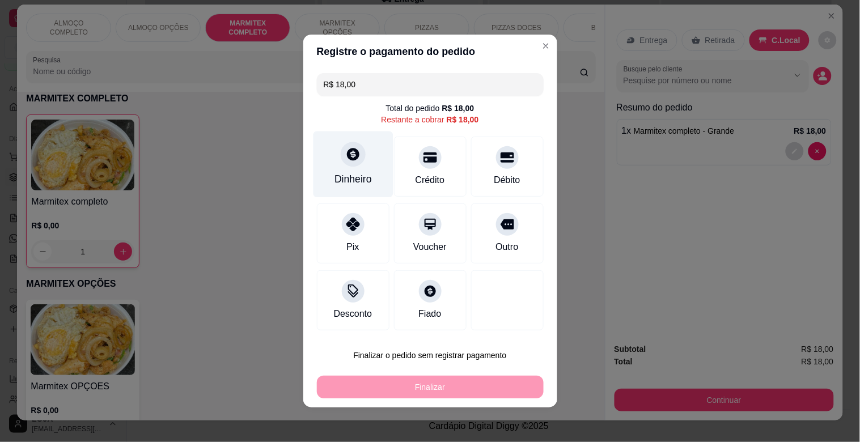
click at [326, 180] on div "Dinheiro" at bounding box center [353, 165] width 80 height 66
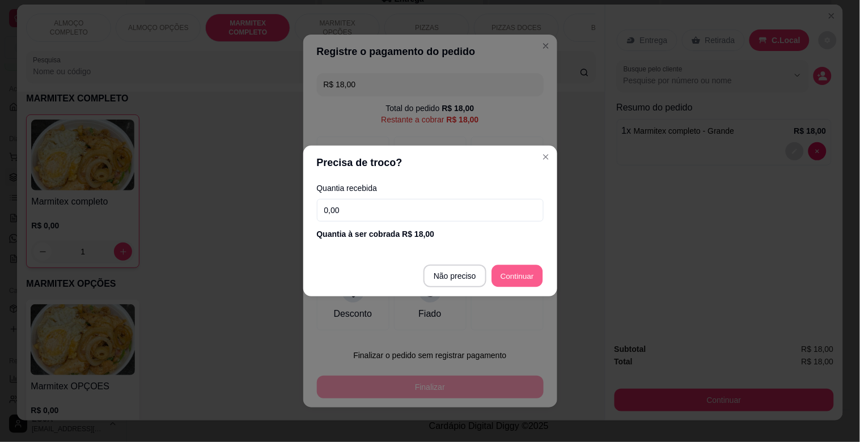
type input "R$ 0,00"
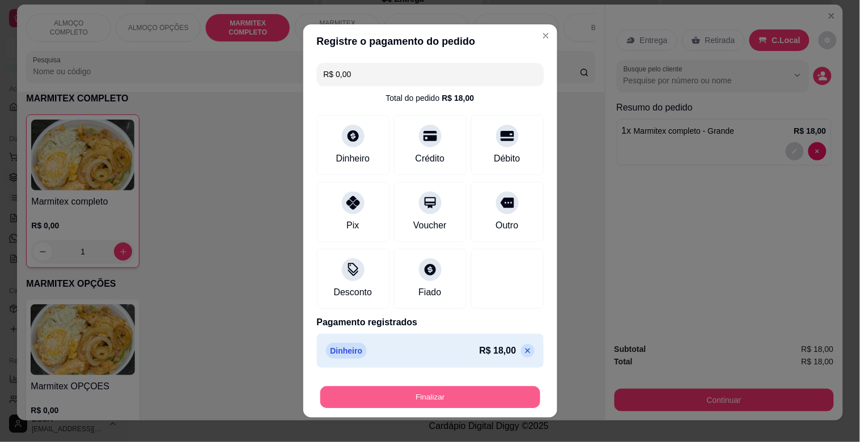
click at [482, 397] on button "Finalizar" at bounding box center [430, 398] width 220 height 22
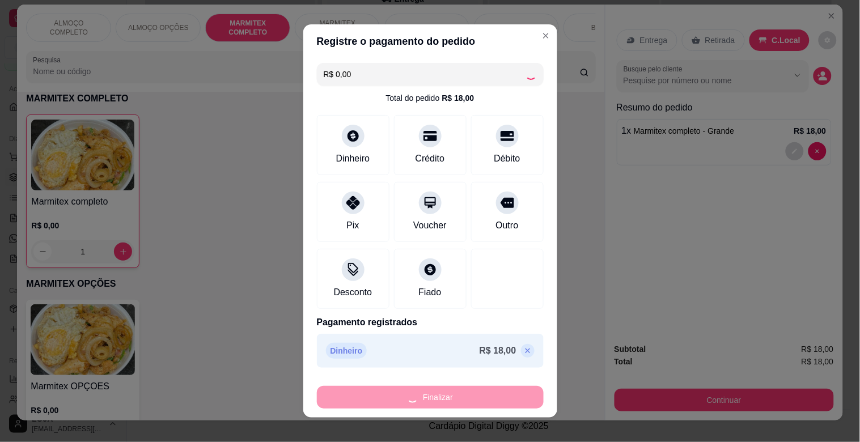
type input "0"
type input "-R$ 18,00"
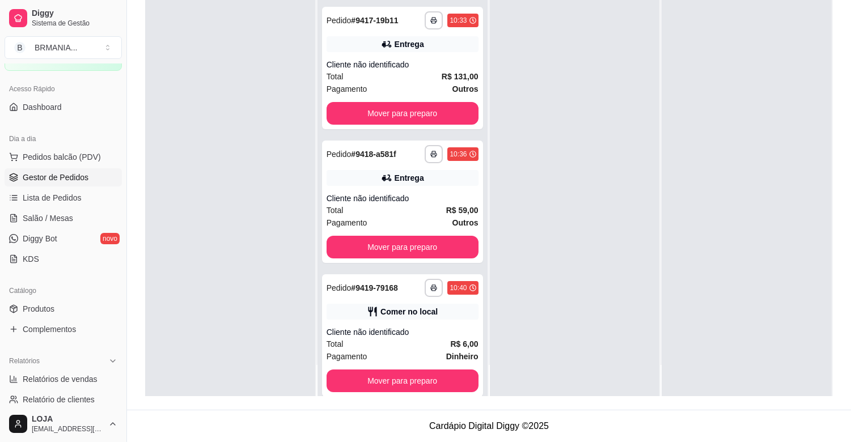
scroll to position [237, 0]
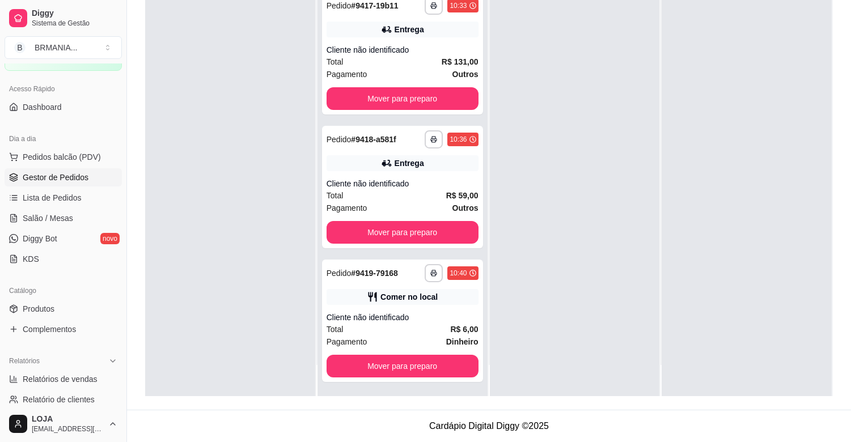
drag, startPoint x: 488, startPoint y: 292, endPoint x: 488, endPoint y: 299, distance: 8.0
click at [490, 299] on div at bounding box center [575, 176] width 170 height 442
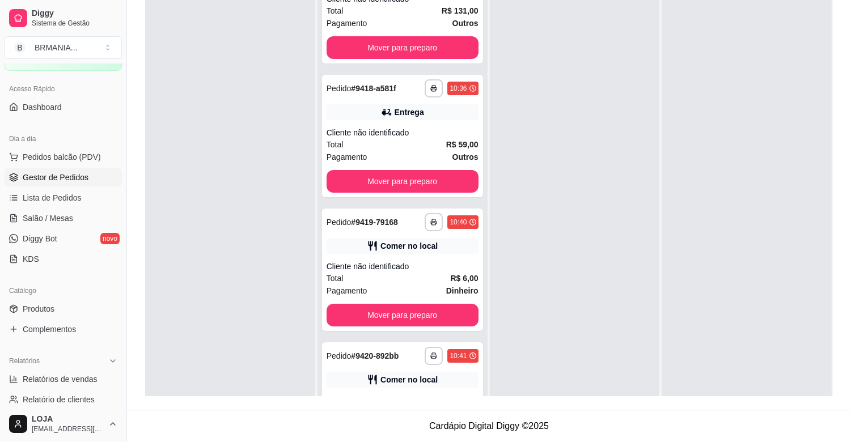
scroll to position [0, 0]
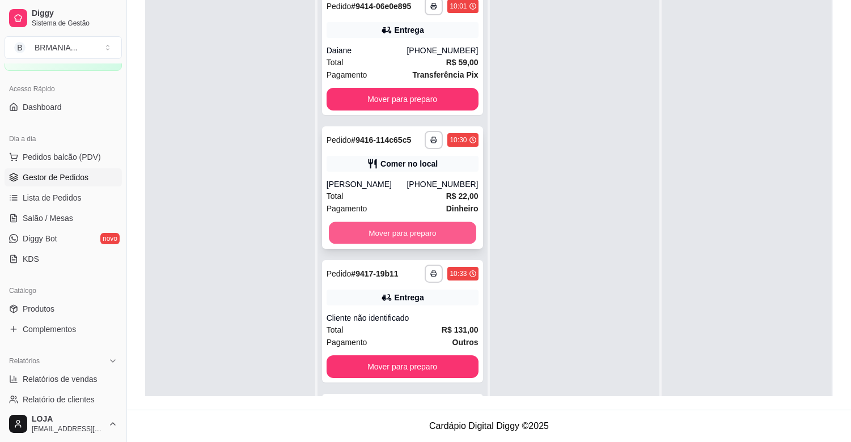
click at [394, 225] on button "Mover para preparo" at bounding box center [402, 233] width 147 height 22
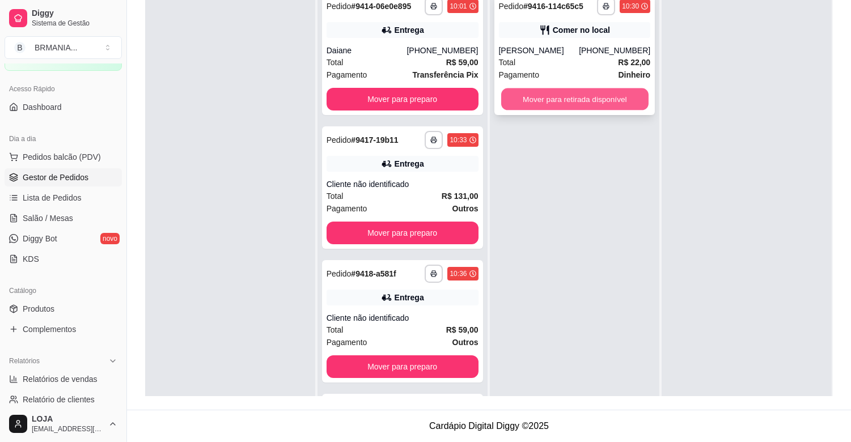
click at [571, 94] on button "Mover para retirada disponível" at bounding box center [574, 99] width 147 height 22
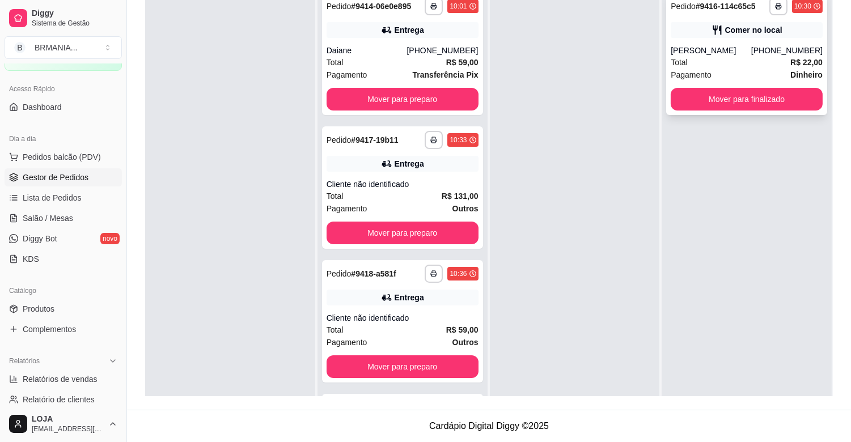
click at [744, 72] on div "Pagamento Dinheiro" at bounding box center [747, 75] width 152 height 12
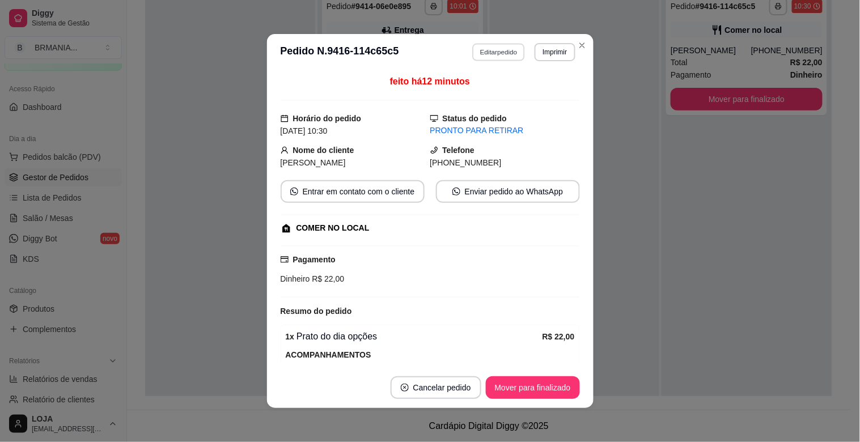
click at [502, 51] on button "Editar pedido" at bounding box center [498, 52] width 53 height 18
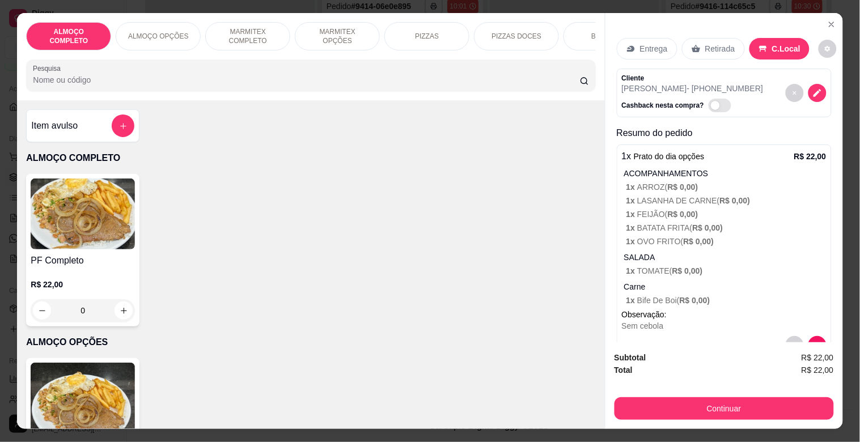
click at [813, 92] on icon "decrease-product-quantity" at bounding box center [818, 93] width 10 height 10
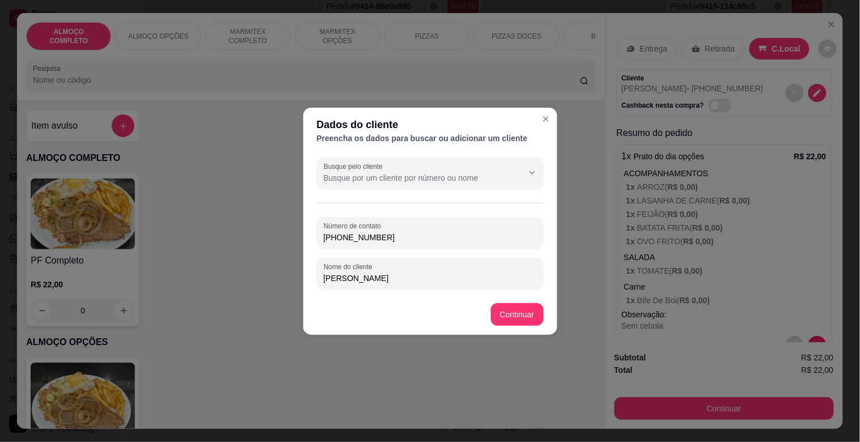
drag, startPoint x: 394, startPoint y: 240, endPoint x: 318, endPoint y: 239, distance: 75.4
click at [318, 239] on div "Número de contato [PHONE_NUMBER]" at bounding box center [430, 233] width 227 height 32
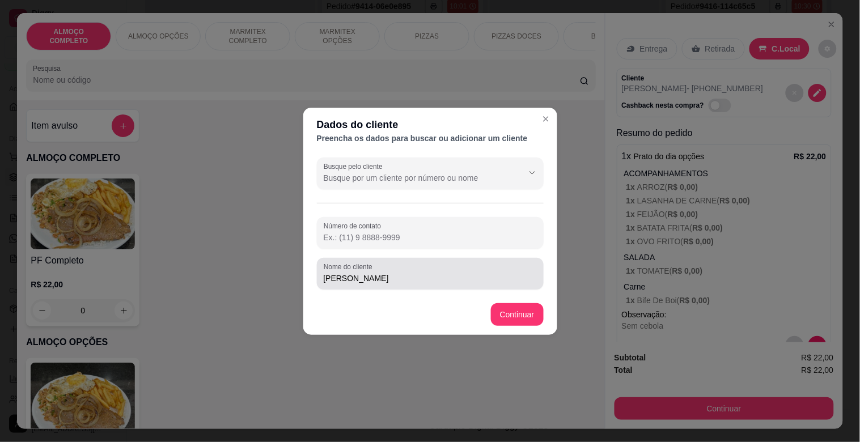
click at [378, 282] on input "[PERSON_NAME]" at bounding box center [430, 278] width 213 height 11
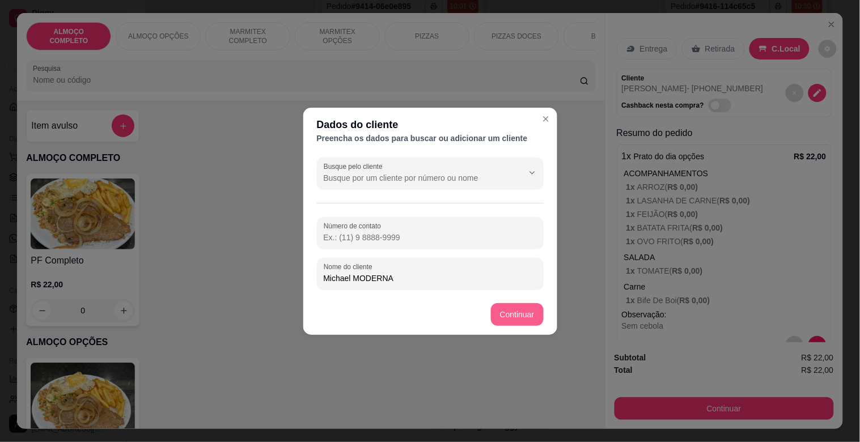
type input "Michael MODERNA"
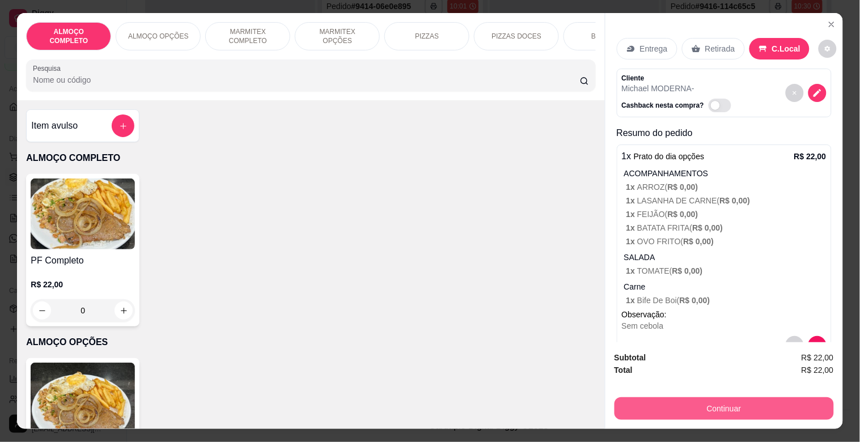
click at [708, 404] on button "Continuar" at bounding box center [724, 409] width 219 height 23
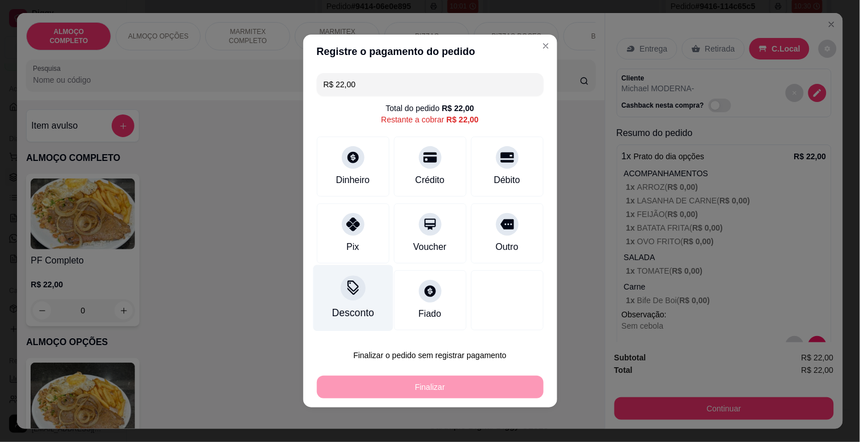
click at [358, 298] on div "Desconto" at bounding box center [353, 298] width 80 height 66
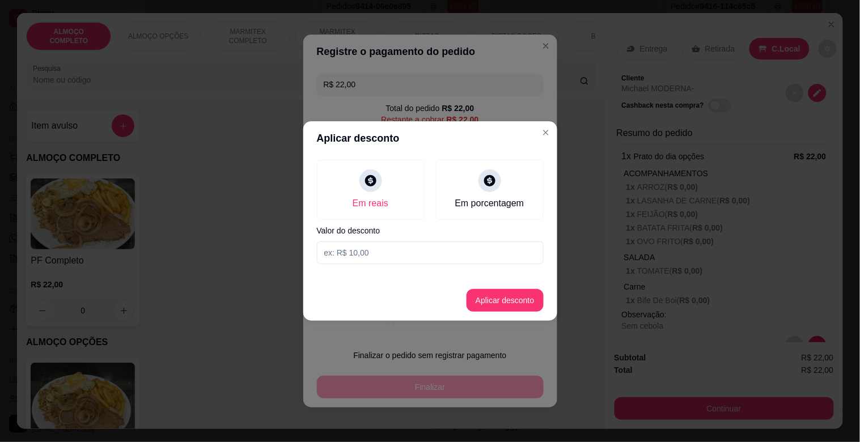
click at [354, 247] on input at bounding box center [430, 253] width 227 height 23
type input "2,00"
click at [511, 288] on footer "Aplicar desconto" at bounding box center [430, 300] width 254 height 41
click at [511, 293] on button "Aplicar desconto" at bounding box center [505, 301] width 74 height 22
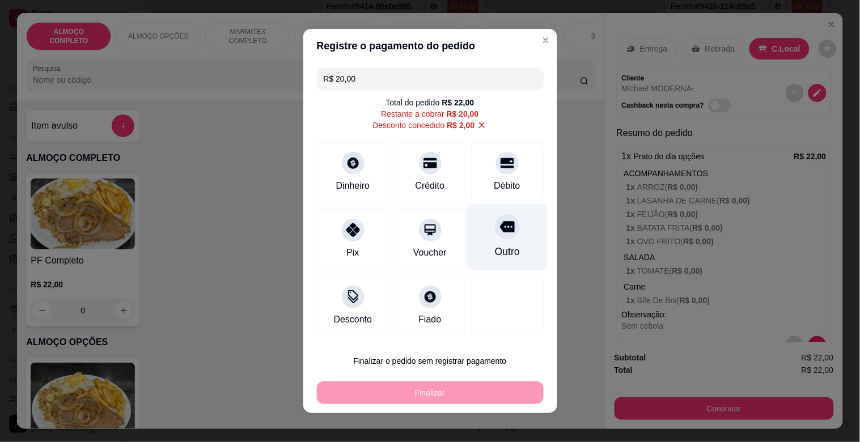
click at [502, 247] on div "Outro" at bounding box center [507, 251] width 25 height 15
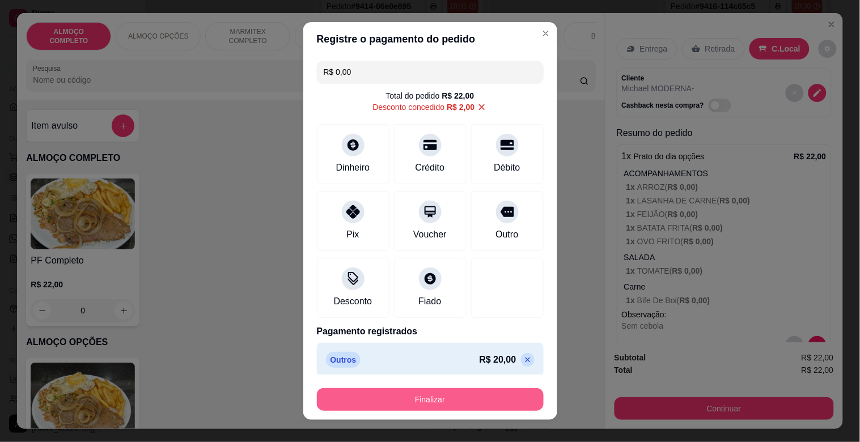
click at [439, 395] on button "Finalizar" at bounding box center [430, 399] width 227 height 23
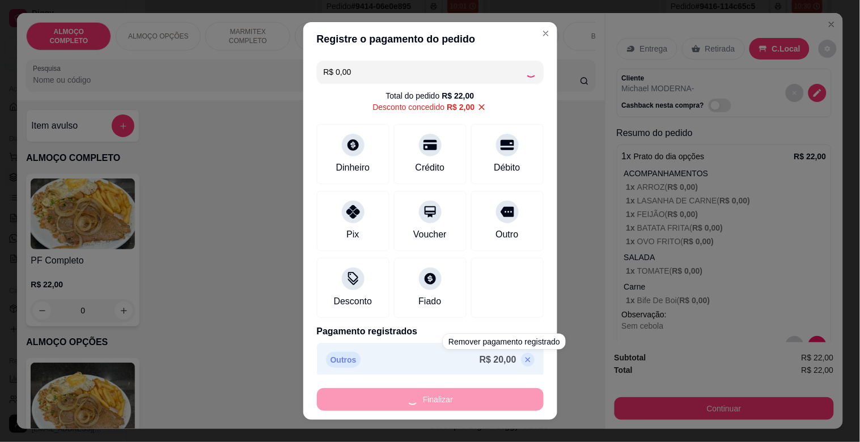
type input "-R$ 22,00"
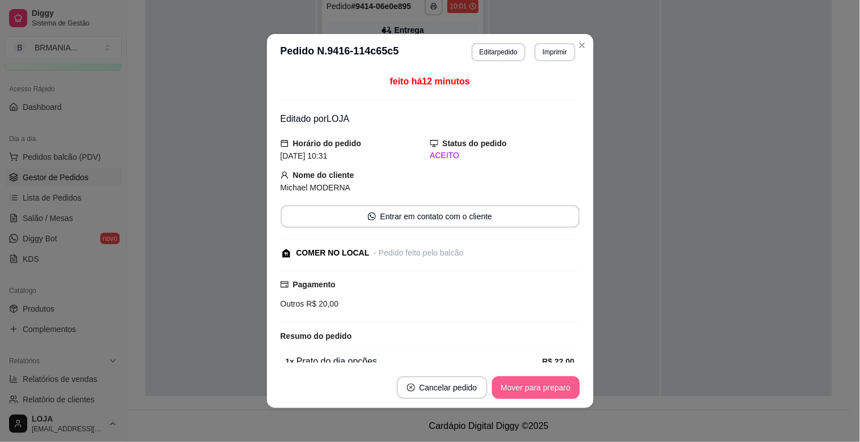
click at [548, 391] on button "Mover para preparo" at bounding box center [536, 388] width 88 height 23
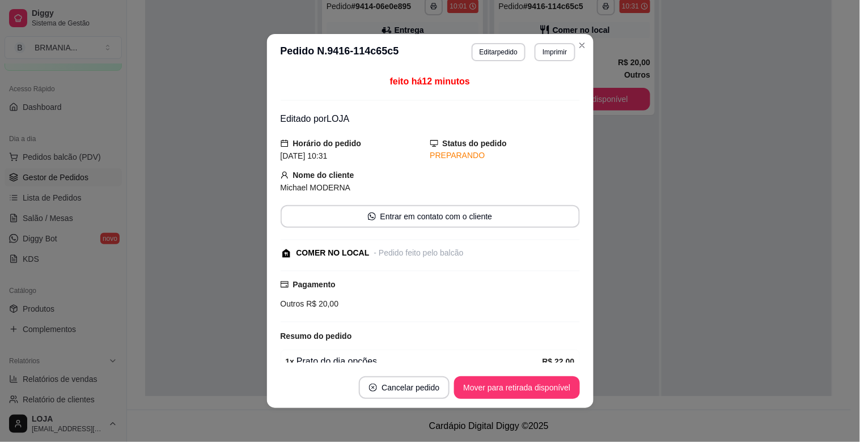
click at [547, 386] on button "Mover para retirada disponível" at bounding box center [516, 388] width 125 height 23
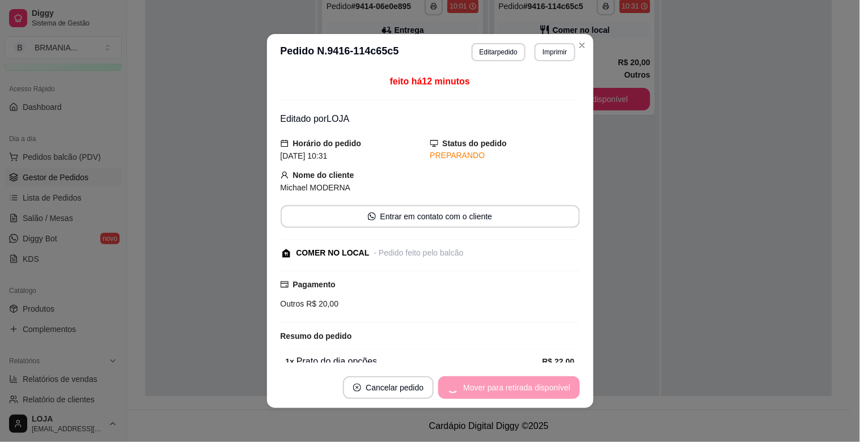
click at [547, 386] on div "Mover para retirada disponível" at bounding box center [508, 388] width 141 height 23
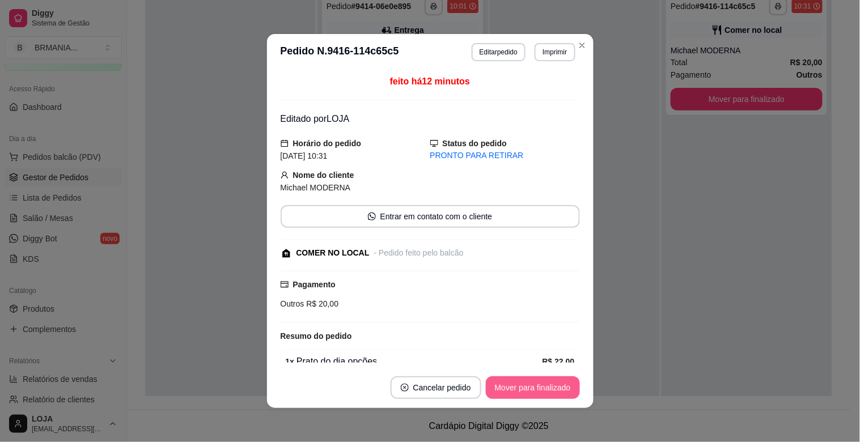
click at [505, 389] on button "Mover para finalizado" at bounding box center [533, 388] width 94 height 23
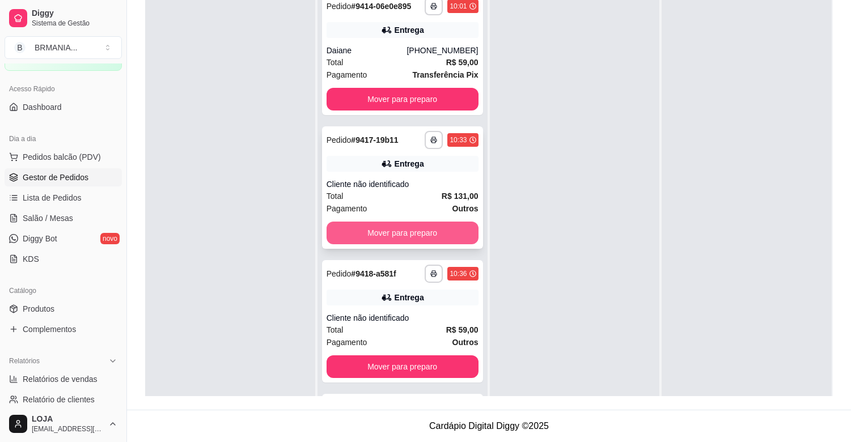
click at [436, 229] on button "Mover para preparo" at bounding box center [403, 233] width 152 height 23
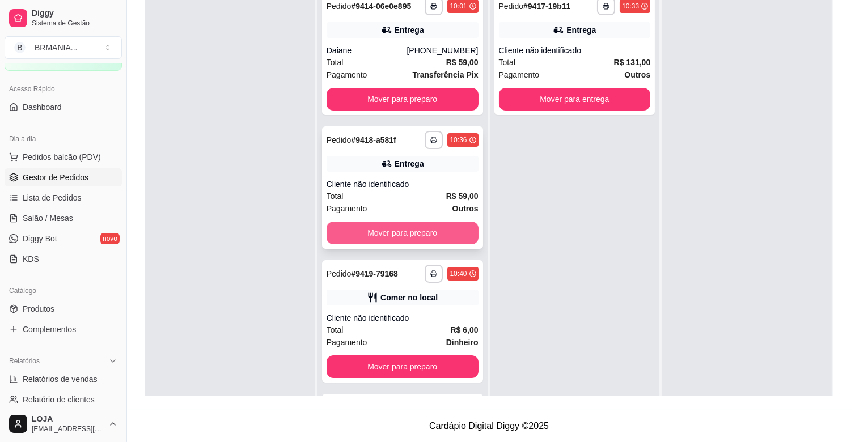
click at [440, 229] on button "Mover para preparo" at bounding box center [403, 233] width 152 height 23
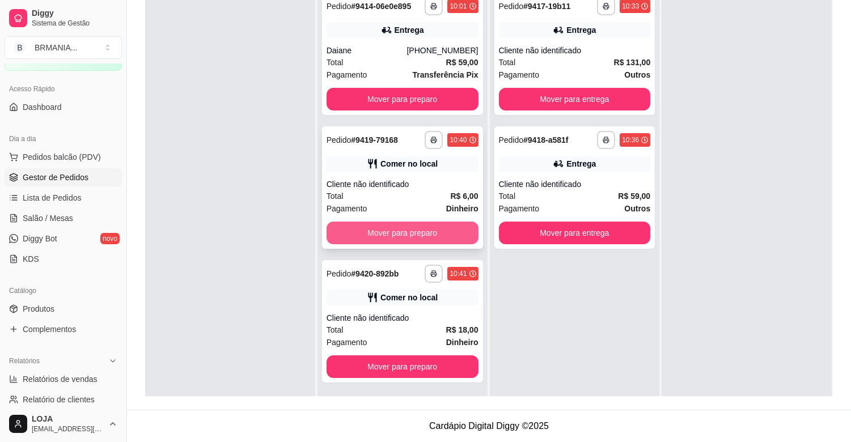
click at [444, 228] on button "Mover para preparo" at bounding box center [403, 233] width 152 height 23
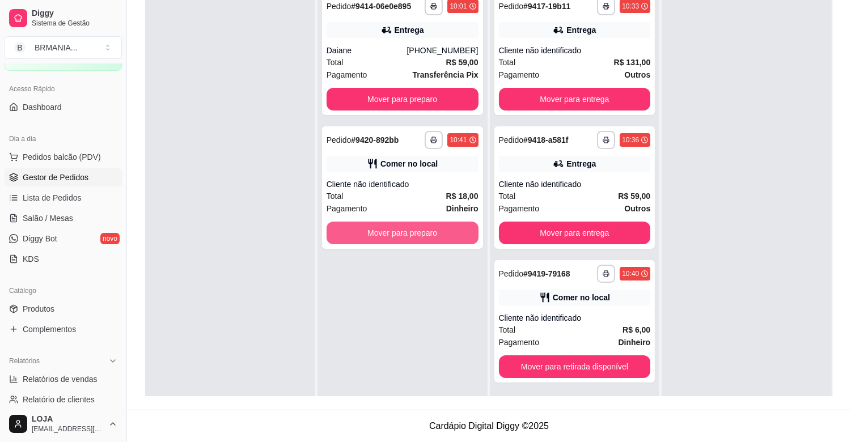
click at [444, 227] on button "Mover para preparo" at bounding box center [403, 233] width 152 height 23
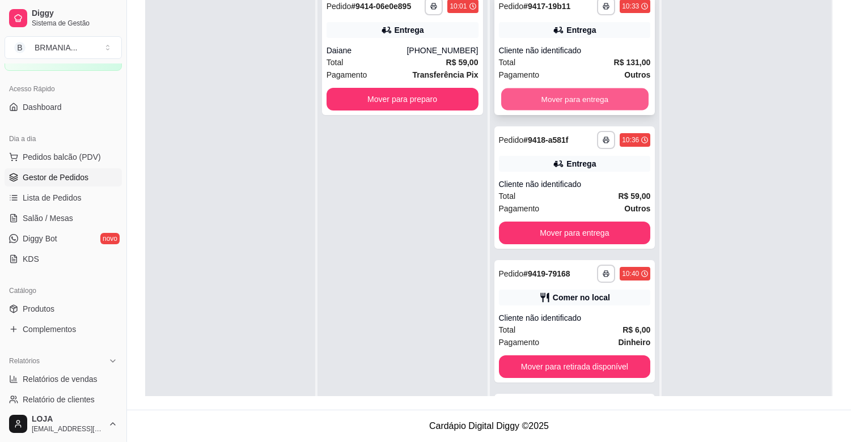
click at [530, 94] on button "Mover para entrega" at bounding box center [574, 99] width 147 height 22
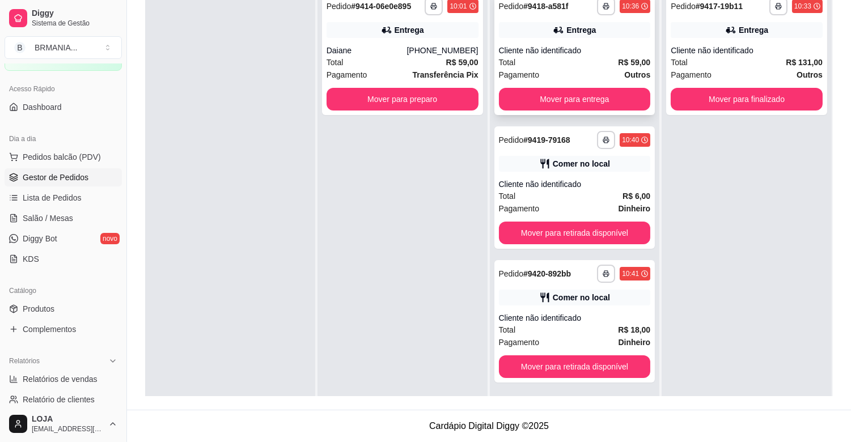
click at [512, 110] on div "**********" at bounding box center [575, 54] width 161 height 123
click at [638, 111] on div "**********" at bounding box center [575, 54] width 161 height 123
click at [601, 99] on button "Mover para entrega" at bounding box center [575, 99] width 152 height 23
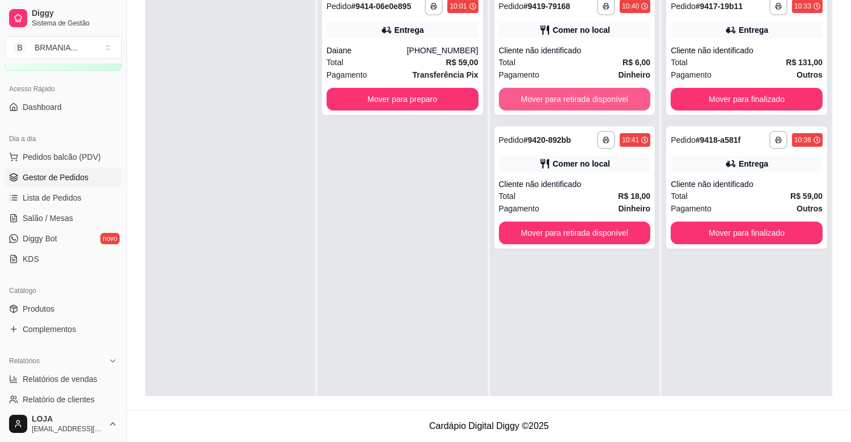
click at [601, 99] on button "Mover para retirada disponível" at bounding box center [575, 99] width 152 height 23
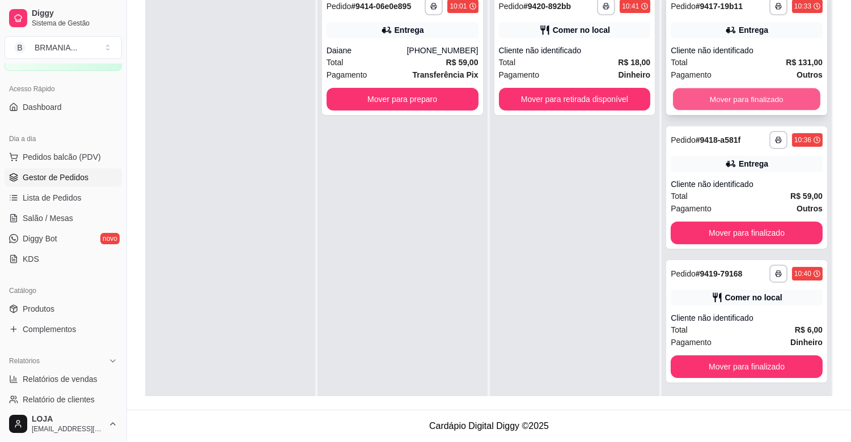
click at [740, 102] on button "Mover para finalizado" at bounding box center [746, 99] width 147 height 22
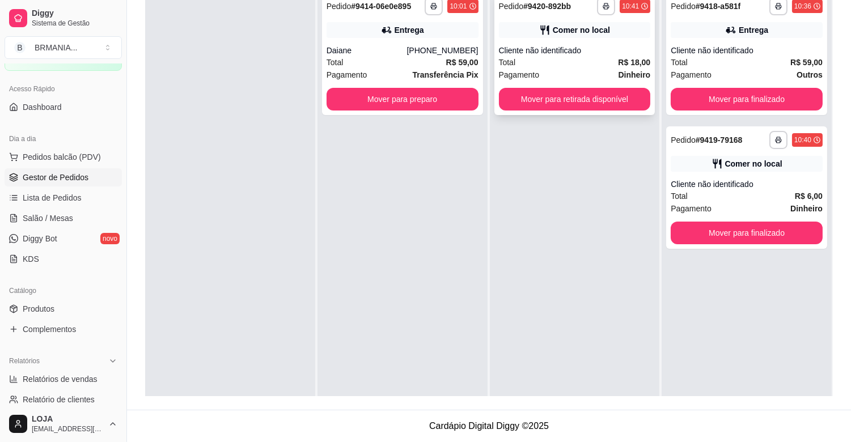
click at [568, 111] on div "**********" at bounding box center [575, 54] width 161 height 123
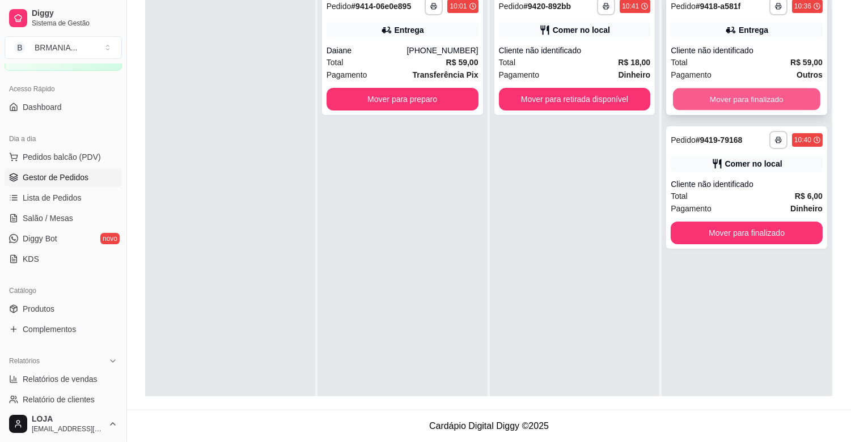
click at [730, 102] on button "Mover para finalizado" at bounding box center [746, 99] width 147 height 22
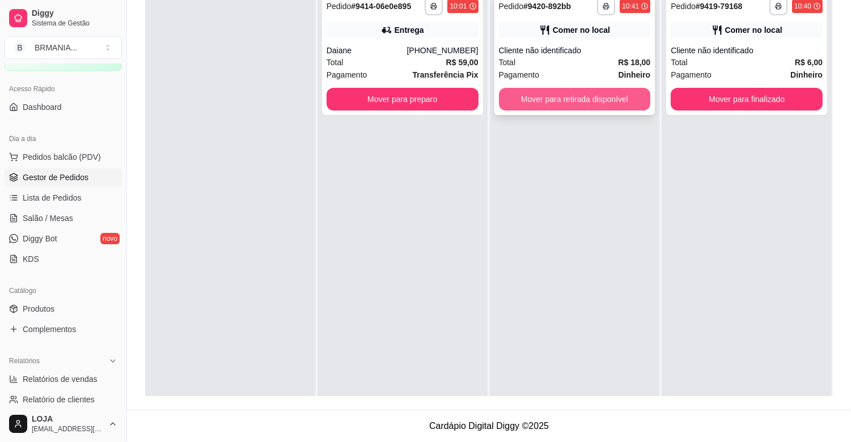
click at [622, 99] on button "Mover para retirada disponível" at bounding box center [575, 99] width 152 height 23
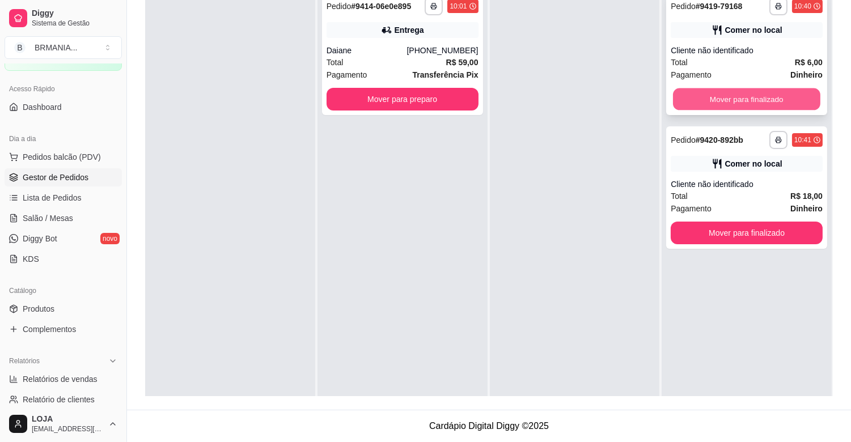
click at [716, 94] on button "Mover para finalizado" at bounding box center [746, 99] width 147 height 22
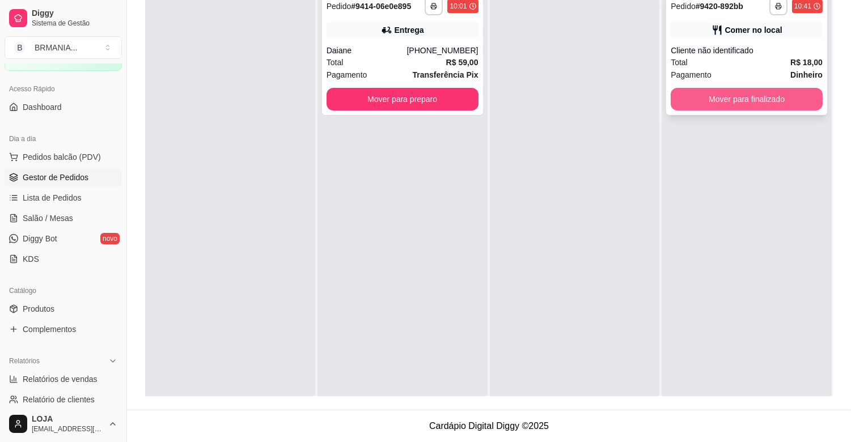
click at [718, 94] on button "Mover para finalizado" at bounding box center [747, 99] width 152 height 23
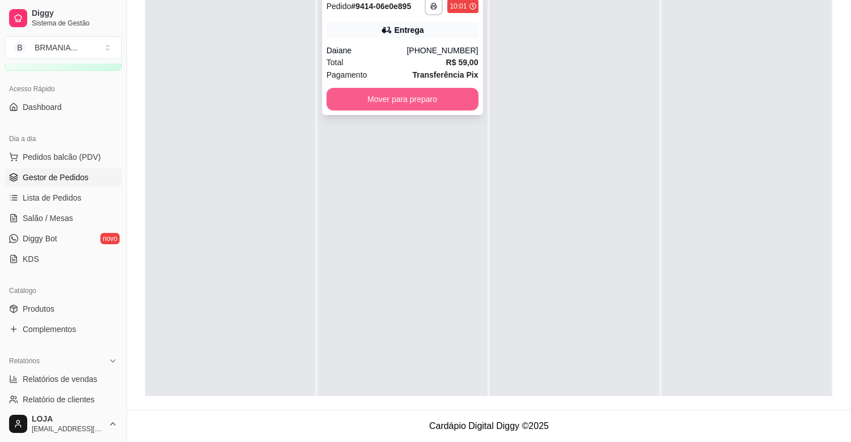
click at [372, 109] on button "Mover para preparo" at bounding box center [403, 99] width 152 height 23
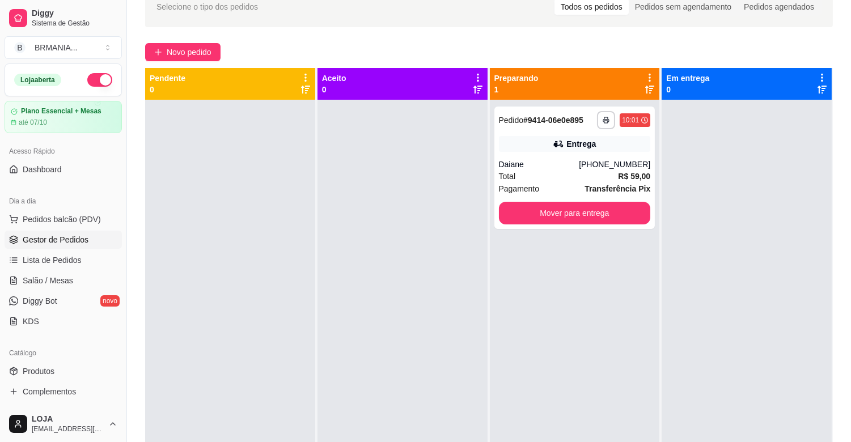
scroll to position [44, 0]
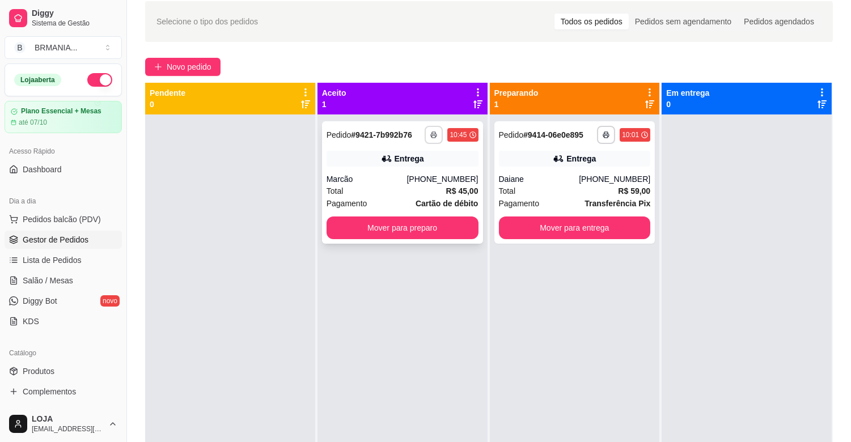
click at [425, 130] on button "button" at bounding box center [434, 135] width 18 height 18
click at [409, 174] on button "IMPRESSORA" at bounding box center [400, 175] width 79 height 18
click at [71, 273] on link "Salão / Mesas" at bounding box center [63, 281] width 117 height 18
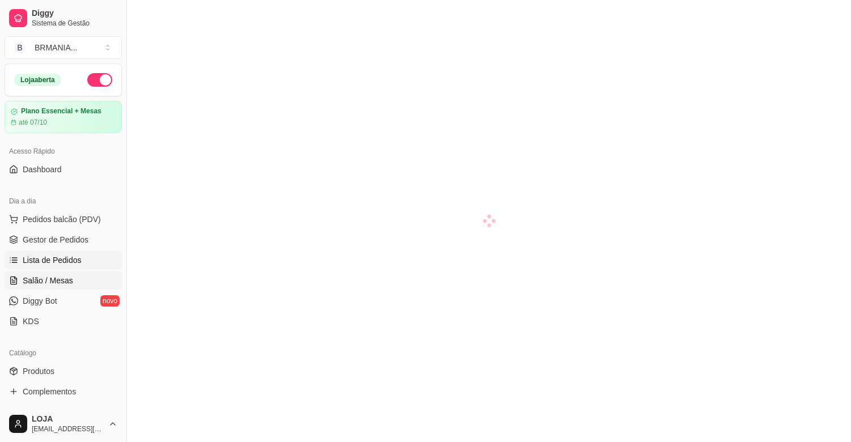
click at [58, 265] on span "Lista de Pedidos" at bounding box center [52, 260] width 59 height 11
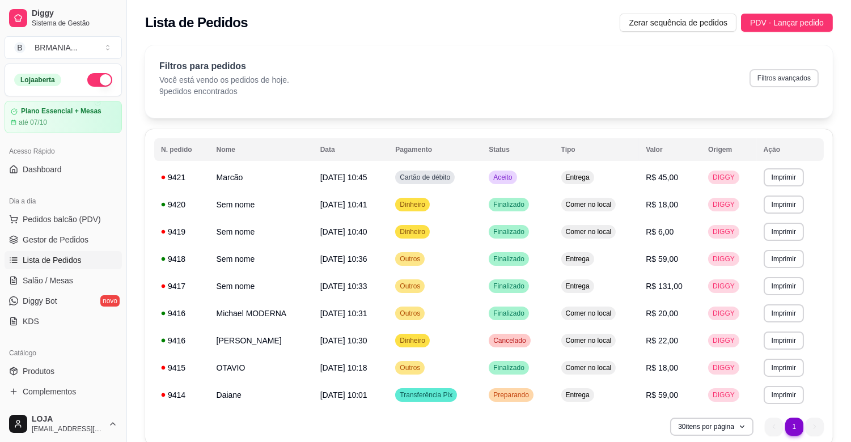
click at [776, 76] on button "Filtros avançados" at bounding box center [784, 78] width 69 height 18
select select "0"
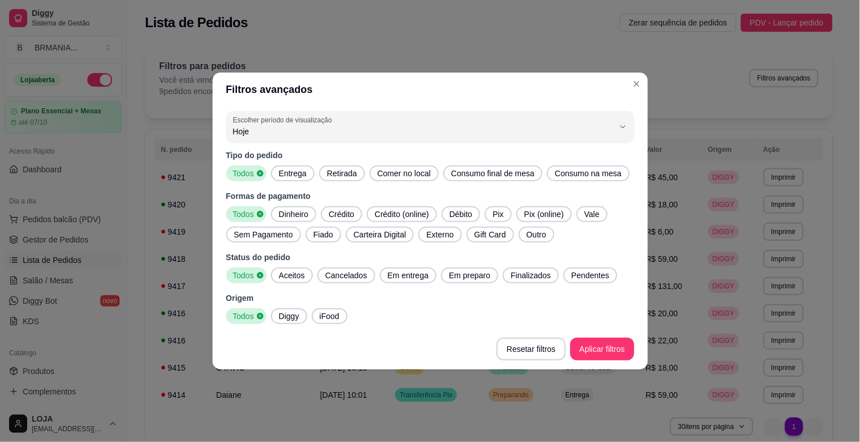
click at [403, 174] on span "Comer no local" at bounding box center [404, 173] width 62 height 11
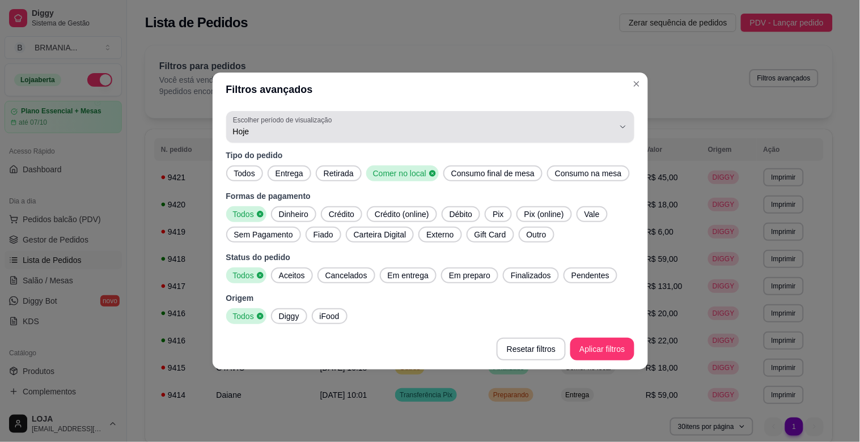
click at [315, 137] on span "Hoje" at bounding box center [423, 131] width 381 height 11
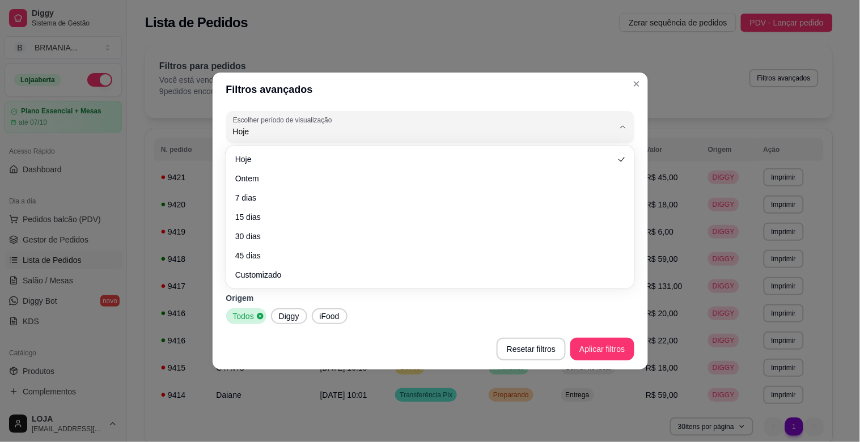
click at [305, 168] on ul "Hoje Ontem 7 dias 15 dias 30 dias 45 dias Customizado" at bounding box center [430, 217] width 399 height 134
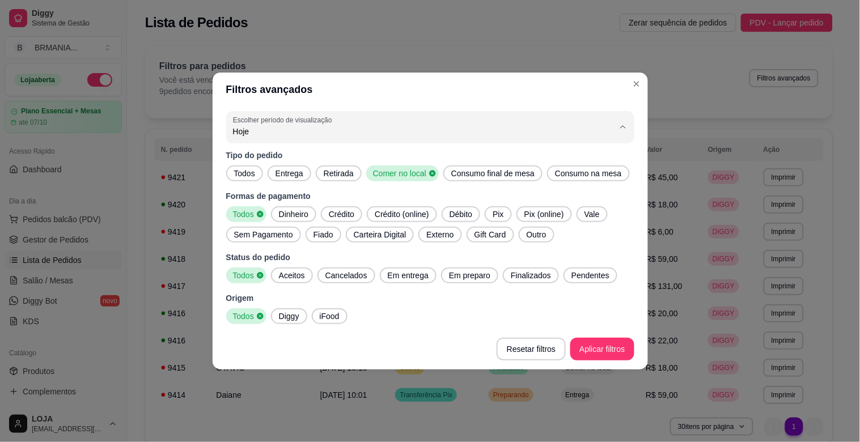
click at [305, 172] on span "Ontem" at bounding box center [425, 177] width 364 height 11
type input "1"
select select "1"
click at [305, 172] on span "Ontem" at bounding box center [425, 177] width 364 height 11
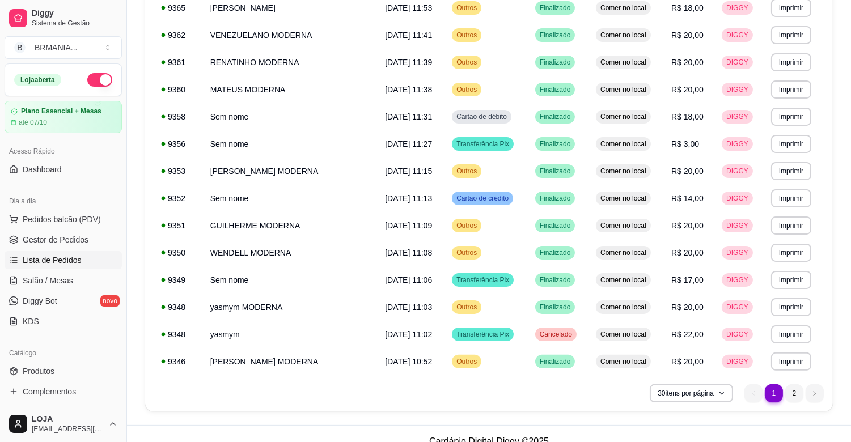
scroll to position [611, 0]
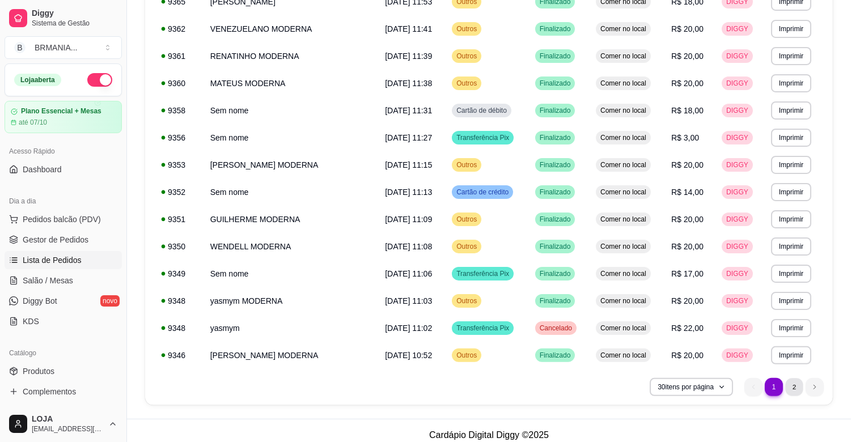
click at [797, 386] on li "2" at bounding box center [794, 387] width 18 height 18
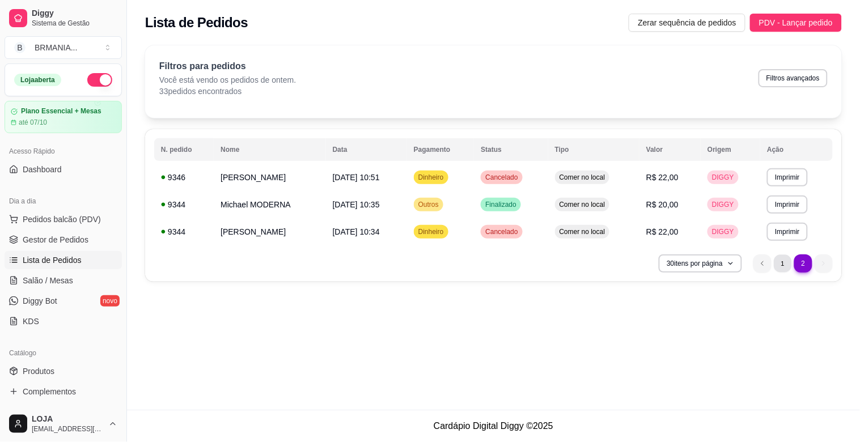
click at [784, 267] on li "1" at bounding box center [783, 264] width 18 height 18
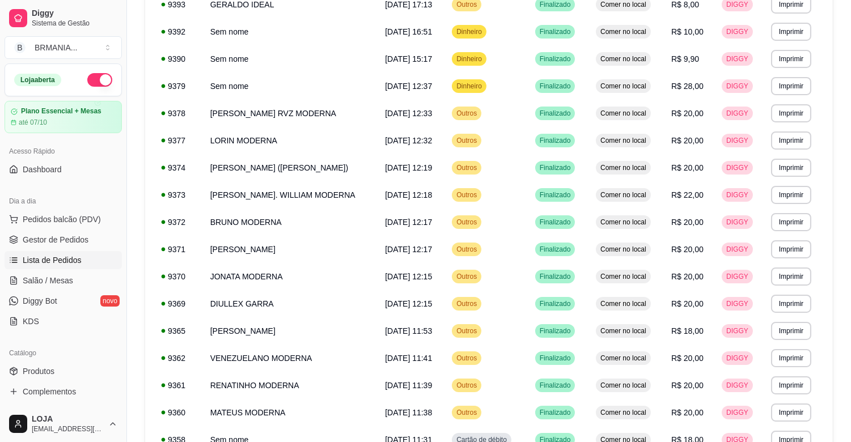
scroll to position [301, 0]
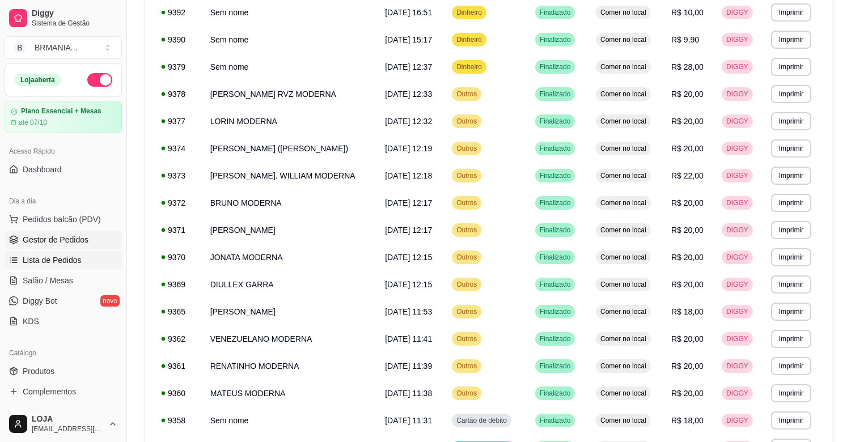
click at [81, 242] on span "Gestor de Pedidos" at bounding box center [56, 239] width 66 height 11
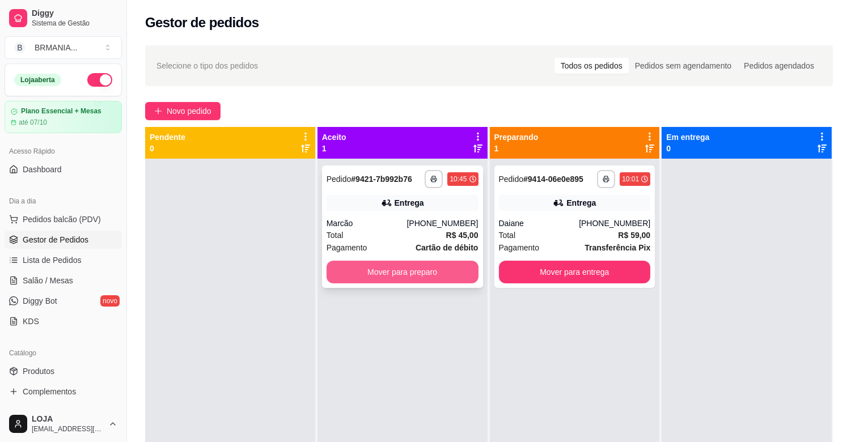
click at [420, 265] on button "Mover para preparo" at bounding box center [403, 272] width 152 height 23
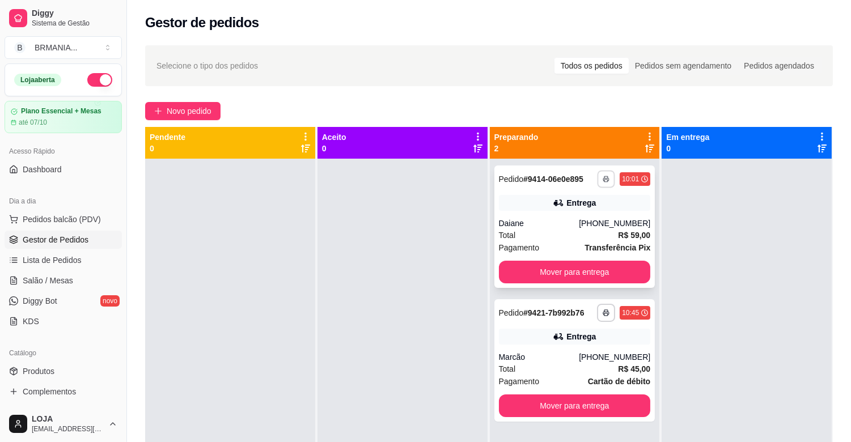
click at [607, 178] on button "button" at bounding box center [607, 179] width 18 height 18
click at [578, 223] on button "IMPRESSORA" at bounding box center [569, 219] width 79 height 18
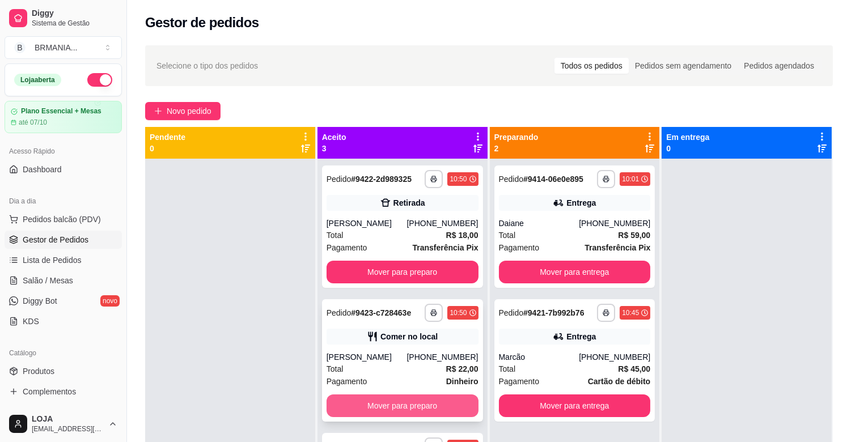
click at [428, 406] on button "Mover para preparo" at bounding box center [403, 406] width 152 height 23
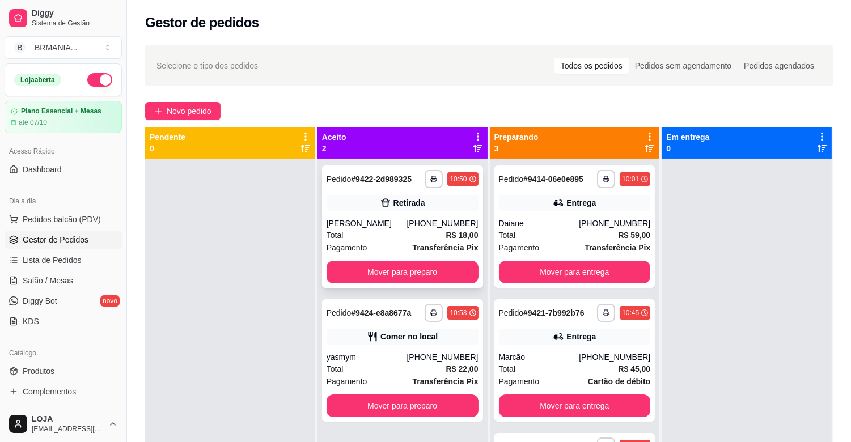
click at [405, 224] on div "[PERSON_NAME]" at bounding box center [367, 223] width 81 height 11
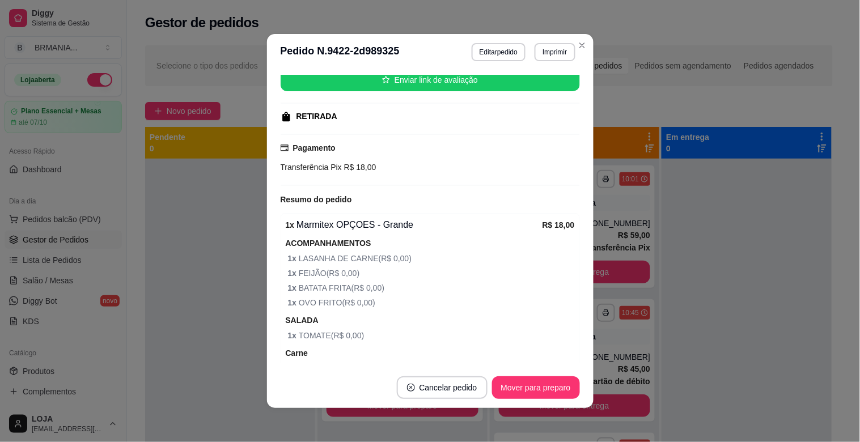
scroll to position [151, 0]
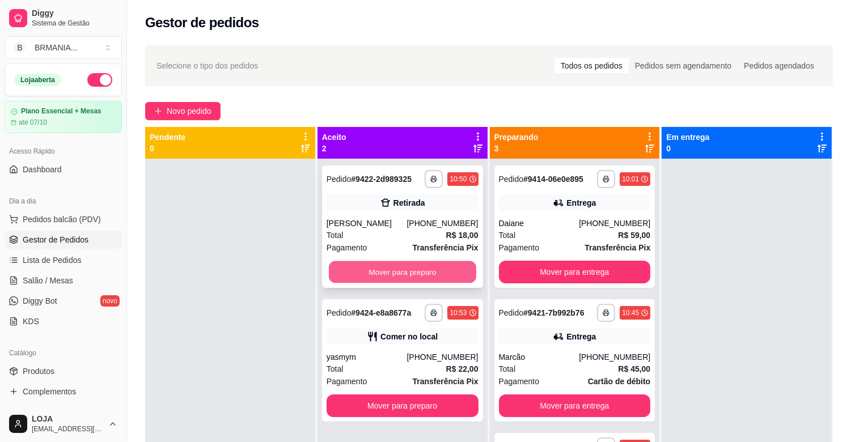
click at [382, 269] on button "Mover para preparo" at bounding box center [402, 272] width 147 height 22
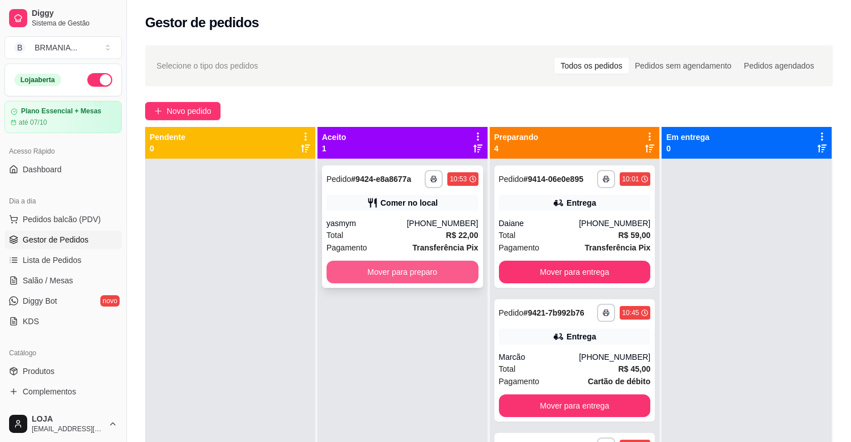
click at [407, 269] on button "Mover para preparo" at bounding box center [403, 272] width 152 height 23
click at [407, 269] on div "Mover para preparo" at bounding box center [403, 272] width 152 height 23
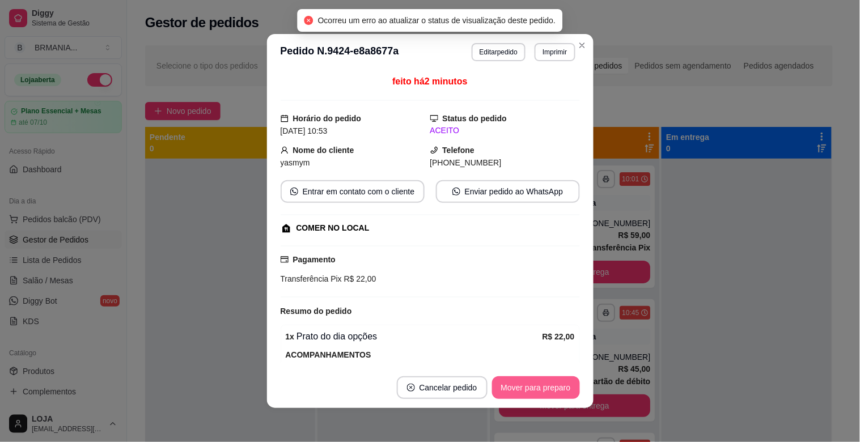
click at [497, 388] on button "Mover para preparo" at bounding box center [536, 388] width 88 height 23
click at [523, 390] on button "Mover para retirada disponível" at bounding box center [516, 388] width 125 height 23
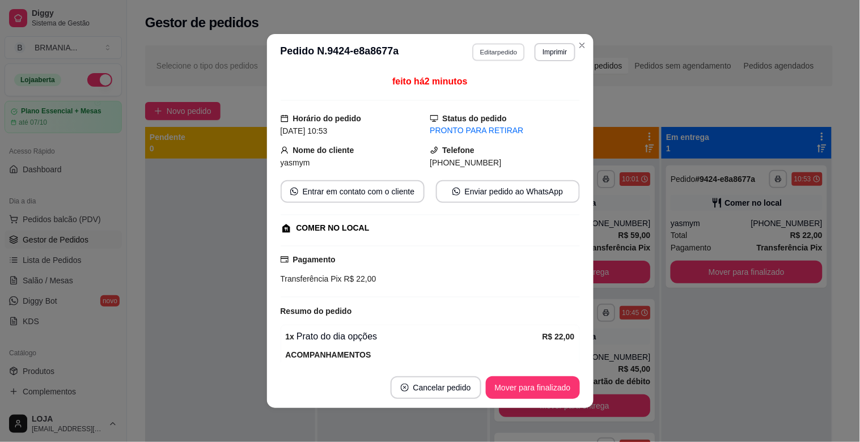
click at [503, 48] on button "Editar pedido" at bounding box center [498, 52] width 53 height 18
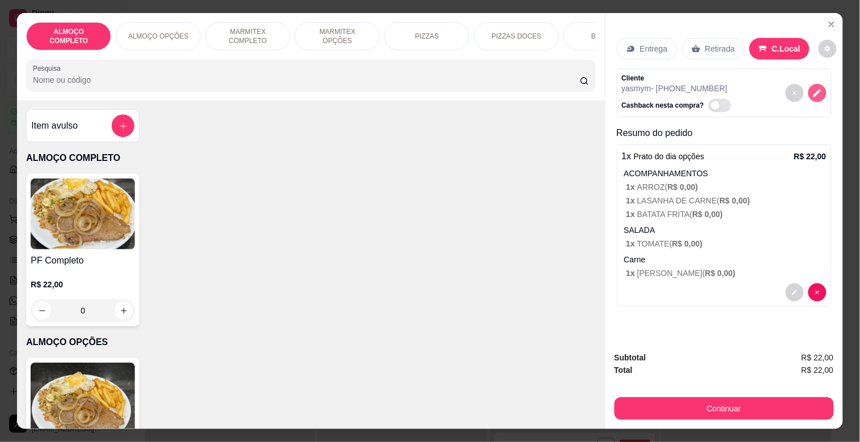
click at [814, 89] on icon "decrease-product-quantity" at bounding box center [818, 93] width 10 height 10
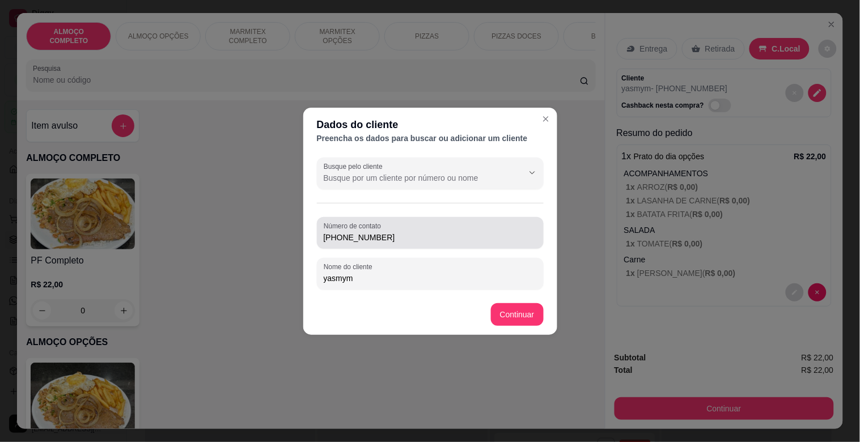
click at [420, 242] on input "[PHONE_NUMBER]" at bounding box center [430, 237] width 213 height 11
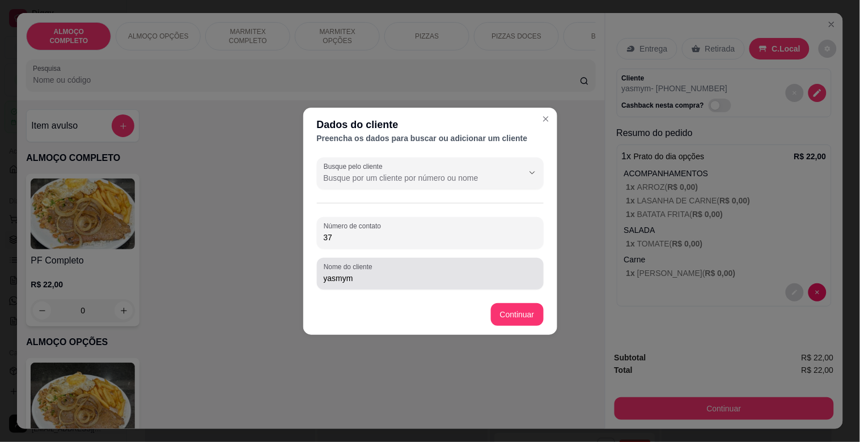
type input "3"
click at [403, 276] on input "yasmym" at bounding box center [430, 278] width 213 height 11
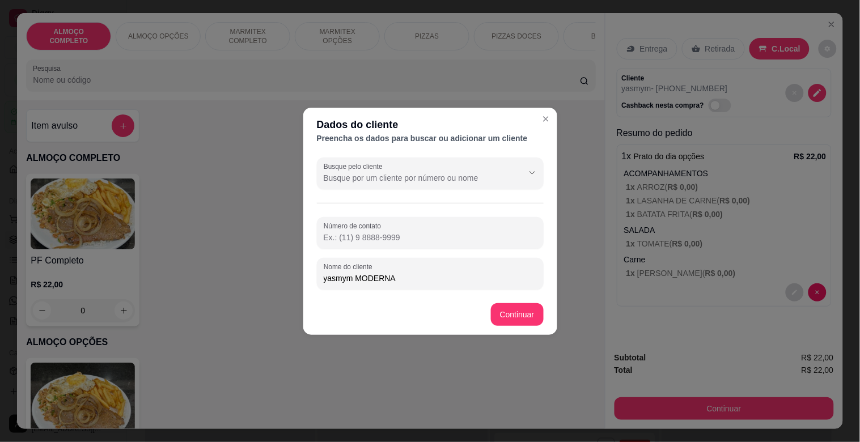
type input "yasmym MODERNA"
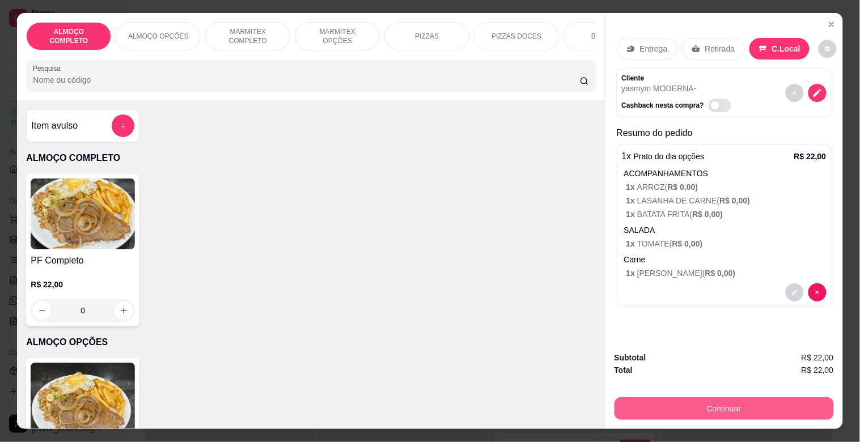
click at [727, 401] on button "Continuar" at bounding box center [724, 409] width 219 height 23
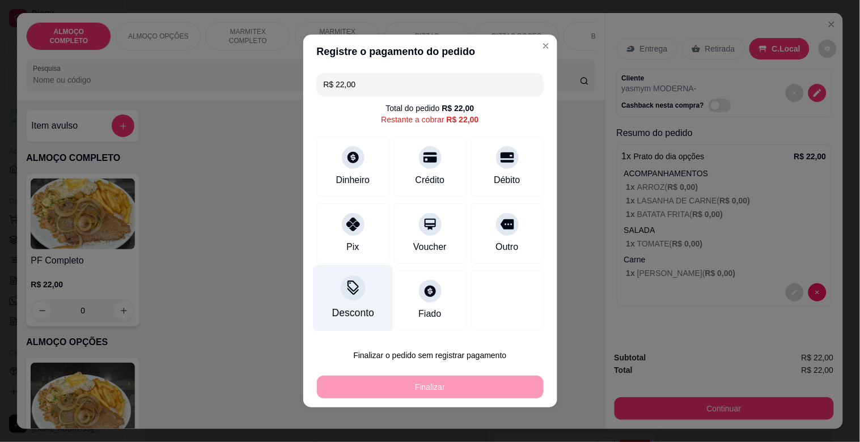
click at [338, 296] on div "Desconto" at bounding box center [353, 298] width 80 height 66
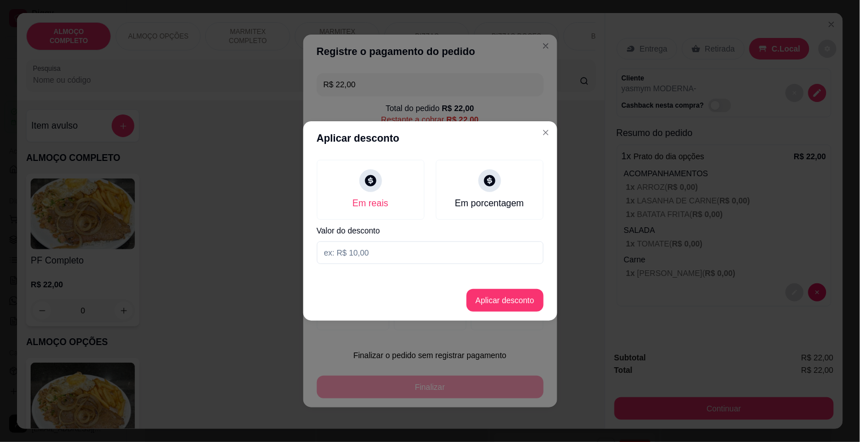
click at [386, 251] on input at bounding box center [430, 253] width 227 height 23
type input "2,00"
click at [512, 297] on button "Aplicar desconto" at bounding box center [505, 301] width 74 height 22
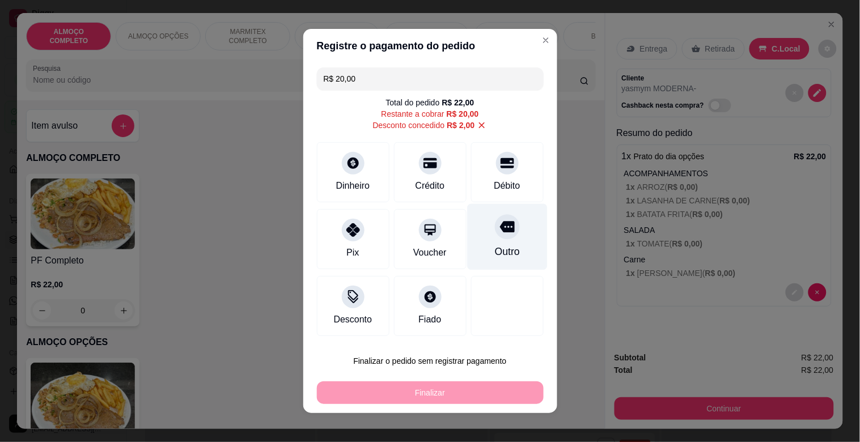
click at [496, 265] on div "Outro" at bounding box center [507, 237] width 80 height 66
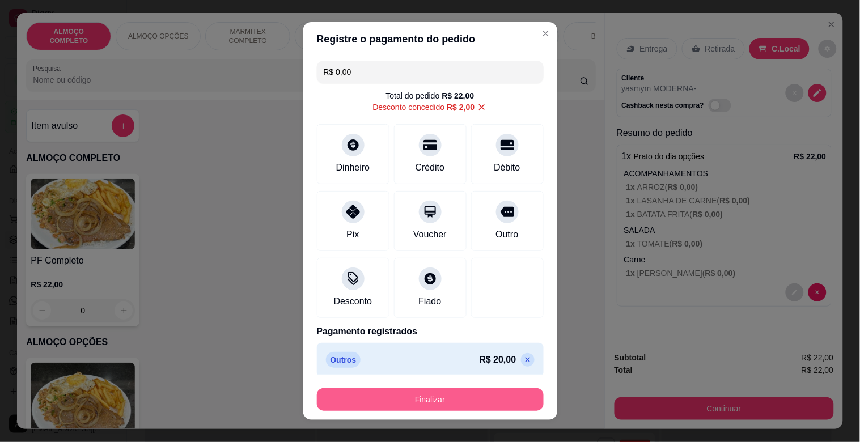
click at [461, 394] on button "Finalizar" at bounding box center [430, 399] width 227 height 23
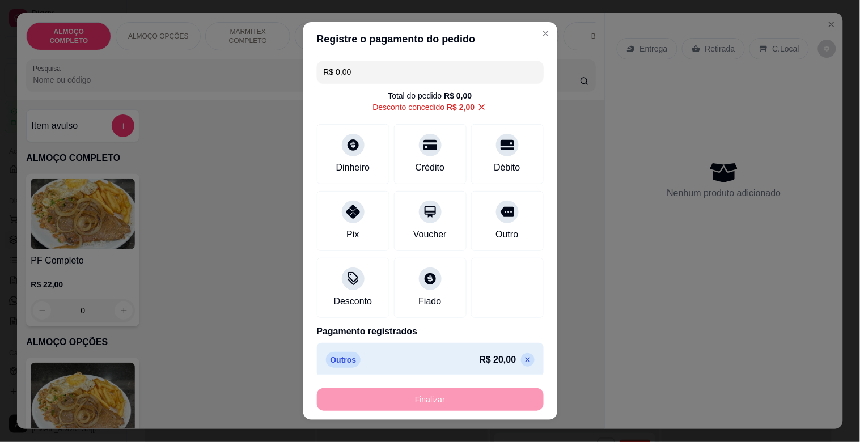
type input "-R$ 22,00"
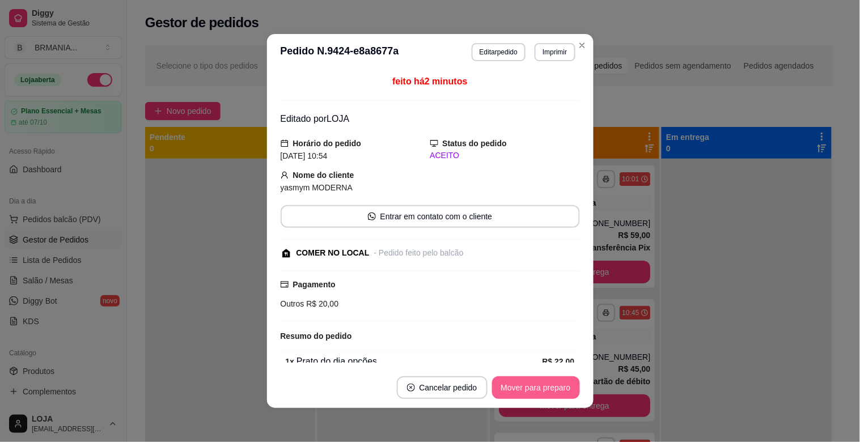
click at [539, 386] on button "Mover para preparo" at bounding box center [536, 388] width 88 height 23
click at [540, 383] on button "Mover para preparo" at bounding box center [528, 388] width 104 height 23
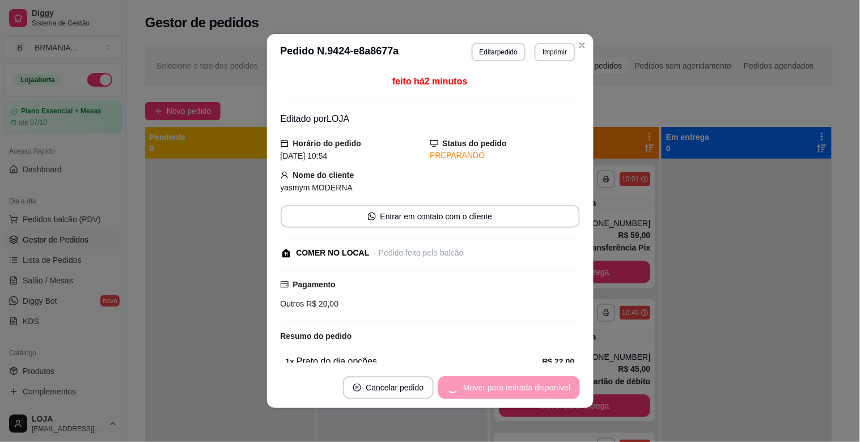
click at [542, 382] on div "Mover para retirada disponível" at bounding box center [508, 388] width 141 height 23
click at [542, 382] on button "Mover para retirada disponível" at bounding box center [517, 388] width 121 height 22
click at [542, 382] on div "Mover para retirada disponível" at bounding box center [516, 388] width 125 height 23
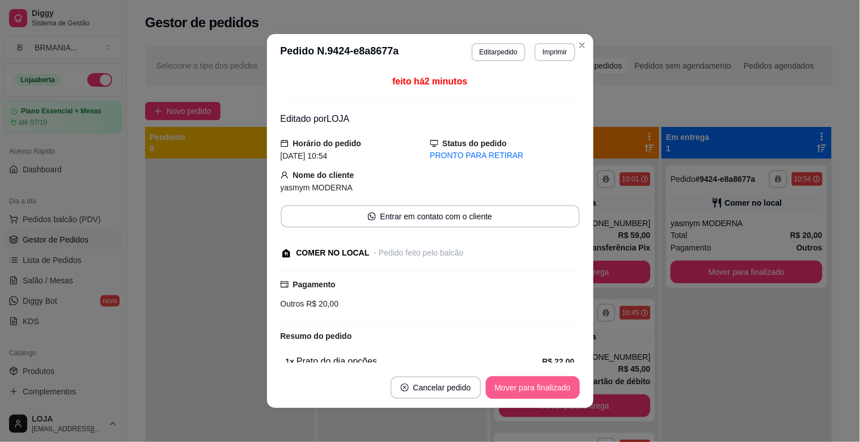
click at [546, 382] on button "Mover para finalizado" at bounding box center [533, 388] width 94 height 23
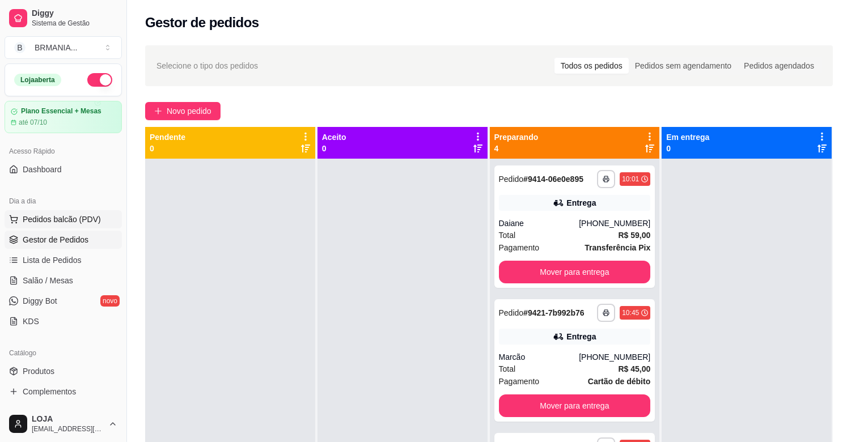
drag, startPoint x: 114, startPoint y: 213, endPoint x: 103, endPoint y: 214, distance: 11.4
click at [109, 212] on div "Dia a dia Pedidos balcão (PDV) Gestor de Pedidos Lista de Pedidos Salão / Mesas…" at bounding box center [63, 261] width 126 height 147
click at [100, 214] on button "Pedidos balcão (PDV)" at bounding box center [63, 219] width 117 height 18
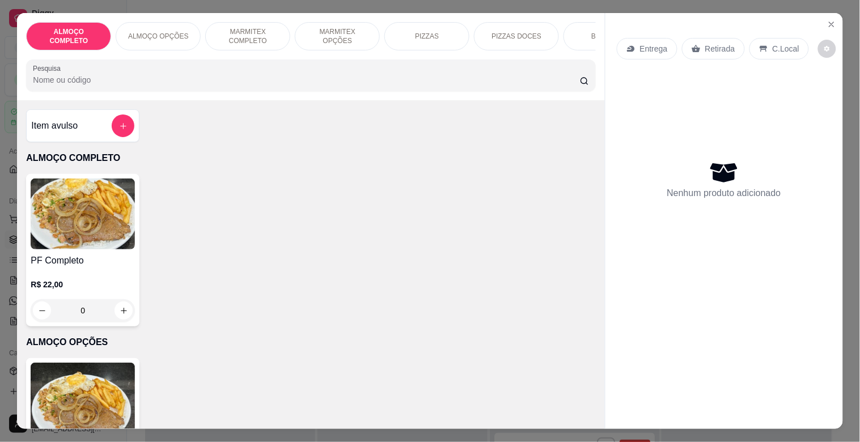
click at [242, 35] on p "MARMITEX COMPLETO" at bounding box center [248, 36] width 66 height 18
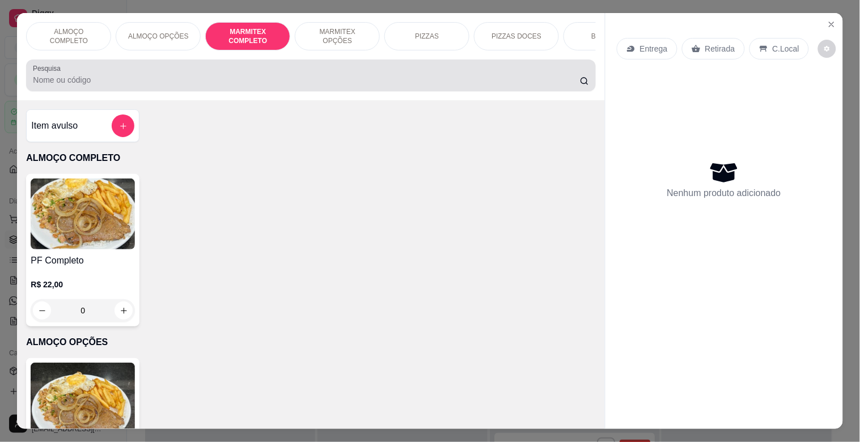
scroll to position [27, 0]
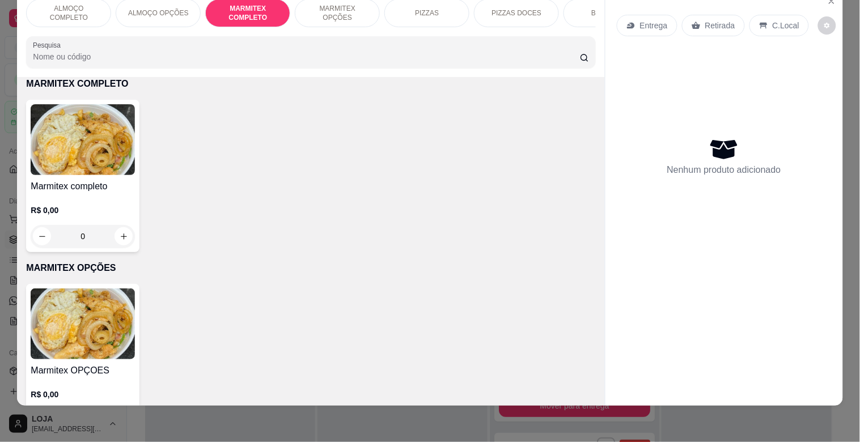
click at [62, 136] on img at bounding box center [83, 139] width 104 height 71
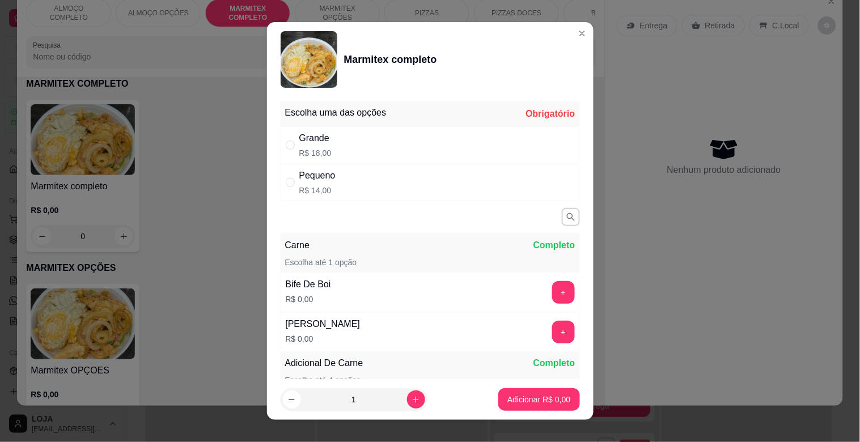
click at [438, 129] on div "Grande R$ 18,00" at bounding box center [430, 144] width 299 height 37
radio input "true"
click at [552, 333] on button "+" at bounding box center [563, 332] width 23 height 23
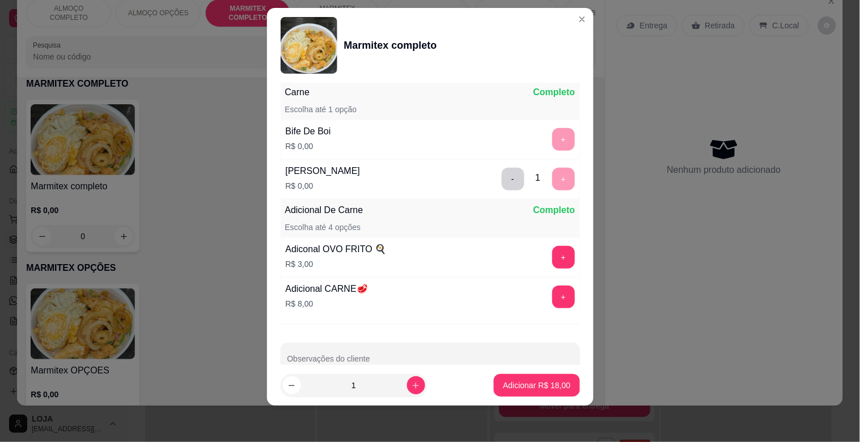
scroll to position [176, 0]
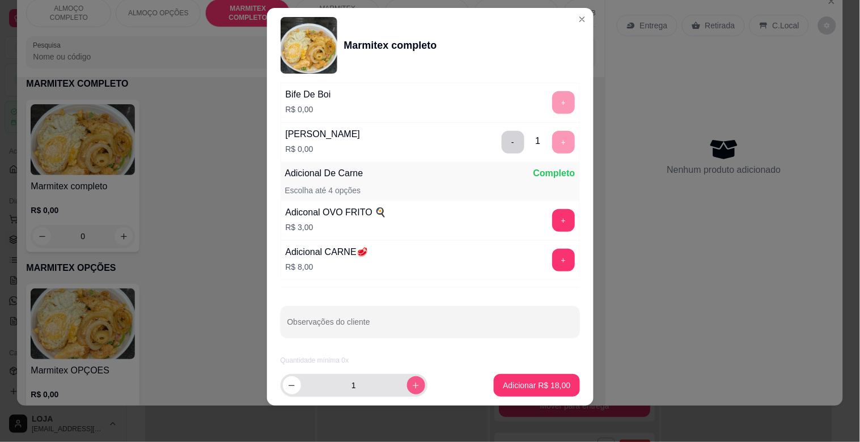
click at [411, 383] on button "increase-product-quantity" at bounding box center [416, 386] width 18 height 18
type input "3"
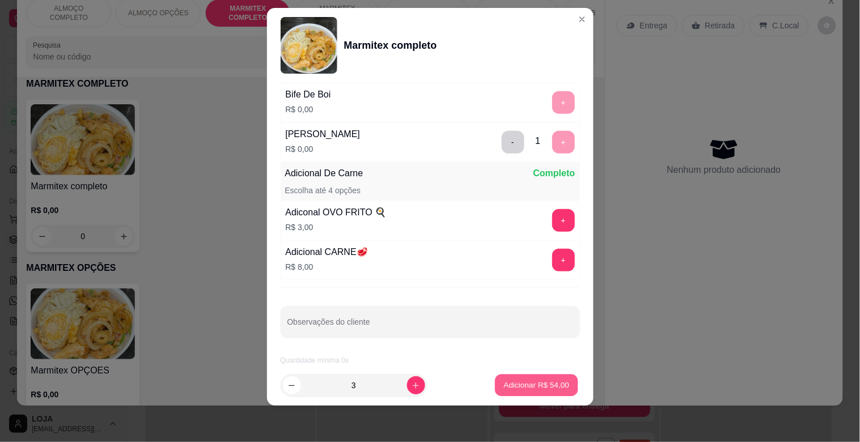
click at [528, 379] on button "Adicionar R$ 54,00" at bounding box center [537, 386] width 83 height 22
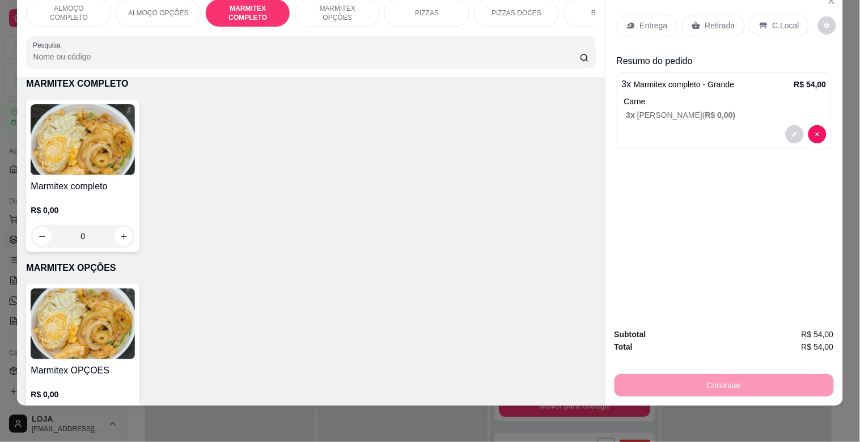
click at [653, 20] on p "Entrega" at bounding box center [654, 25] width 28 height 11
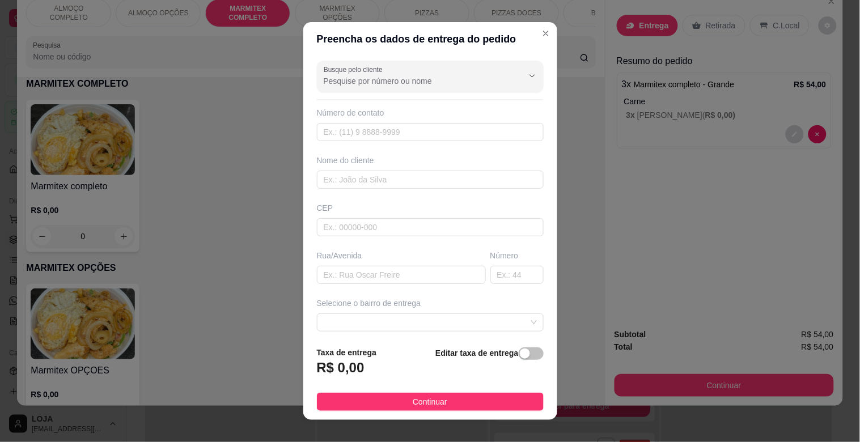
click at [396, 90] on div "Busque pelo cliente" at bounding box center [430, 77] width 227 height 32
type input "[PERSON_NAME]"
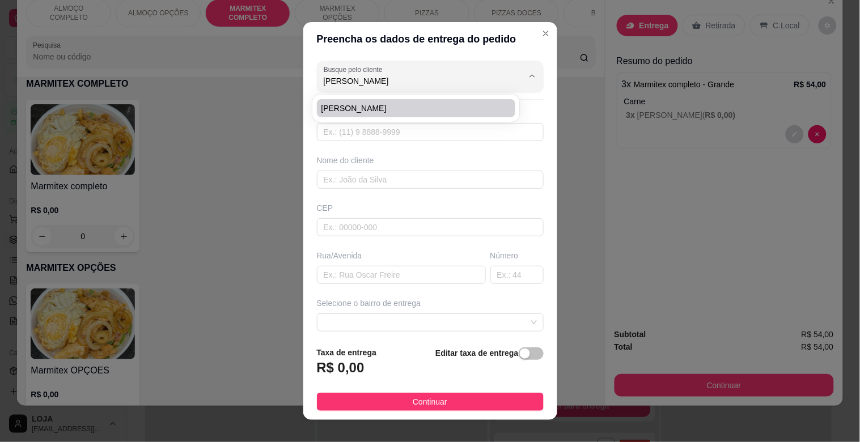
click at [371, 106] on span "[PERSON_NAME]" at bounding box center [411, 108] width 179 height 11
type input "31971158985"
type input "[PERSON_NAME]"
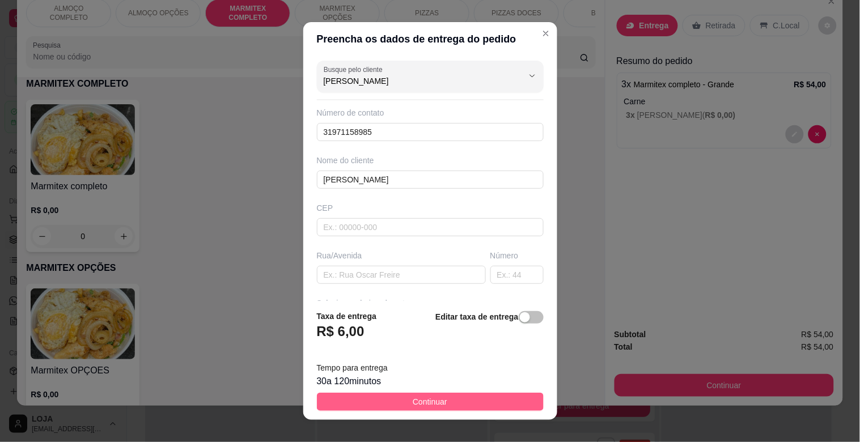
click at [413, 406] on span "Continuar" at bounding box center [430, 402] width 35 height 12
click at [406, 406] on div "ALMOÇO COMPLETO ALMOÇO OPÇÕES MARMITEX COMPLETO MARMITEX OPÇÕES PIZZAS PIZZAS D…" at bounding box center [430, 221] width 860 height 442
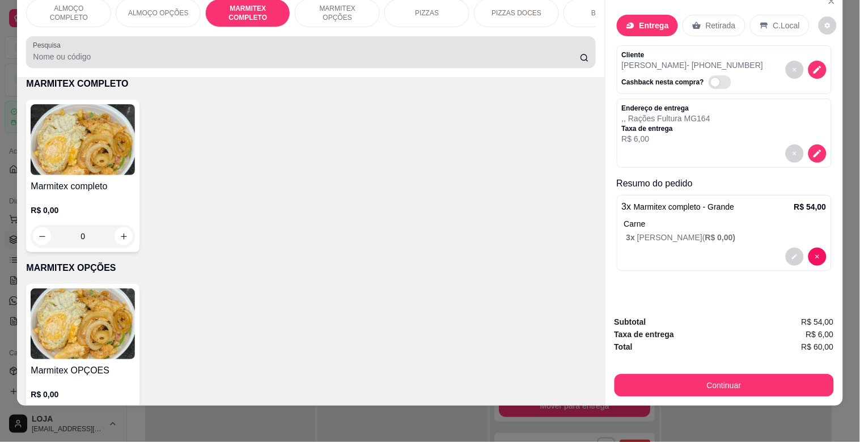
click at [187, 65] on div "Pesquisa" at bounding box center [310, 52] width 569 height 32
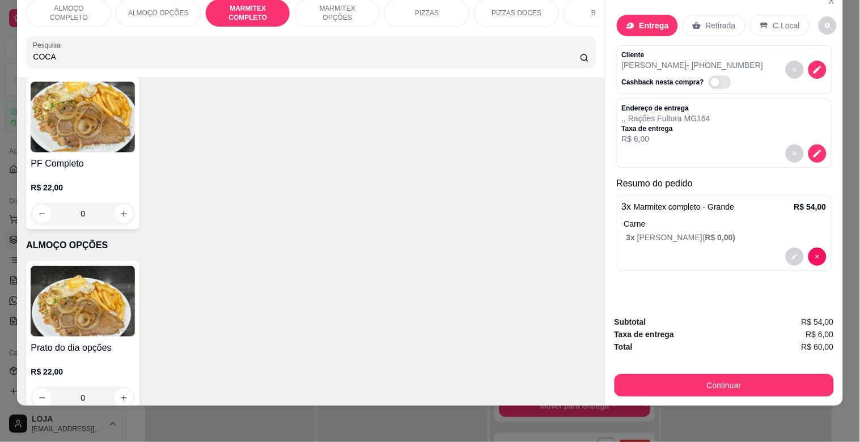
scroll to position [766, 0]
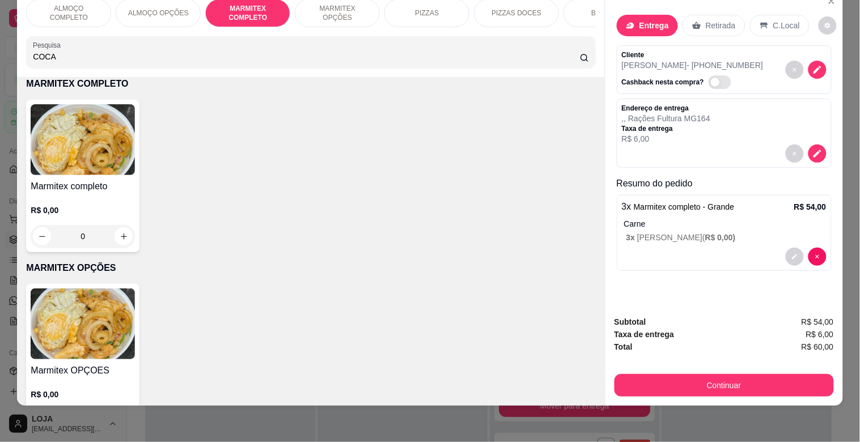
type input "COCA"
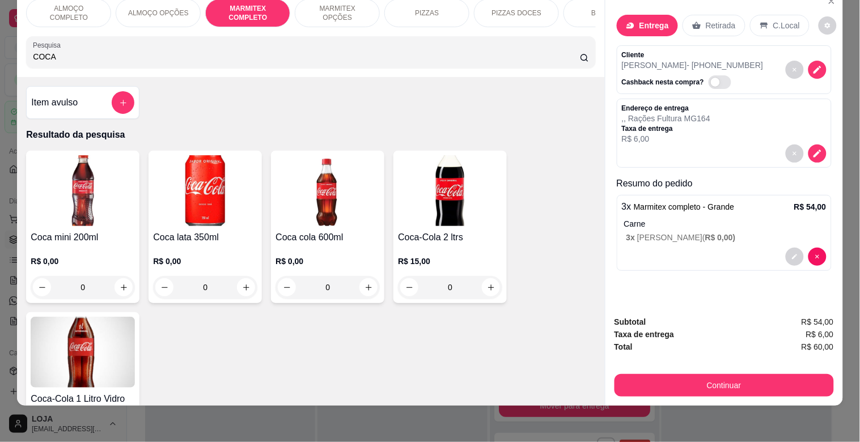
click at [442, 216] on img at bounding box center [450, 190] width 104 height 71
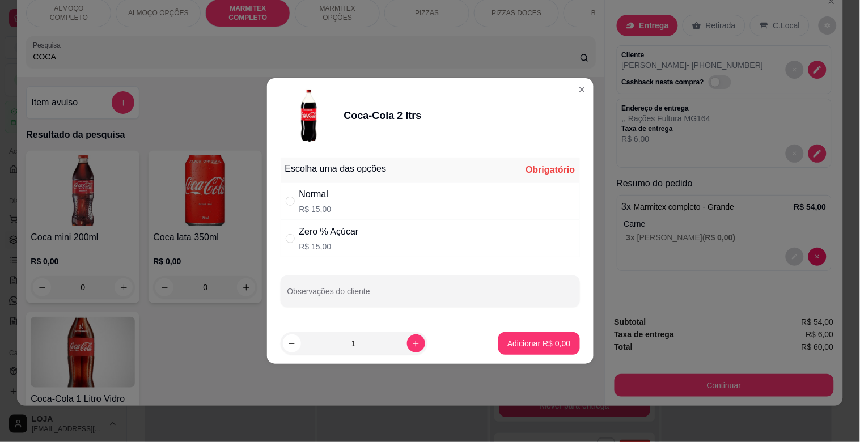
click at [422, 191] on div "Normal R$ 15,00" at bounding box center [430, 201] width 299 height 37
radio input "true"
click at [506, 342] on p "Adicionar R$ 15,00" at bounding box center [536, 343] width 67 height 11
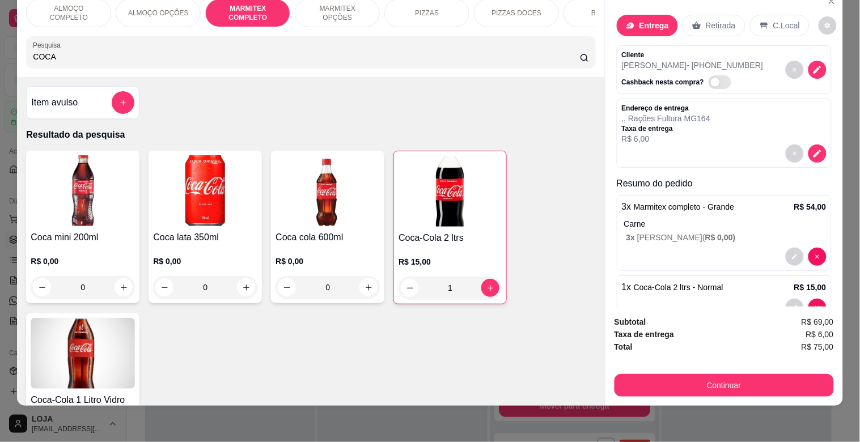
type input "1"
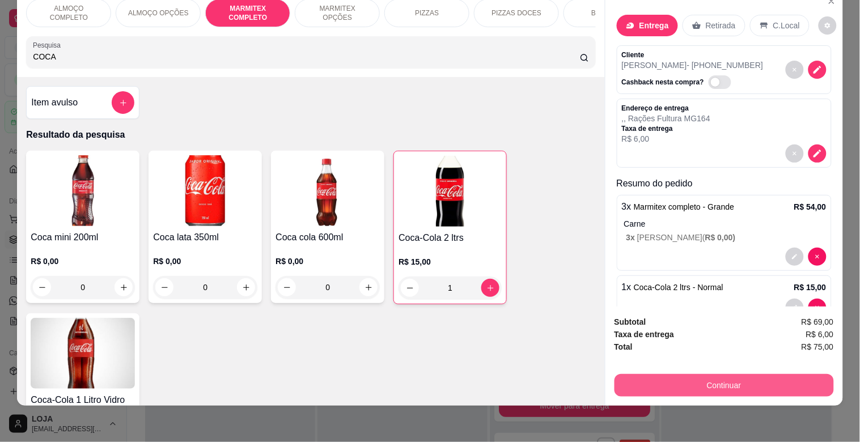
click at [699, 378] on button "Continuar" at bounding box center [724, 385] width 219 height 23
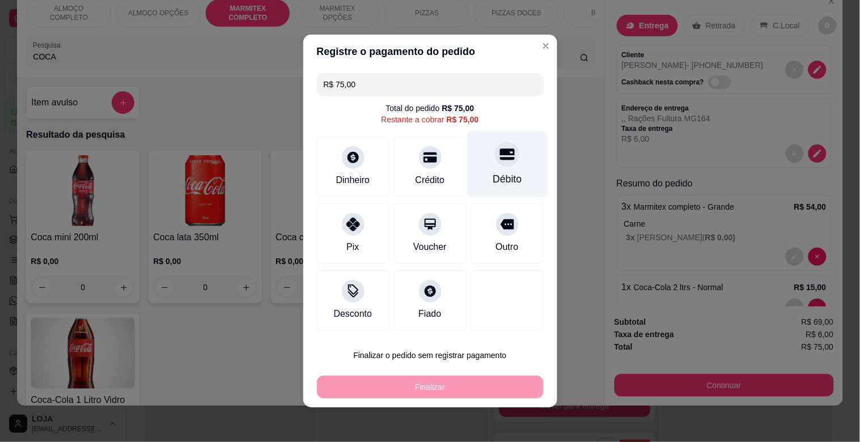
click at [486, 166] on div "Débito" at bounding box center [507, 165] width 80 height 66
type input "R$ 0,00"
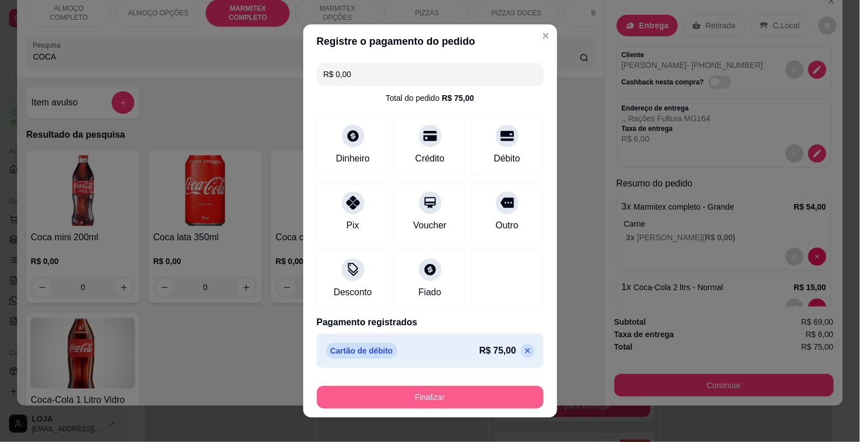
click at [407, 399] on button "Finalizar" at bounding box center [430, 397] width 227 height 23
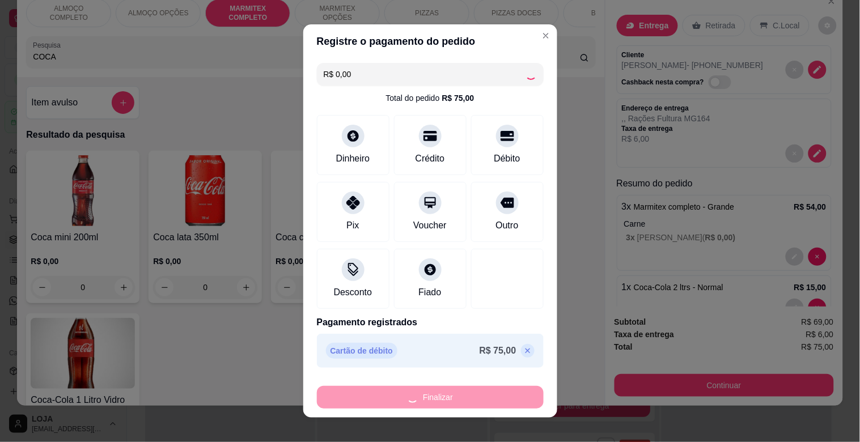
type input "0"
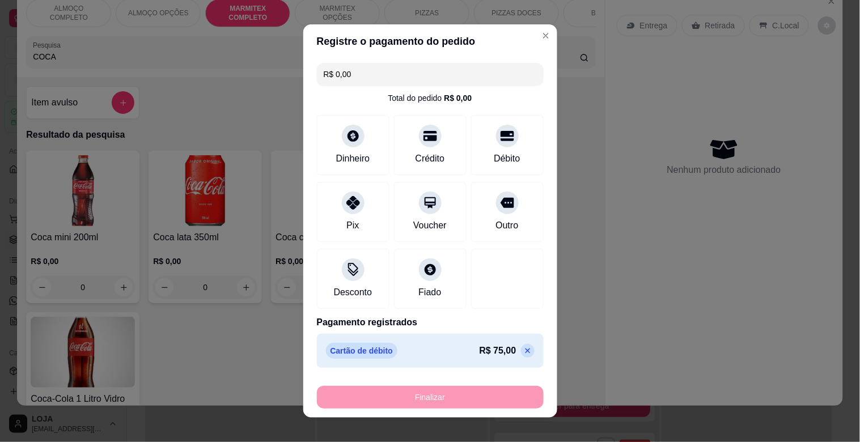
type input "-R$ 75,00"
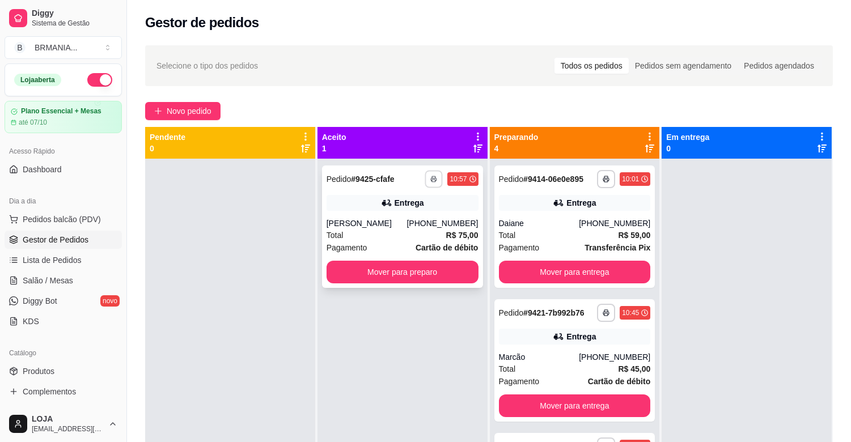
click at [431, 179] on icon "button" at bounding box center [434, 179] width 7 height 7
click at [390, 223] on button "IMPRESSORA" at bounding box center [401, 219] width 82 height 18
click at [428, 184] on button "button" at bounding box center [434, 179] width 18 height 18
click at [409, 219] on button "IMPRESSORA" at bounding box center [401, 219] width 82 height 18
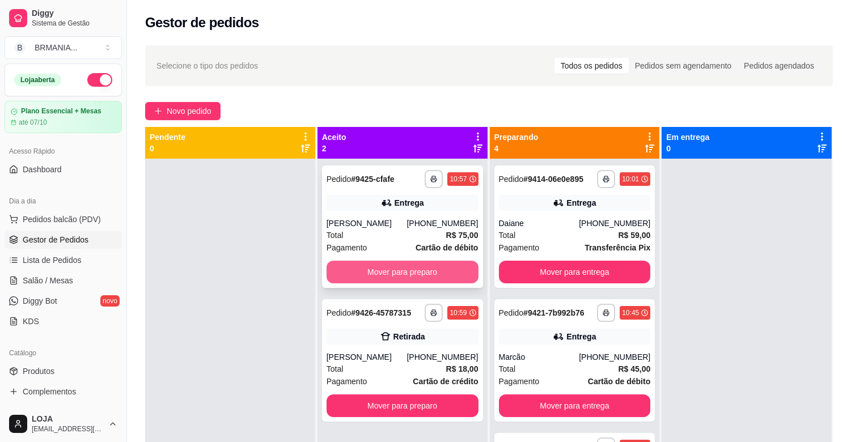
click at [400, 271] on button "Mover para preparo" at bounding box center [403, 272] width 152 height 23
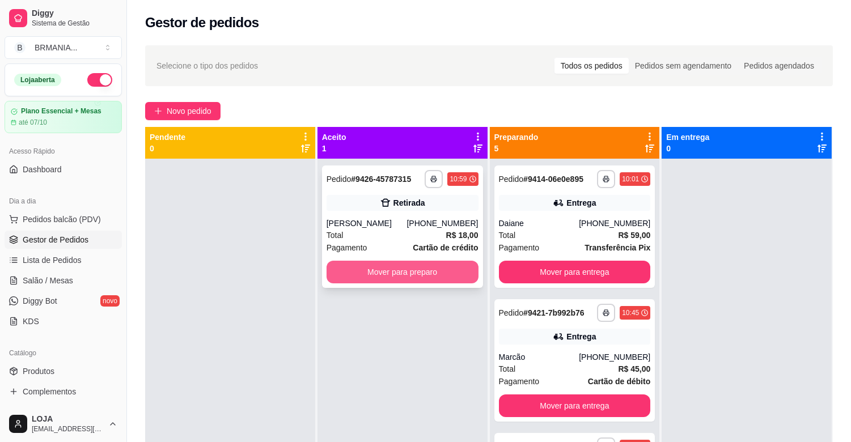
click at [423, 273] on button "Mover para preparo" at bounding box center [403, 272] width 152 height 23
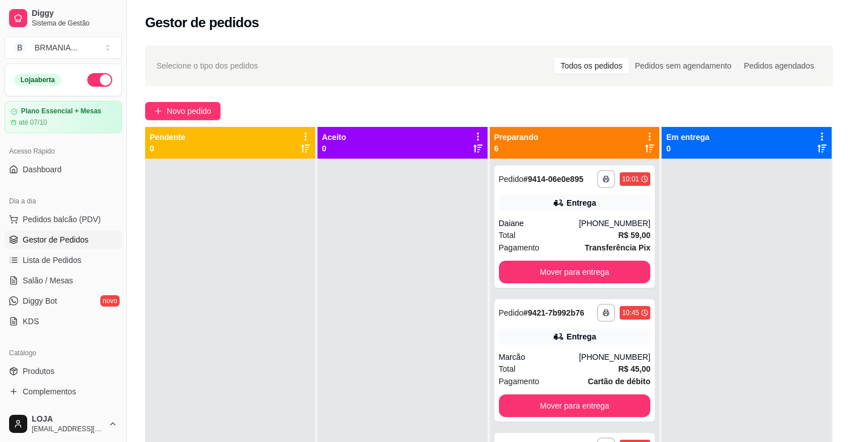
drag, startPoint x: 821, startPoint y: 278, endPoint x: 834, endPoint y: 342, distance: 64.8
click at [829, 338] on div "**********" at bounding box center [489, 348] width 688 height 442
drag, startPoint x: 833, startPoint y: 326, endPoint x: 831, endPoint y: 400, distance: 74.9
click at [818, 396] on div "**********" at bounding box center [489, 348] width 688 height 442
click at [71, 219] on span "Pedidos balcão (PDV)" at bounding box center [62, 219] width 78 height 11
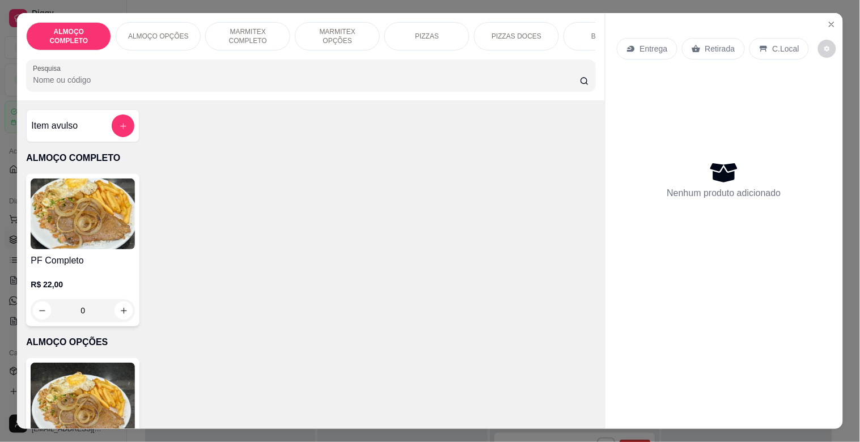
click at [251, 36] on p "MARMITEX COMPLETO" at bounding box center [248, 36] width 66 height 18
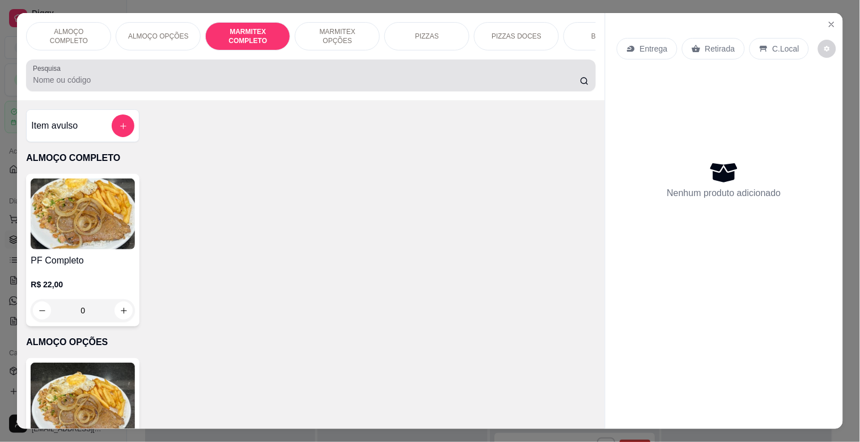
scroll to position [27, 0]
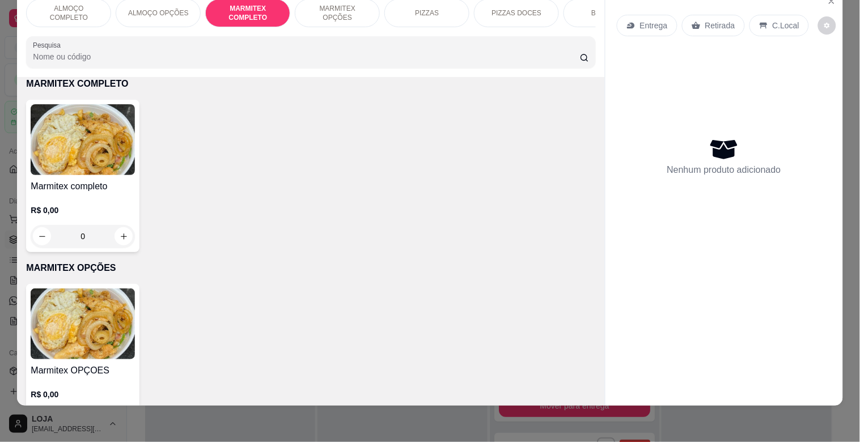
click at [93, 161] on img at bounding box center [83, 139] width 104 height 71
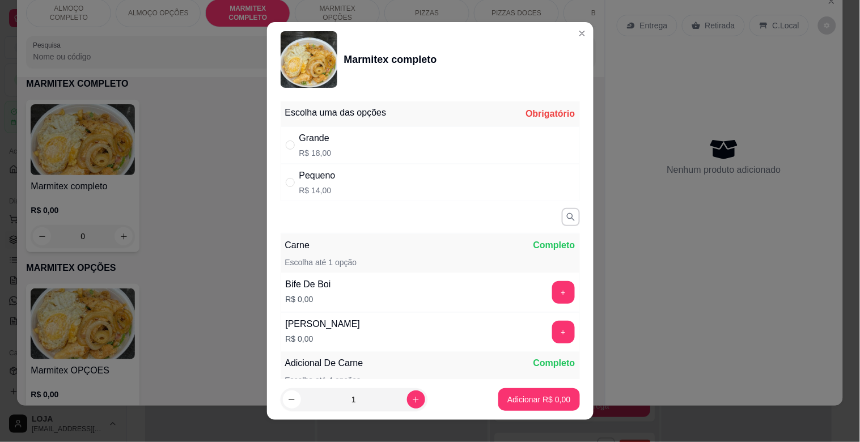
click at [319, 150] on p "R$ 18,00" at bounding box center [315, 152] width 32 height 11
radio input "true"
click at [531, 407] on button "Adicionar R$ 18,00" at bounding box center [537, 399] width 86 height 23
type input "1"
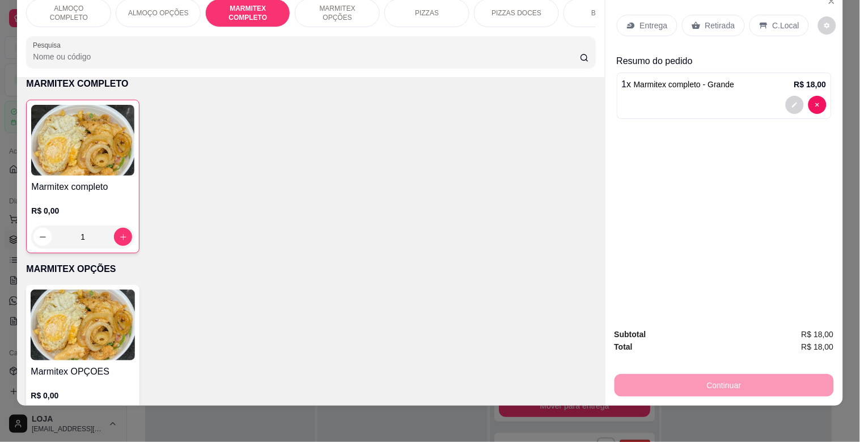
click at [220, 6] on p "MARMITEX COMPLETO" at bounding box center [248, 13] width 66 height 18
click at [75, 163] on img at bounding box center [82, 140] width 103 height 71
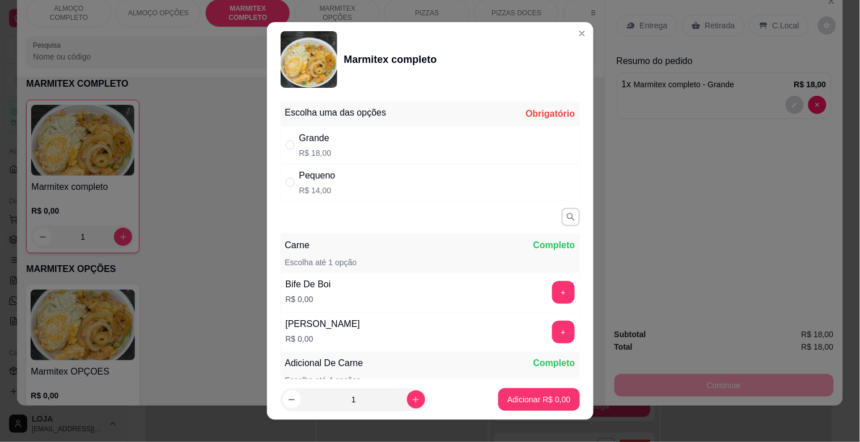
drag, startPoint x: 302, startPoint y: 179, endPoint x: 320, endPoint y: 191, distance: 22.0
click at [303, 179] on div "Pequeno" at bounding box center [317, 176] width 36 height 14
radio input "true"
click at [525, 404] on p "Adicionar R$ 14,00" at bounding box center [536, 399] width 67 height 11
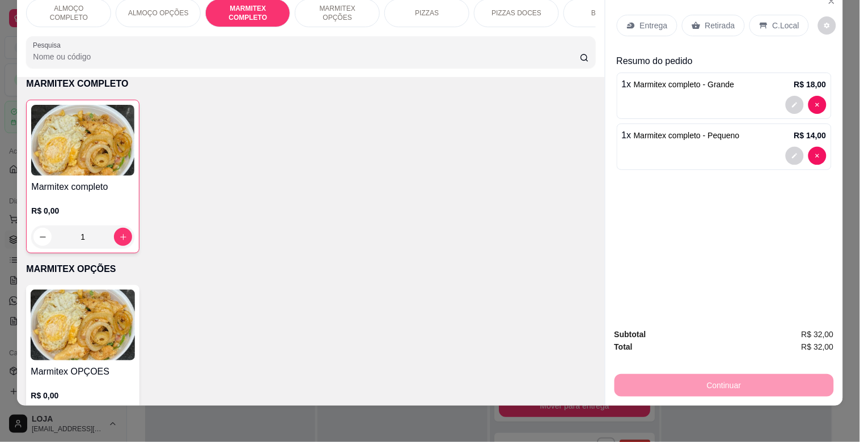
click at [583, 6] on div "BEBIDAS" at bounding box center [606, 13] width 85 height 28
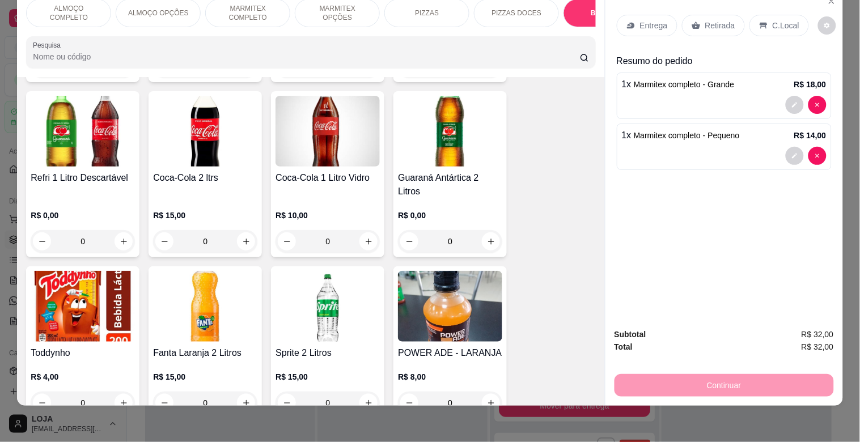
scroll to position [2023, 0]
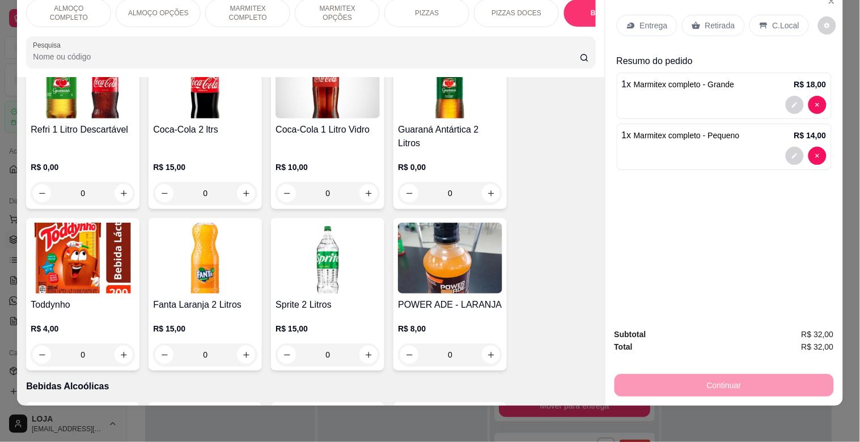
click at [89, 111] on img at bounding box center [83, 83] width 104 height 71
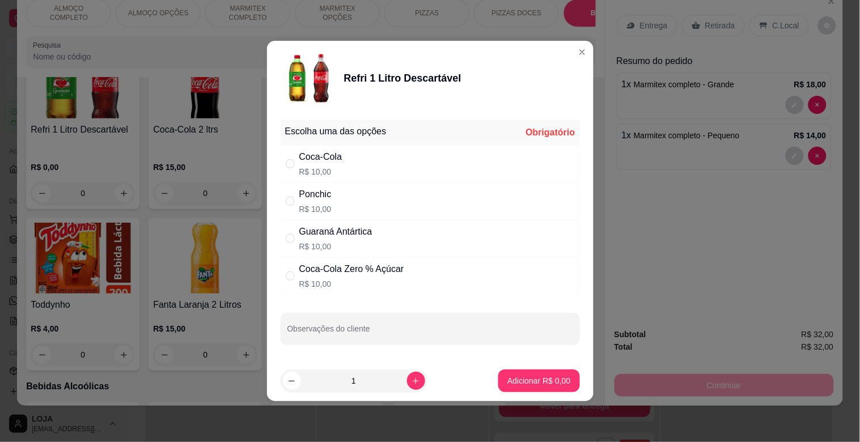
click at [320, 168] on p "R$ 10,00" at bounding box center [320, 171] width 43 height 11
radio input "true"
click at [520, 381] on p "Adicionar R$ 10,00" at bounding box center [536, 380] width 67 height 11
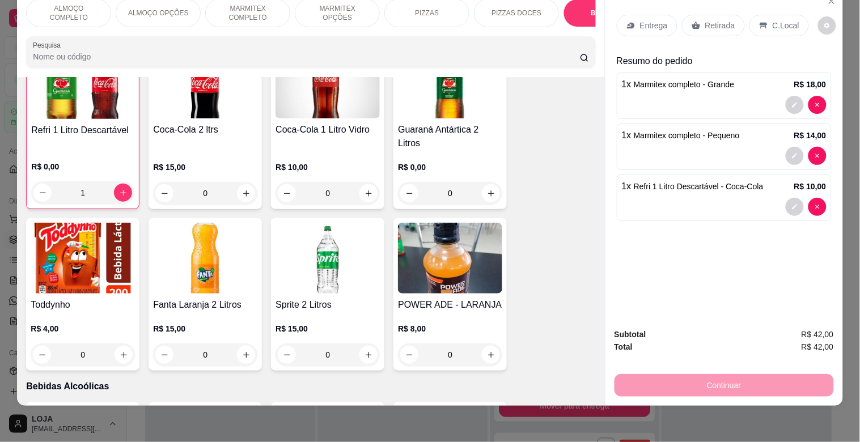
type input "1"
drag, startPoint x: 755, startPoint y: 15, endPoint x: 763, endPoint y: 77, distance: 61.8
click at [759, 21] on icon at bounding box center [763, 25] width 9 height 9
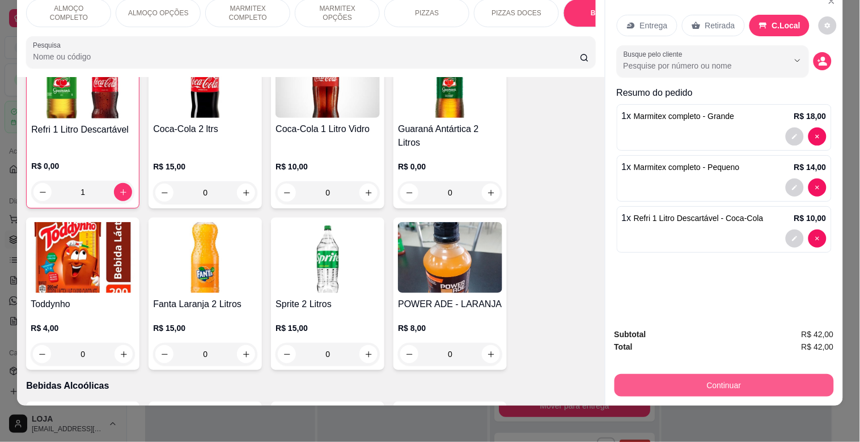
click at [744, 378] on button "Continuar" at bounding box center [724, 385] width 219 height 23
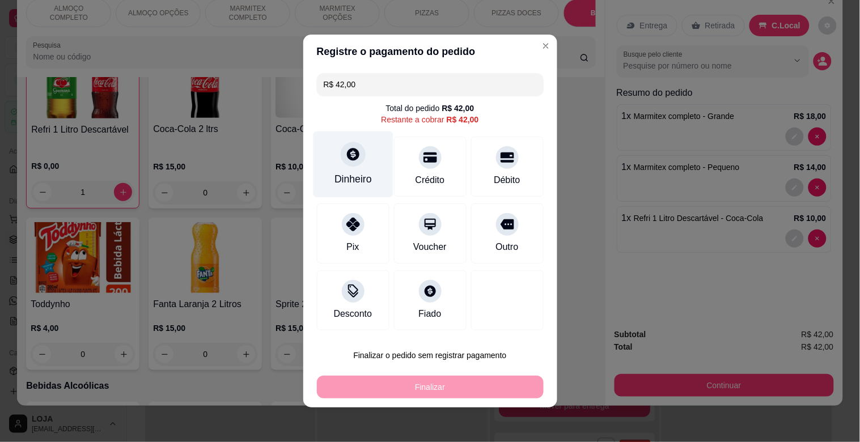
click at [364, 161] on div "Dinheiro" at bounding box center [353, 165] width 80 height 66
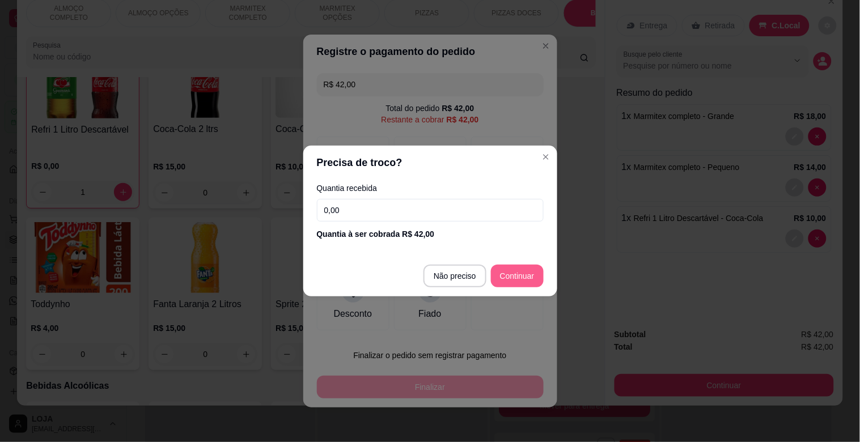
type input "R$ 0,00"
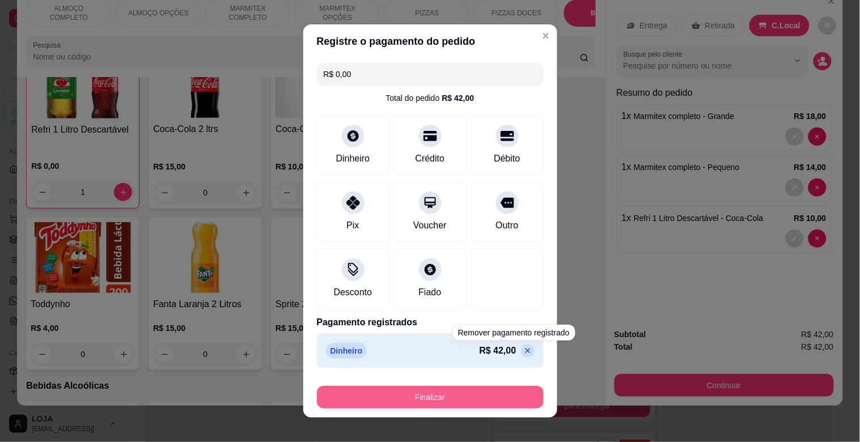
click at [492, 398] on button "Finalizar" at bounding box center [430, 397] width 227 height 23
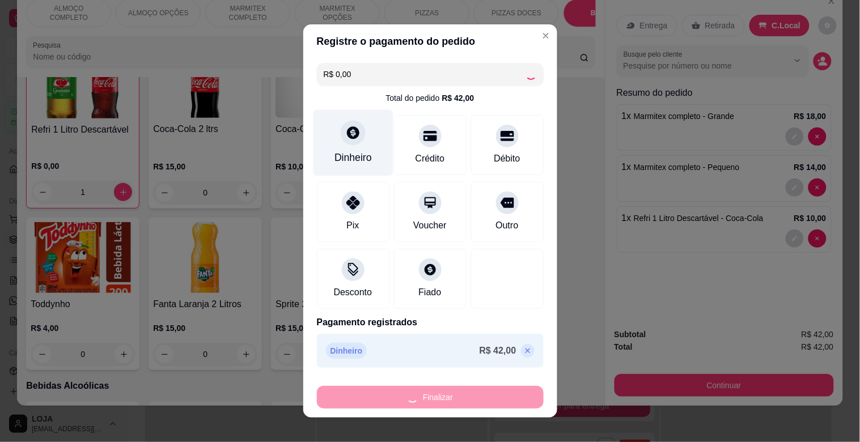
type input "0"
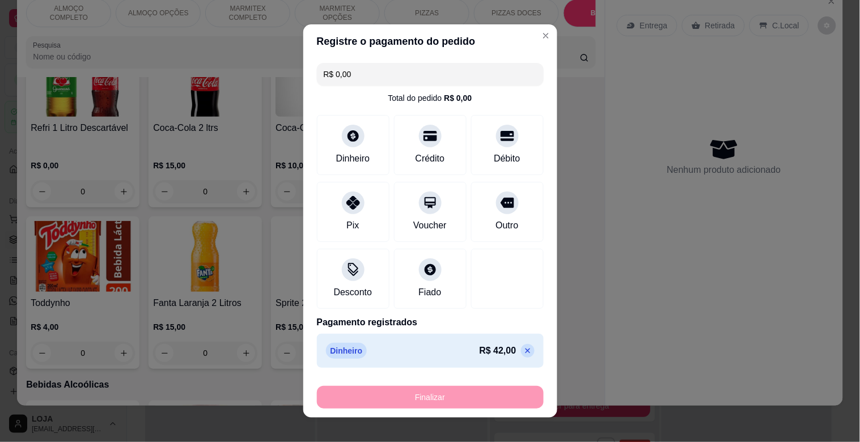
type input "-R$ 42,00"
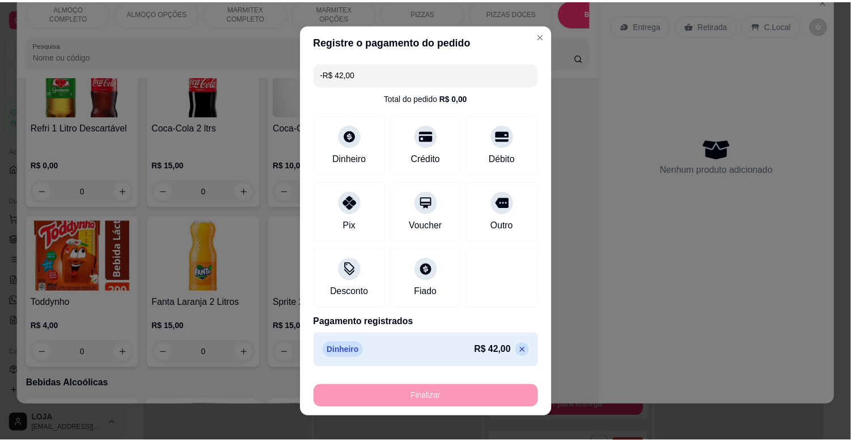
scroll to position [2022, 0]
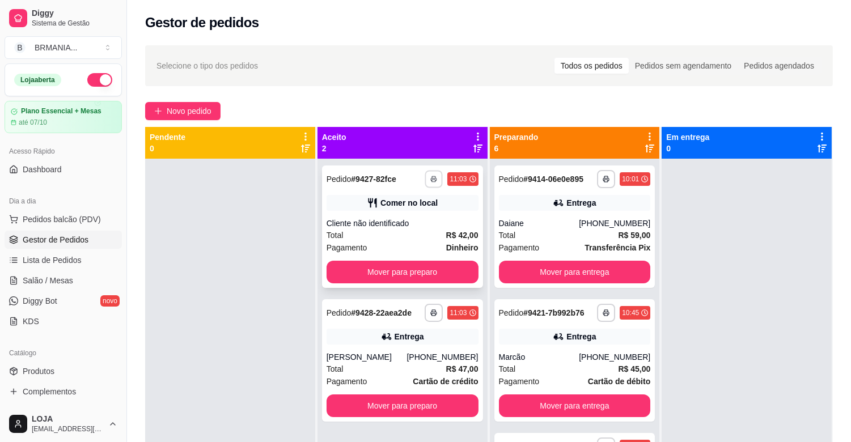
click at [433, 179] on icon "button" at bounding box center [434, 179] width 7 height 7
click at [377, 214] on button "IMPRESSORA" at bounding box center [401, 219] width 82 height 18
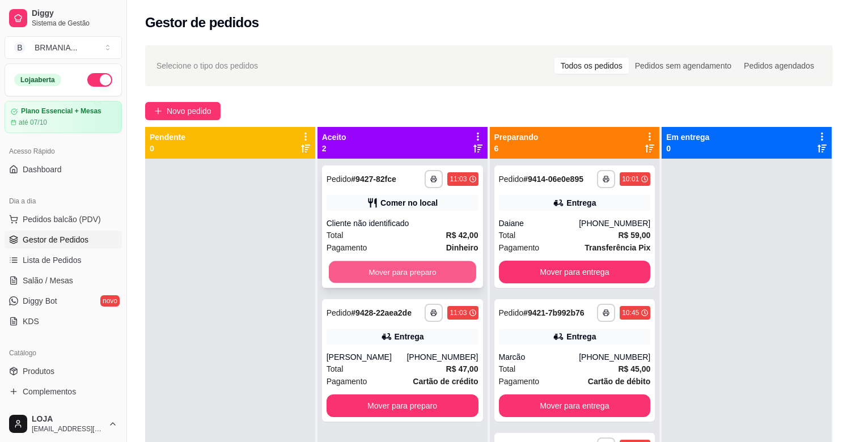
click at [382, 271] on button "Mover para preparo" at bounding box center [402, 272] width 147 height 22
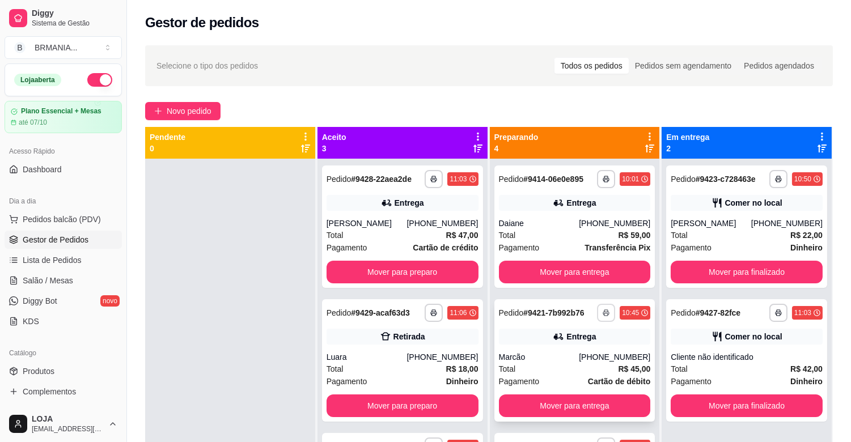
click at [603, 312] on icon "button" at bounding box center [606, 313] width 6 height 3
click at [550, 355] on button "IMPRESSORA" at bounding box center [561, 353] width 82 height 18
click at [432, 176] on icon "button" at bounding box center [434, 179] width 7 height 7
click at [420, 216] on button "IMPRESSORA" at bounding box center [401, 219] width 82 height 18
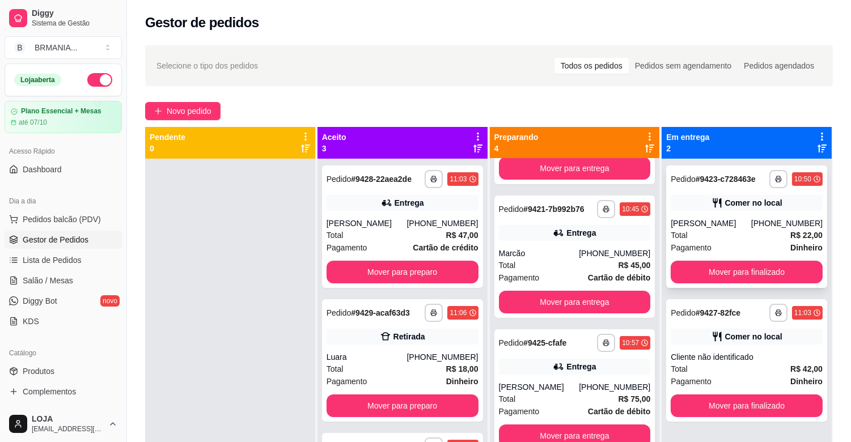
click at [740, 218] on div "[PERSON_NAME]" at bounding box center [711, 223] width 81 height 11
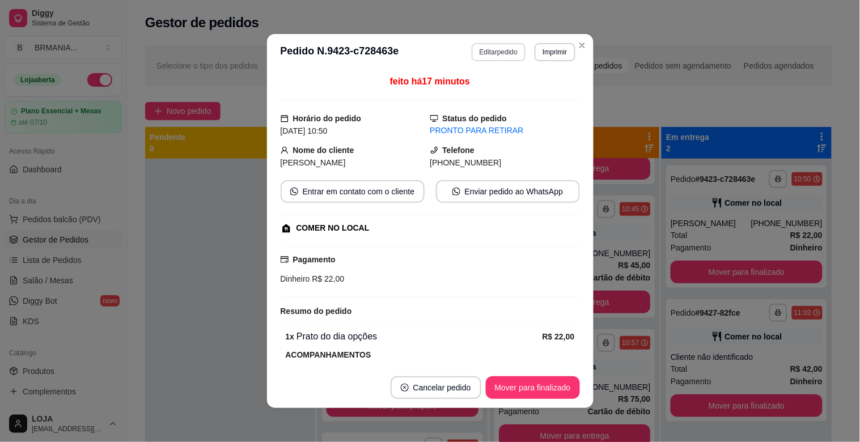
click at [481, 59] on button "Editar pedido" at bounding box center [499, 52] width 54 height 18
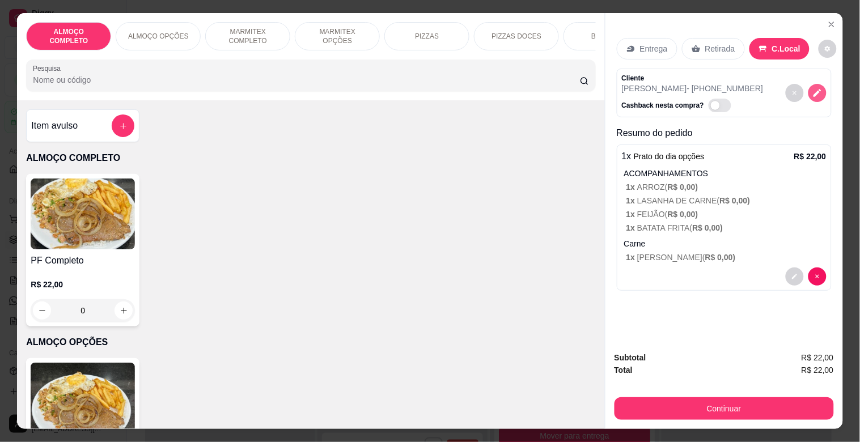
click at [815, 88] on icon "decrease-product-quantity" at bounding box center [818, 93] width 10 height 10
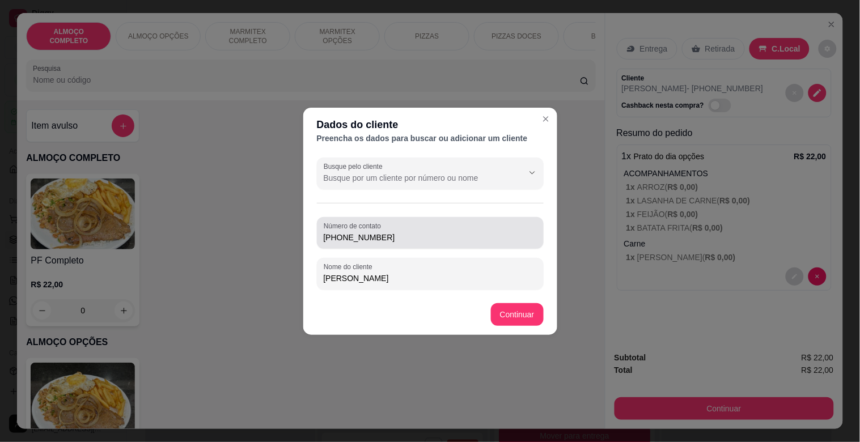
click at [416, 240] on input "[PHONE_NUMBER]" at bounding box center [430, 237] width 213 height 11
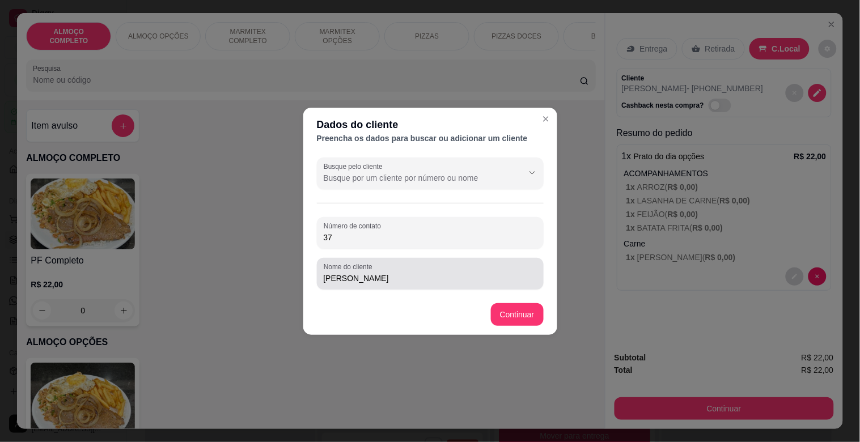
type input "3"
click at [406, 279] on input "[PERSON_NAME]" at bounding box center [430, 278] width 213 height 11
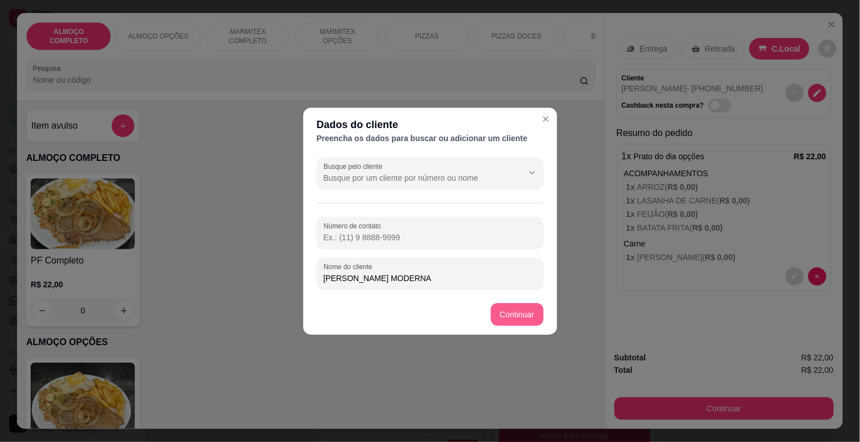
type input "[PERSON_NAME] MODERNA"
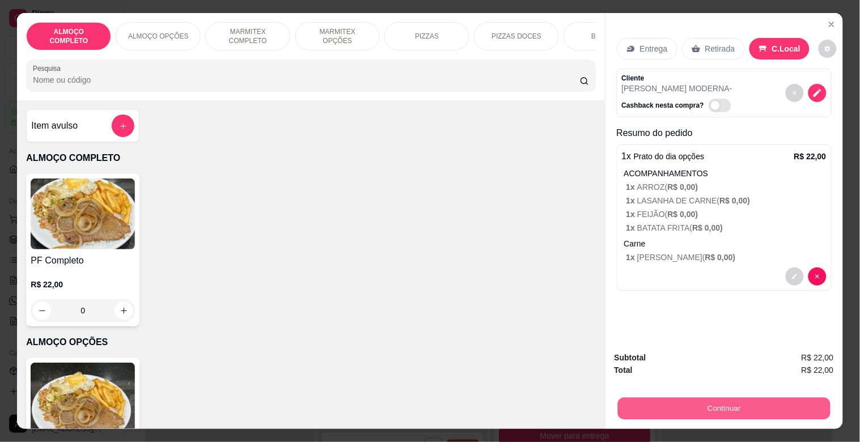
click at [682, 404] on button "Continuar" at bounding box center [724, 409] width 213 height 22
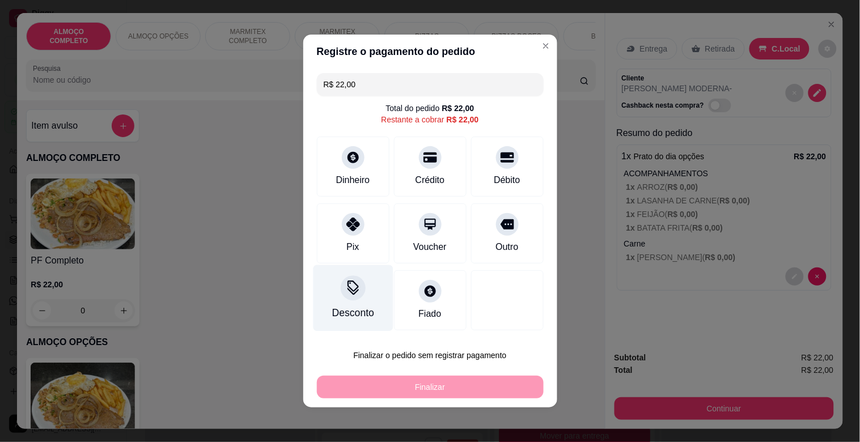
click at [332, 307] on div "Desconto" at bounding box center [353, 313] width 42 height 15
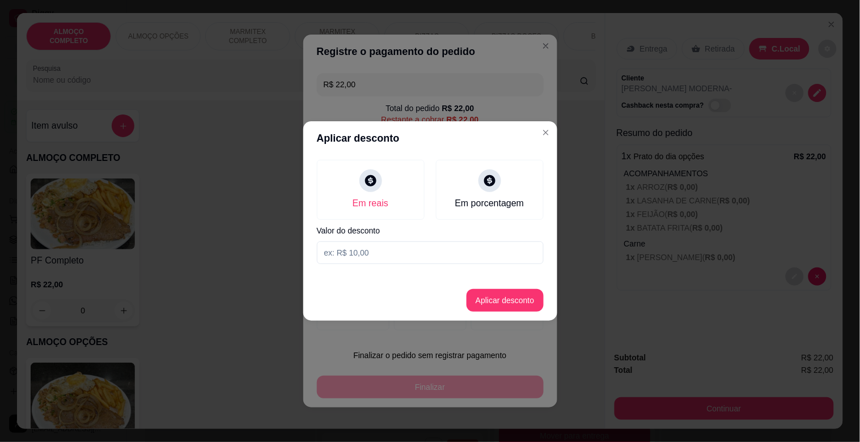
click at [356, 247] on input at bounding box center [430, 253] width 227 height 23
type input "2,00"
click at [513, 294] on button "Aplicar desconto" at bounding box center [505, 300] width 77 height 23
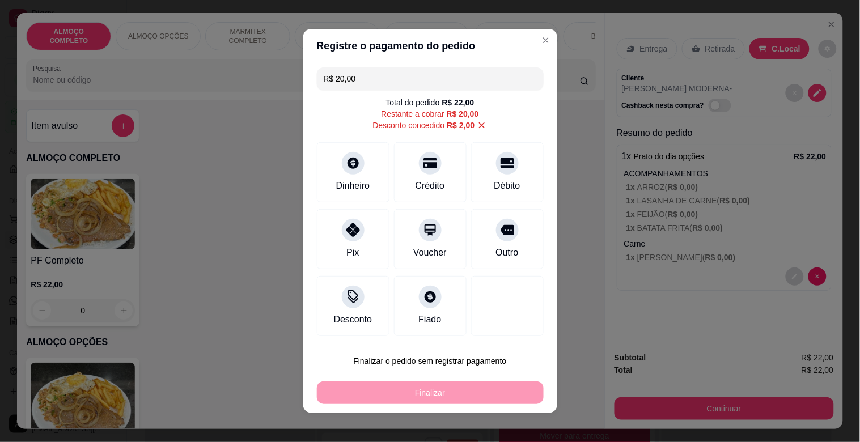
drag, startPoint x: 482, startPoint y: 236, endPoint x: 471, endPoint y: 382, distance: 146.2
click at [483, 236] on div "Outro" at bounding box center [507, 239] width 73 height 60
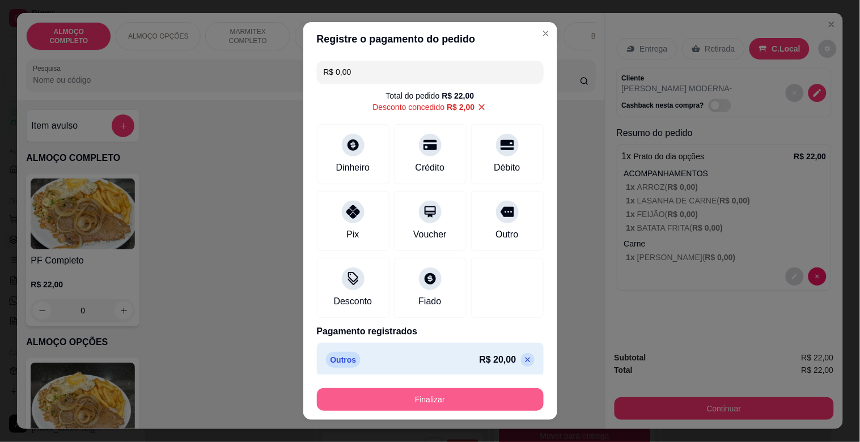
click at [407, 395] on button "Finalizar" at bounding box center [430, 399] width 227 height 23
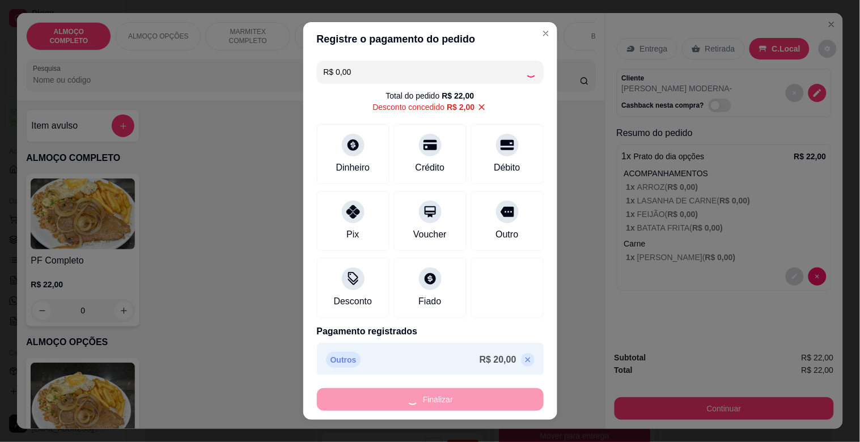
type input "-R$ 22,00"
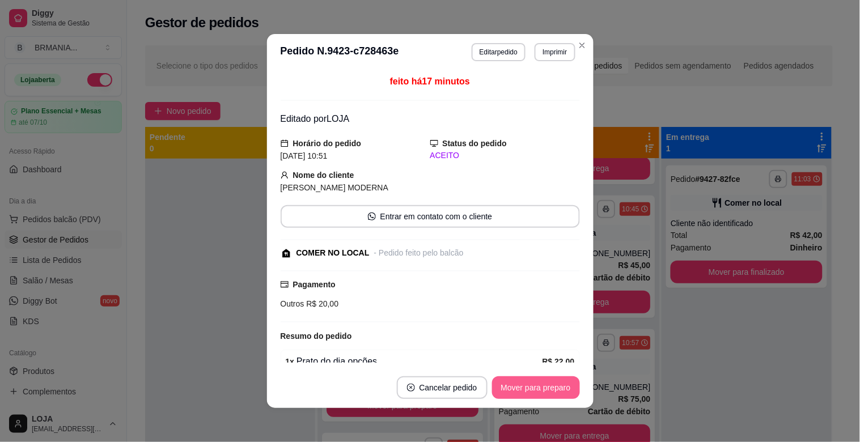
click at [526, 381] on button "Mover para preparo" at bounding box center [536, 388] width 88 height 23
click at [532, 382] on button "Mover para preparo" at bounding box center [536, 388] width 88 height 23
click at [532, 382] on button "Mover para retirada disponível" at bounding box center [517, 388] width 121 height 22
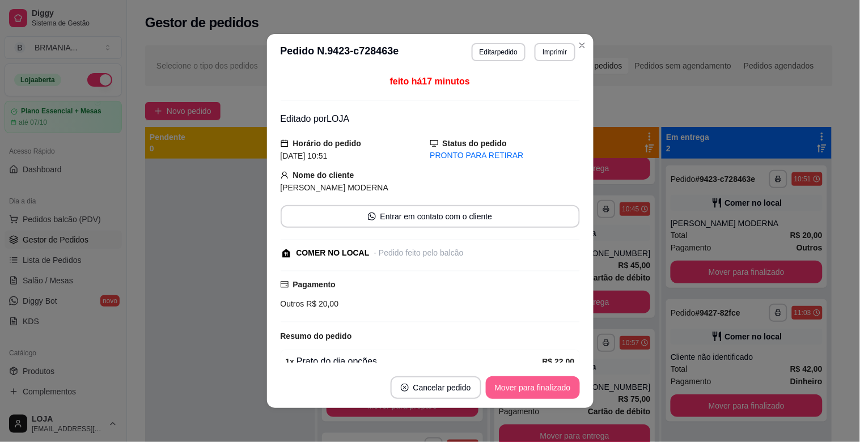
click at [541, 387] on button "Mover para finalizado" at bounding box center [533, 388] width 94 height 23
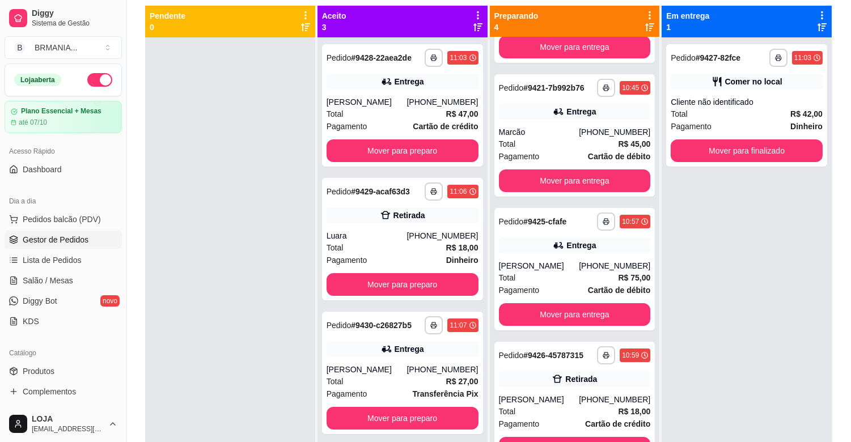
scroll to position [155, 0]
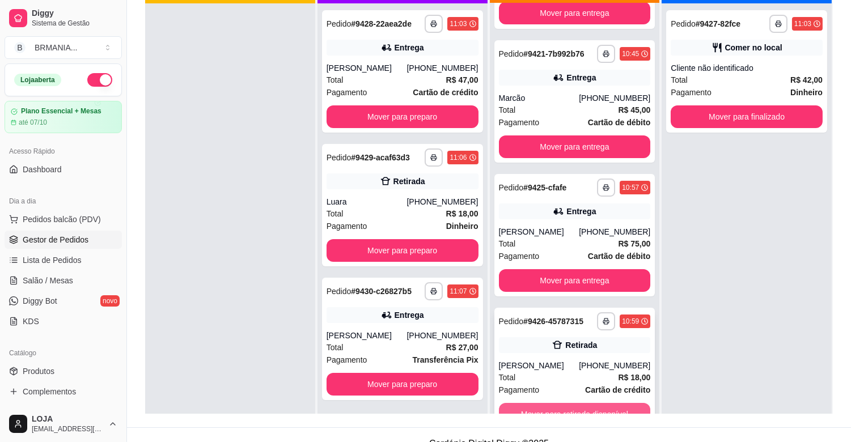
click at [585, 407] on button "Mover para retirada disponível" at bounding box center [575, 414] width 152 height 23
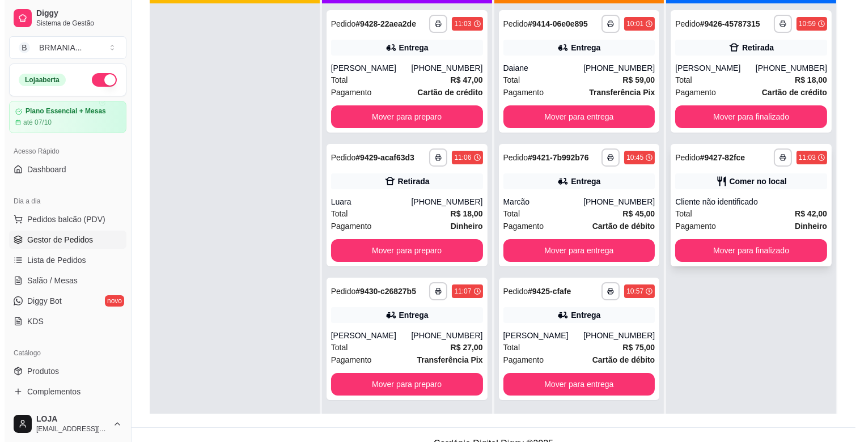
scroll to position [0, 0]
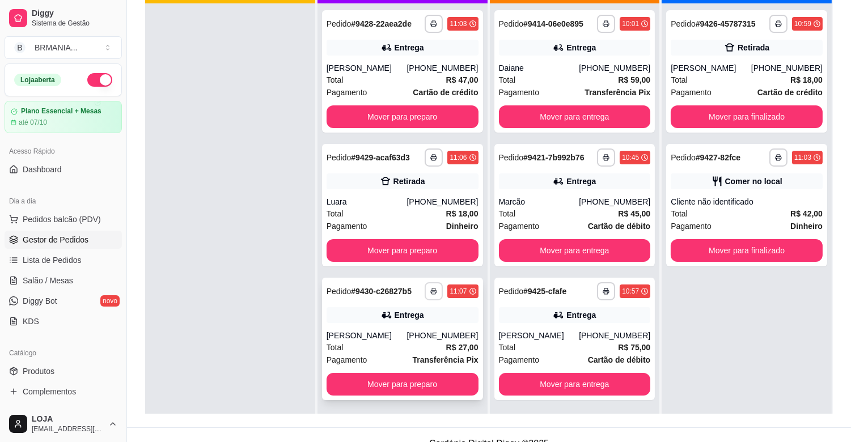
click at [434, 289] on icon "button" at bounding box center [433, 291] width 7 height 7
click at [407, 328] on button "IMPRESSORA" at bounding box center [400, 331] width 79 height 18
click at [432, 161] on button "button" at bounding box center [434, 158] width 18 height 18
click at [305, 201] on div at bounding box center [230, 224] width 170 height 442
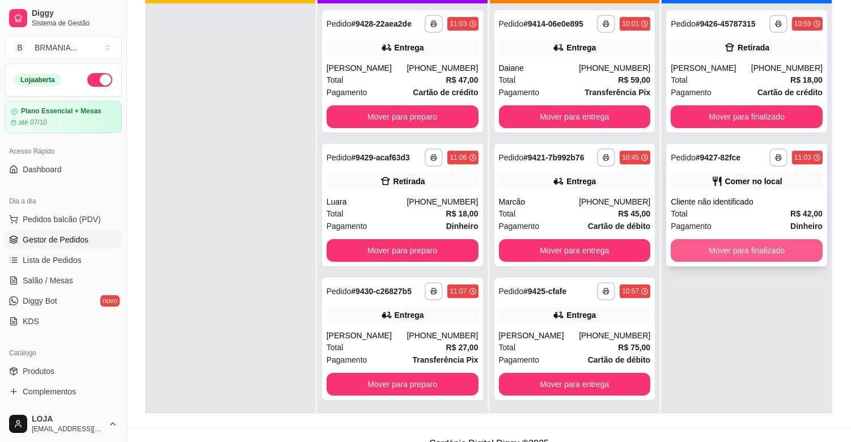
click at [730, 214] on div "**********" at bounding box center [746, 205] width 161 height 123
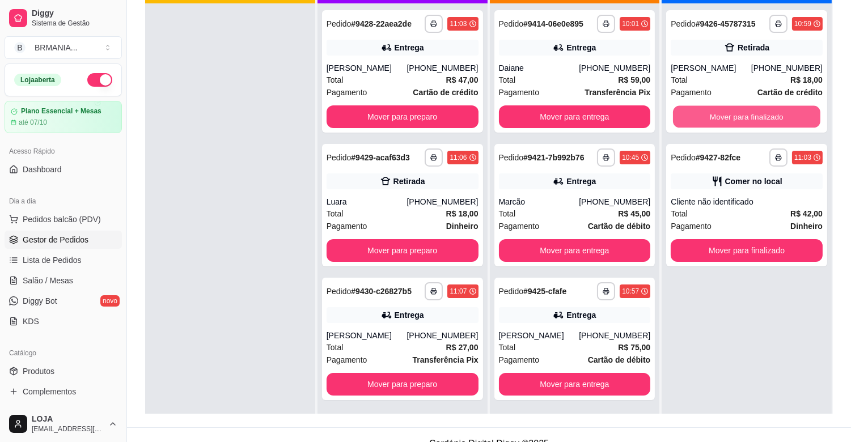
click at [710, 115] on button "Mover para finalizado" at bounding box center [746, 117] width 147 height 22
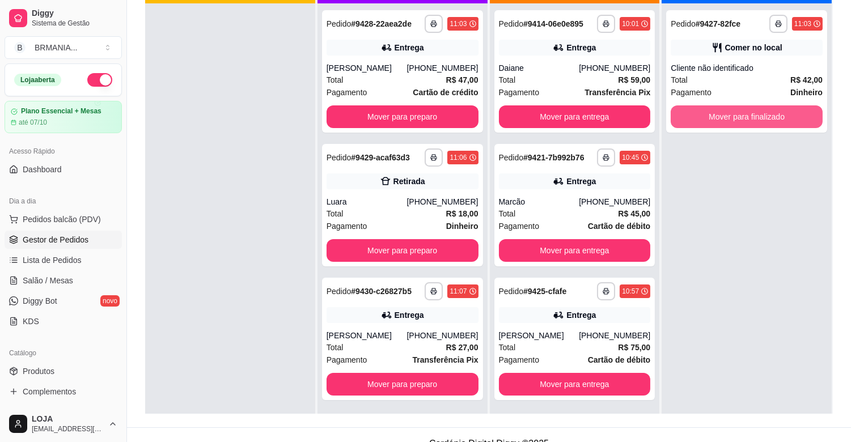
click at [718, 115] on button "Mover para finalizado" at bounding box center [747, 116] width 152 height 23
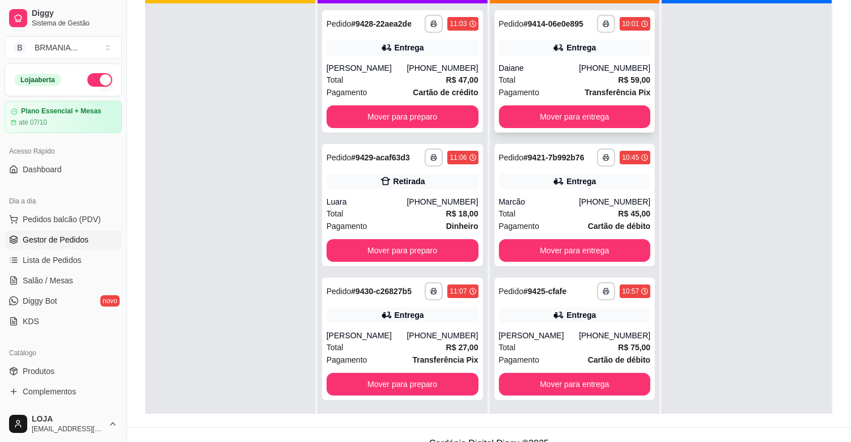
click at [580, 62] on div "Daiane" at bounding box center [539, 67] width 81 height 11
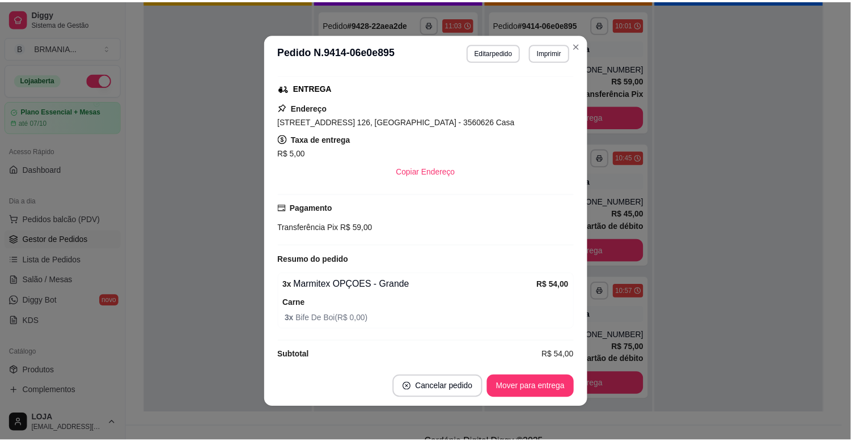
scroll to position [187, 0]
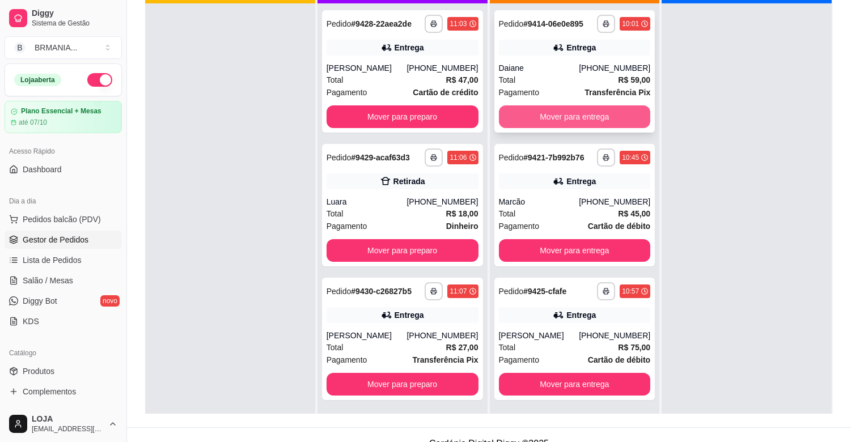
click at [592, 112] on button "Mover para entrega" at bounding box center [575, 116] width 152 height 23
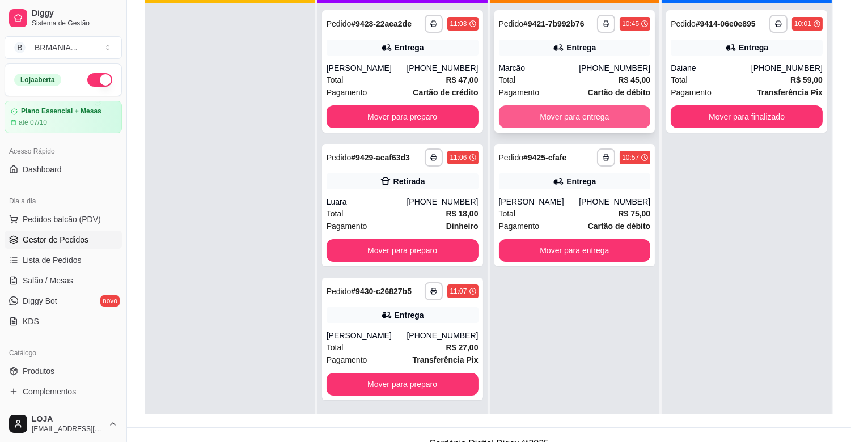
click at [591, 112] on button "Mover para entrega" at bounding box center [575, 116] width 152 height 23
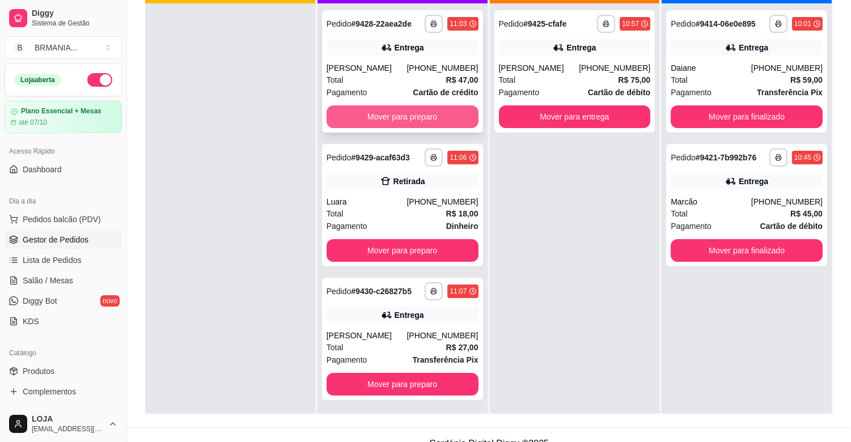
click at [376, 109] on button "Mover para preparo" at bounding box center [403, 116] width 152 height 23
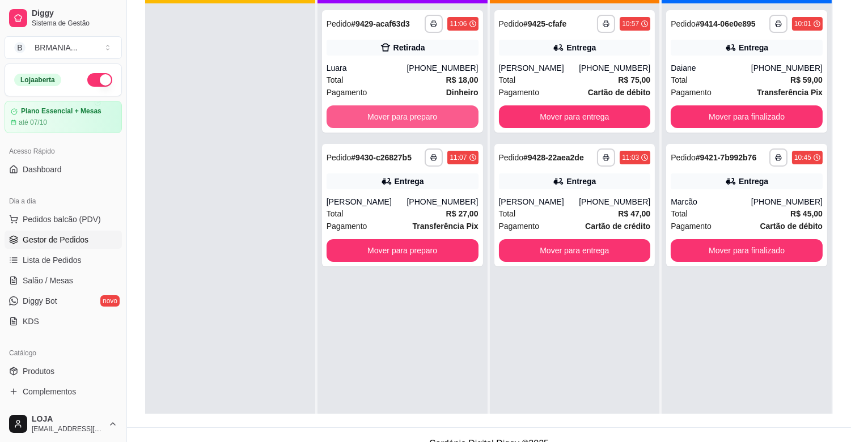
click at [376, 109] on button "Mover para preparo" at bounding box center [403, 116] width 152 height 23
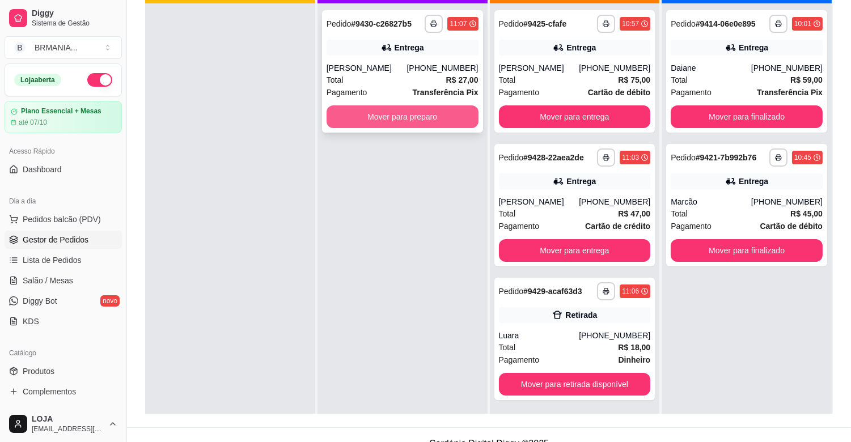
click at [386, 112] on button "Mover para preparo" at bounding box center [403, 116] width 152 height 23
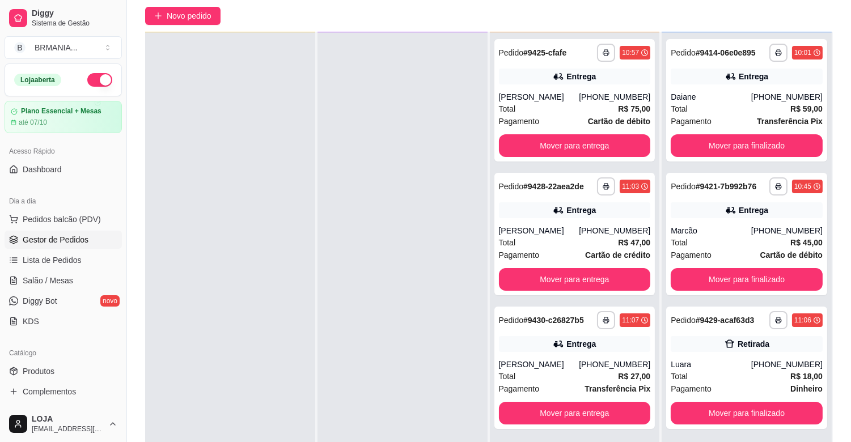
scroll to position [0, 0]
